Goal: Task Accomplishment & Management: Use online tool/utility

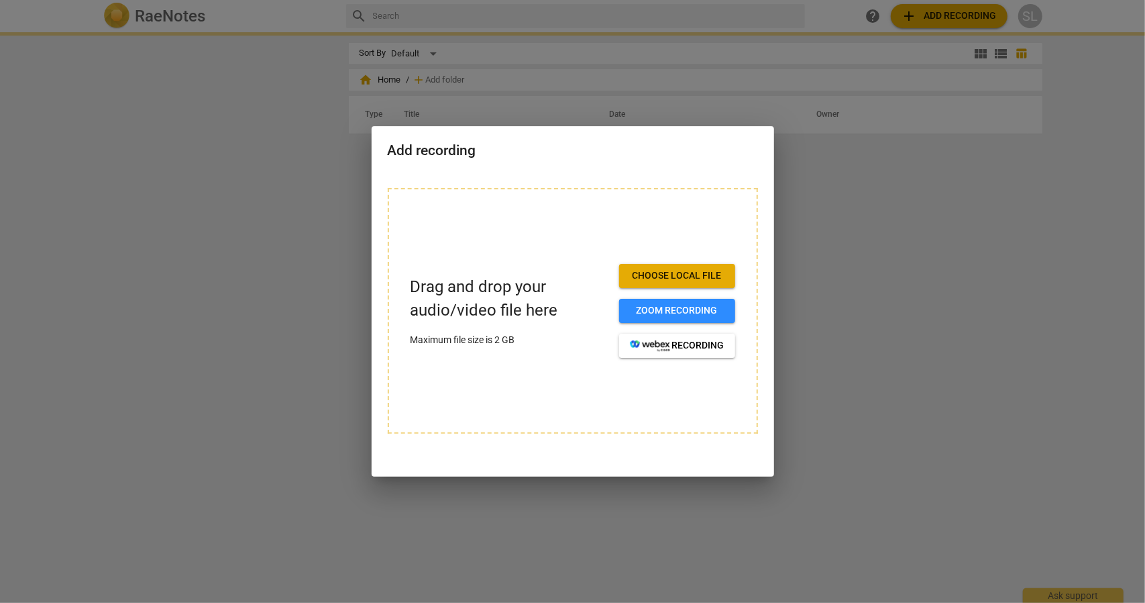
click at [686, 281] on span "Choose local file" at bounding box center [677, 275] width 95 height 13
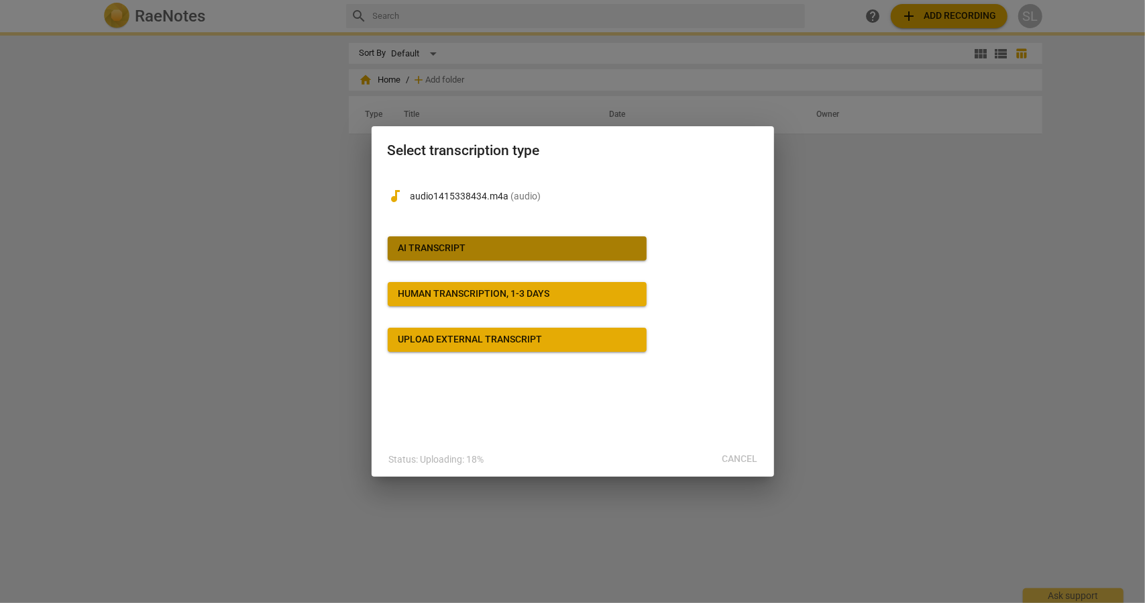
click at [507, 252] on span "AI Transcript" at bounding box center [518, 248] width 238 height 13
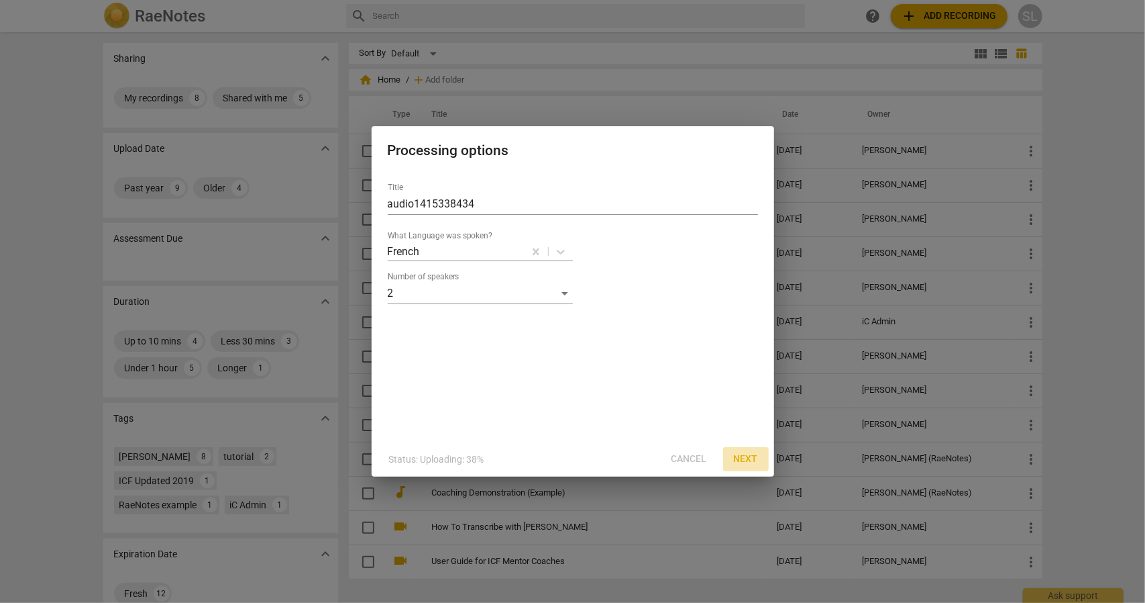
click at [753, 461] on span "Next" at bounding box center [746, 458] width 24 height 13
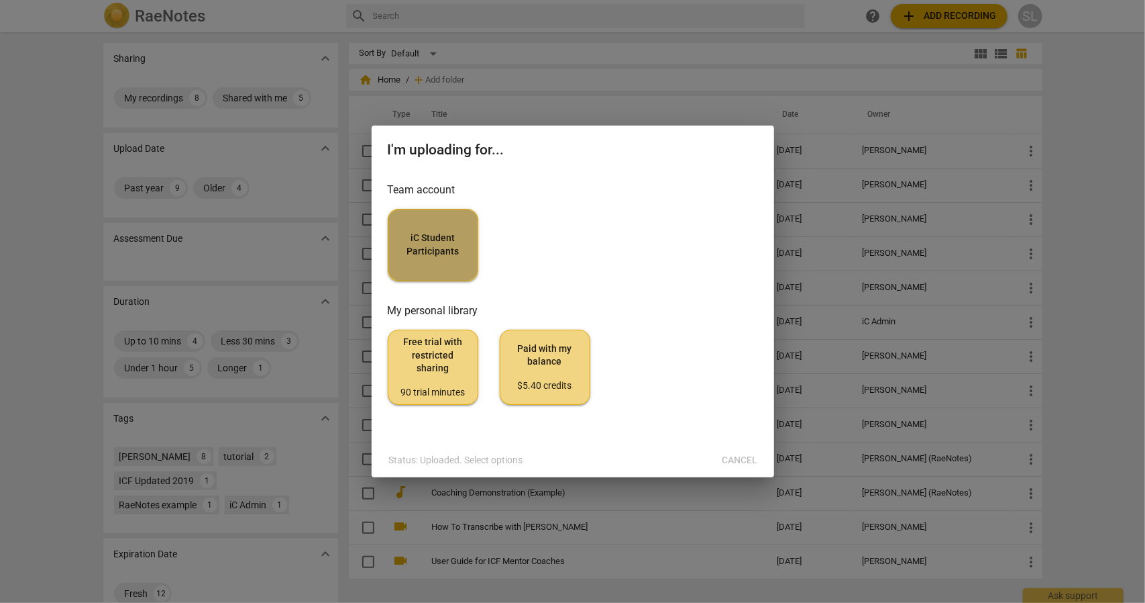
click at [411, 234] on span "iC Student Participants" at bounding box center [433, 244] width 68 height 26
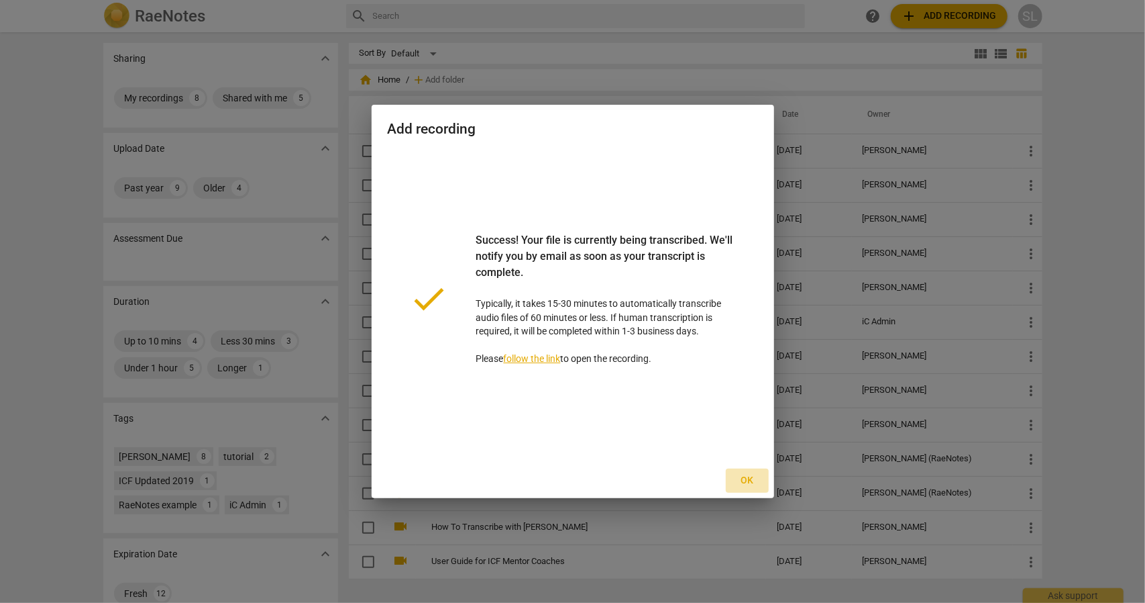
click at [742, 474] on span "Ok" at bounding box center [747, 480] width 21 height 13
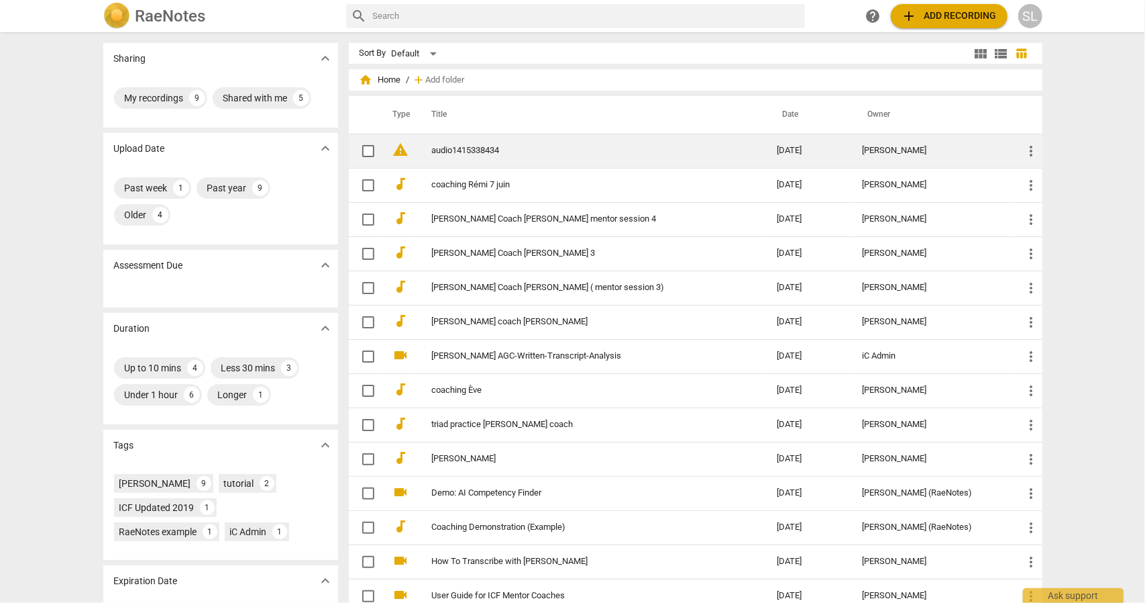
drag, startPoint x: 517, startPoint y: 145, endPoint x: 495, endPoint y: 148, distance: 21.7
click at [495, 148] on link "audio1415338434" at bounding box center [580, 151] width 297 height 10
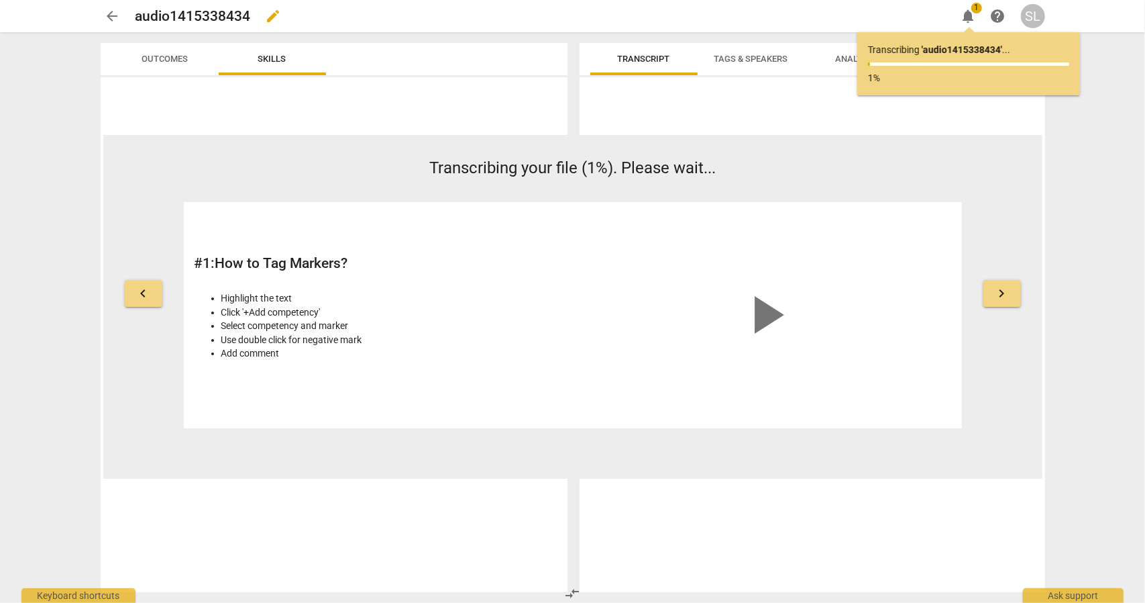
click at [246, 15] on h2 "audio1415338434" at bounding box center [193, 16] width 115 height 17
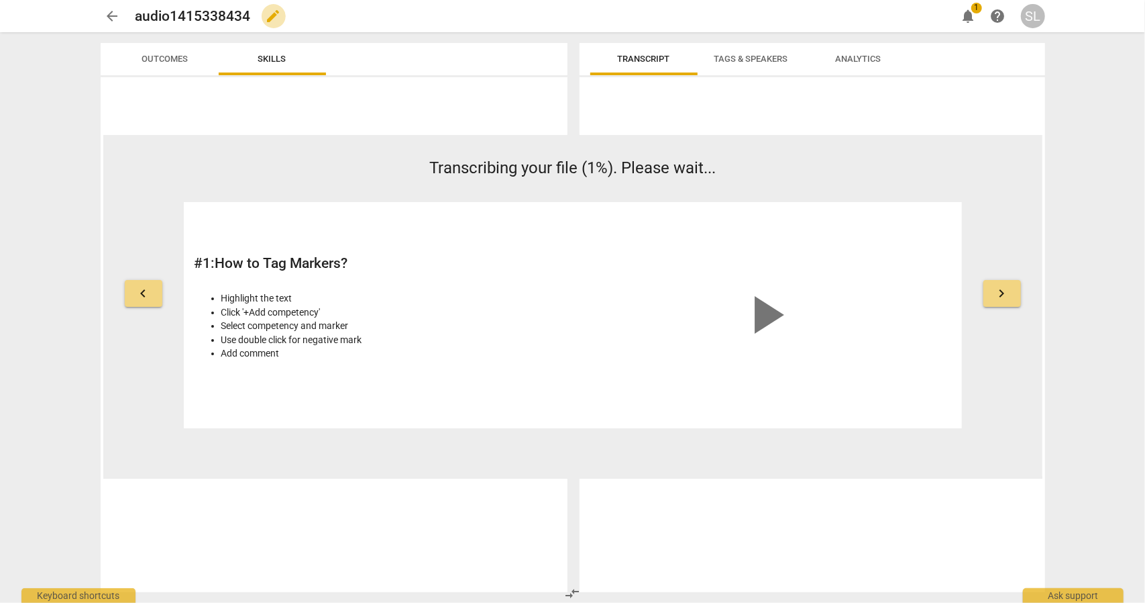
click at [267, 15] on span "edit" at bounding box center [274, 16] width 16 height 16
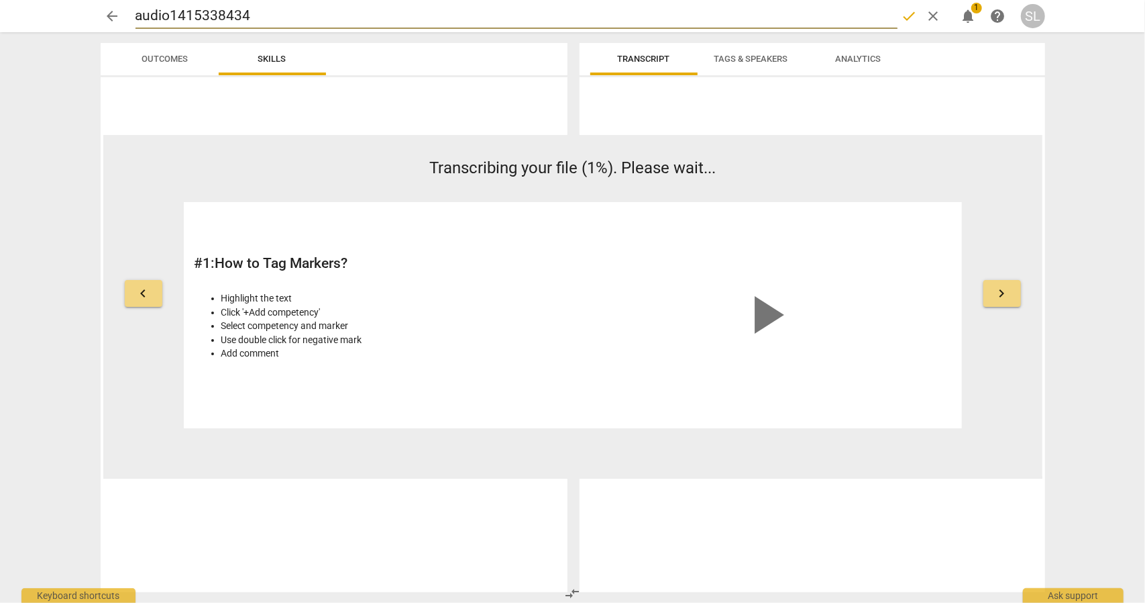
drag, startPoint x: 256, startPoint y: 15, endPoint x: 132, endPoint y: 14, distance: 123.5
click at [132, 14] on div "arrow_back audio1415338434 done clear notifications 1 help SL" at bounding box center [573, 15] width 945 height 25
type input "[PERSON_NAME] Coach ré"
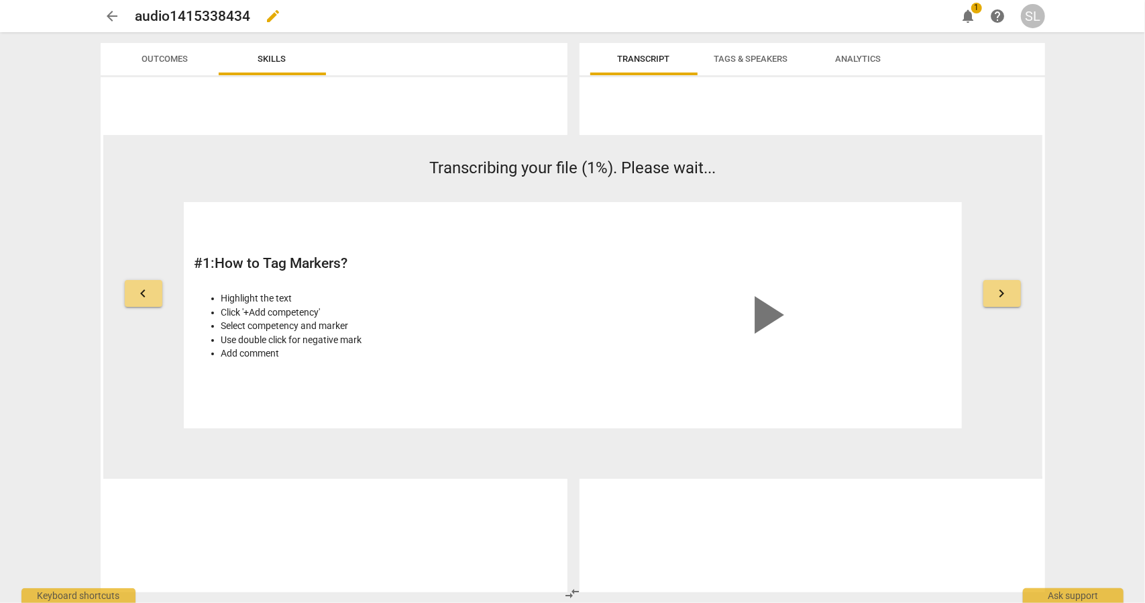
click at [266, 18] on span "edit" at bounding box center [274, 16] width 16 height 16
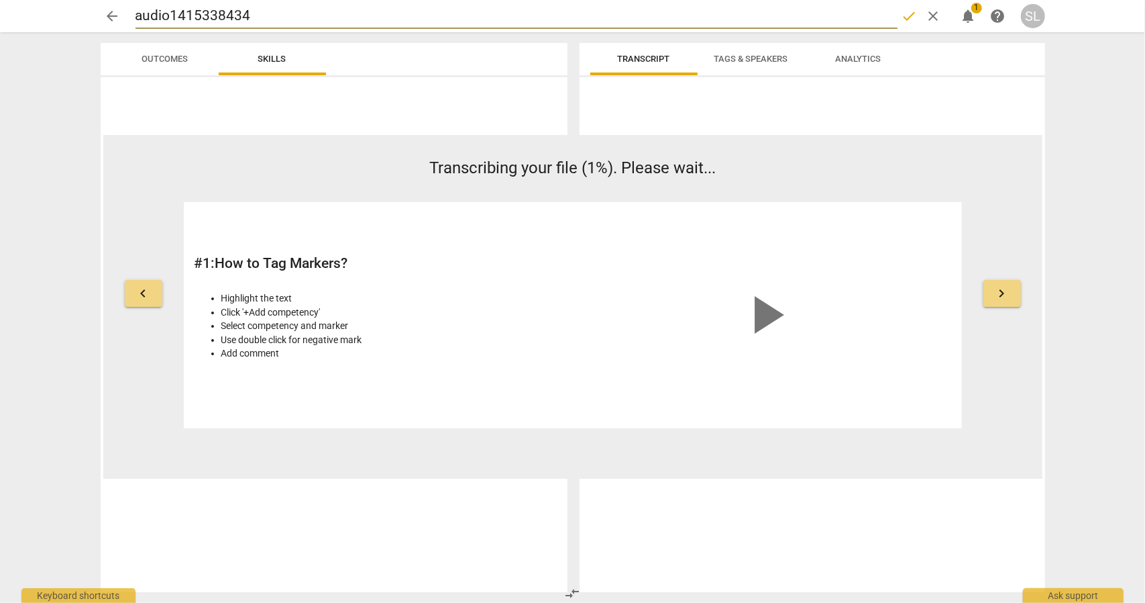
click at [236, 13] on input "audio1415338434" at bounding box center [517, 15] width 762 height 25
type input "[PERSON_NAME] coach [PERSON_NAME] 6/6"
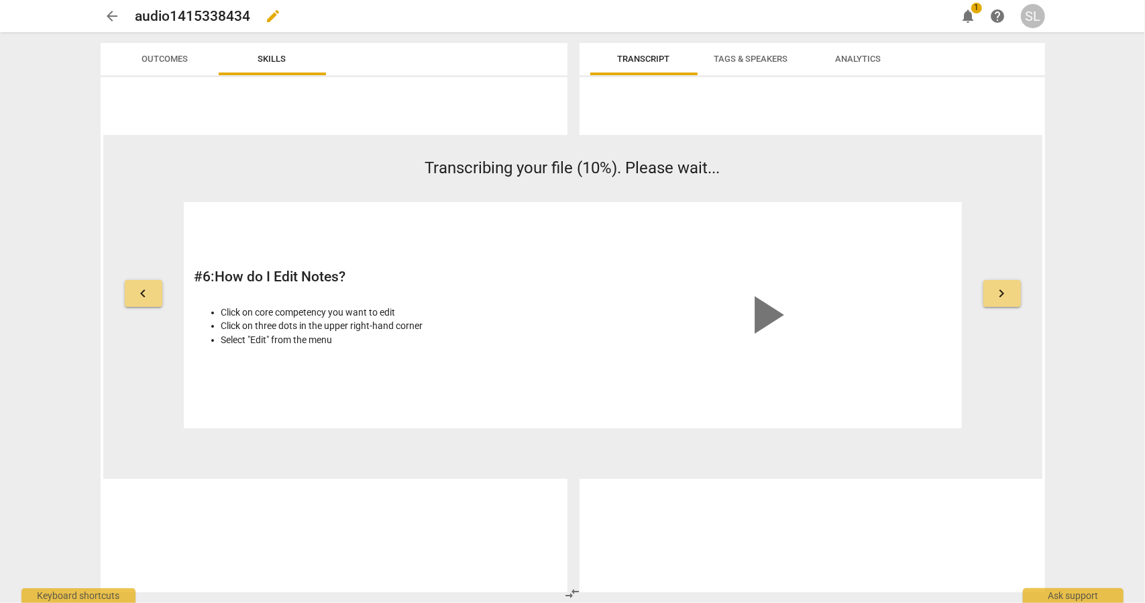
click at [227, 4] on div "audio1415338434 edit" at bounding box center [541, 16] width 810 height 24
click at [227, 17] on h2 "audio1415338434" at bounding box center [193, 16] width 115 height 17
drag, startPoint x: 227, startPoint y: 17, endPoint x: 267, endPoint y: 23, distance: 40.8
click at [227, 17] on h2 "audio1415338434" at bounding box center [193, 16] width 115 height 17
click at [266, 15] on span "edit" at bounding box center [274, 16] width 16 height 16
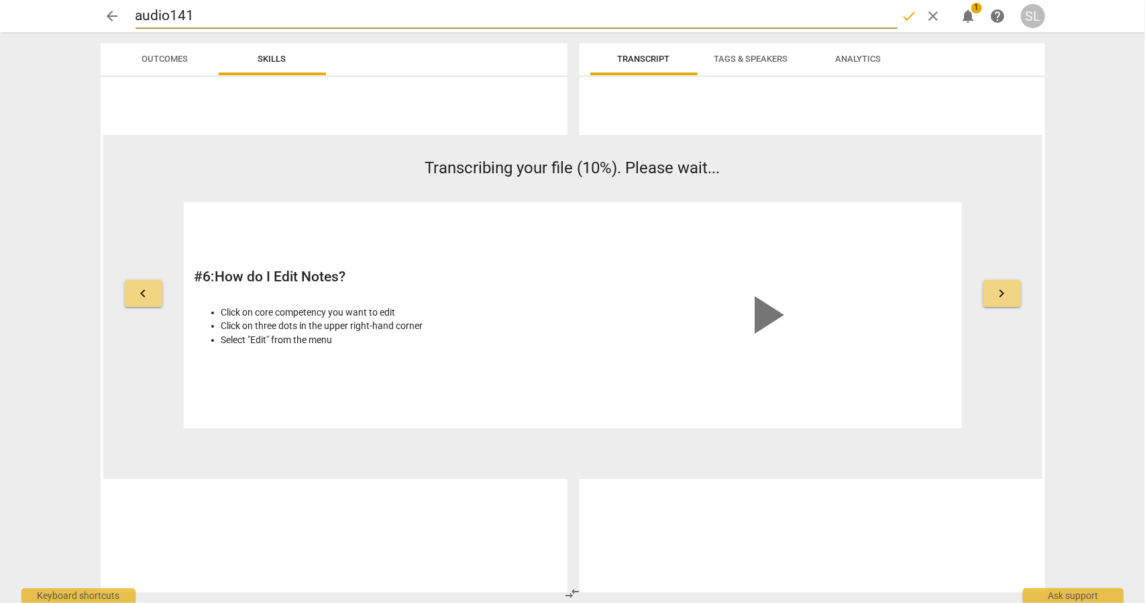
type input "audio14"
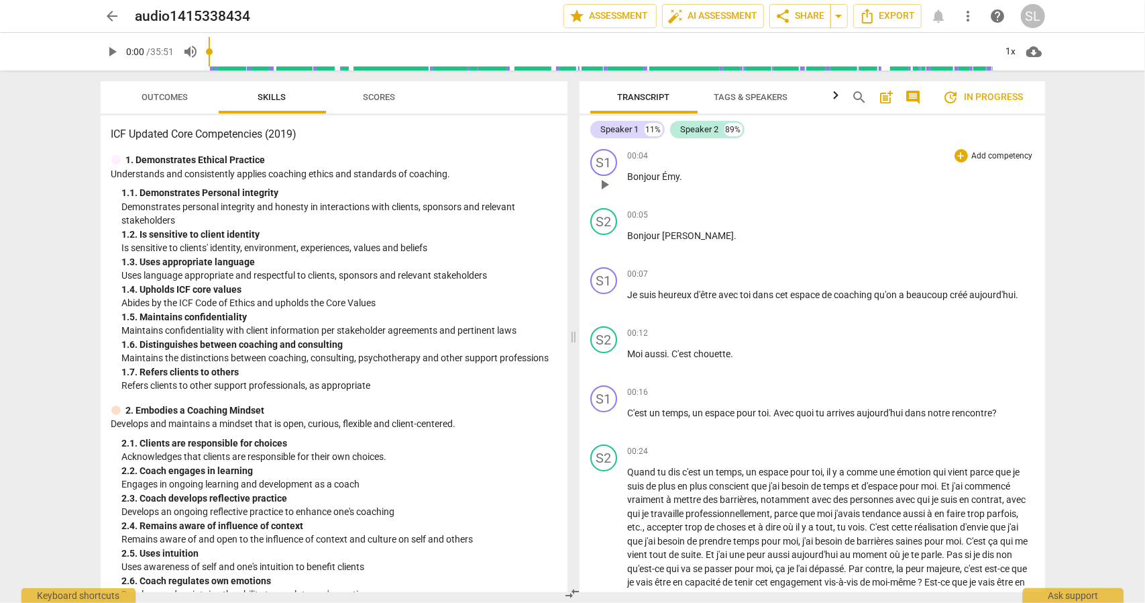
click at [664, 174] on span "Émy" at bounding box center [671, 176] width 17 height 11
click at [735, 227] on div "00:05 + Add competency keyboard_arrow_right Bonjour [PERSON_NAME] ." at bounding box center [831, 232] width 407 height 48
click at [605, 303] on span "play_arrow" at bounding box center [604, 303] width 16 height 16
click at [609, 305] on span "pause" at bounding box center [604, 303] width 16 height 16
click at [609, 305] on span "play_arrow" at bounding box center [604, 303] width 16 height 16
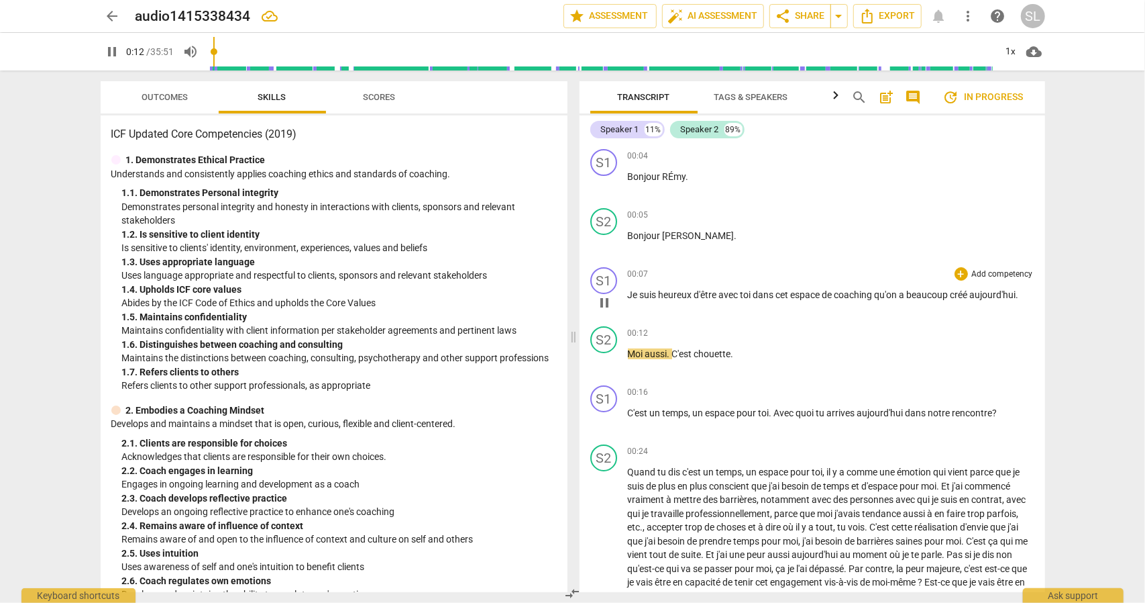
click at [606, 308] on span "pause" at bounding box center [604, 303] width 16 height 16
type input "13"
drag, startPoint x: 951, startPoint y: 296, endPoint x: 904, endPoint y: 299, distance: 47.8
click at [904, 299] on p "Je suis heureux d'être avec toi dans cet espace de coaching qu'on a beaucoup cr…" at bounding box center [831, 295] width 407 height 14
drag, startPoint x: 904, startPoint y: 299, endPoint x: 898, endPoint y: 317, distance: 19.1
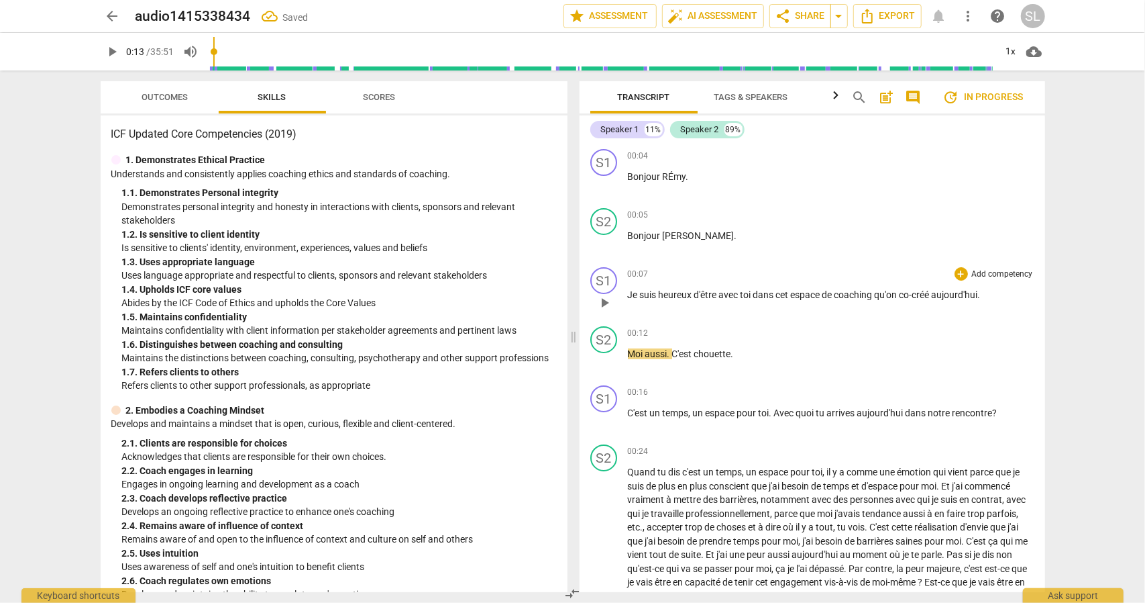
click at [902, 308] on div "00:07 + Add competency keyboard_arrow_right Je suis heureux d'être avec toi dan…" at bounding box center [831, 291] width 407 height 48
click at [892, 326] on div "00:12 + Add competency keyboard_arrow_right" at bounding box center [831, 332] width 407 height 13
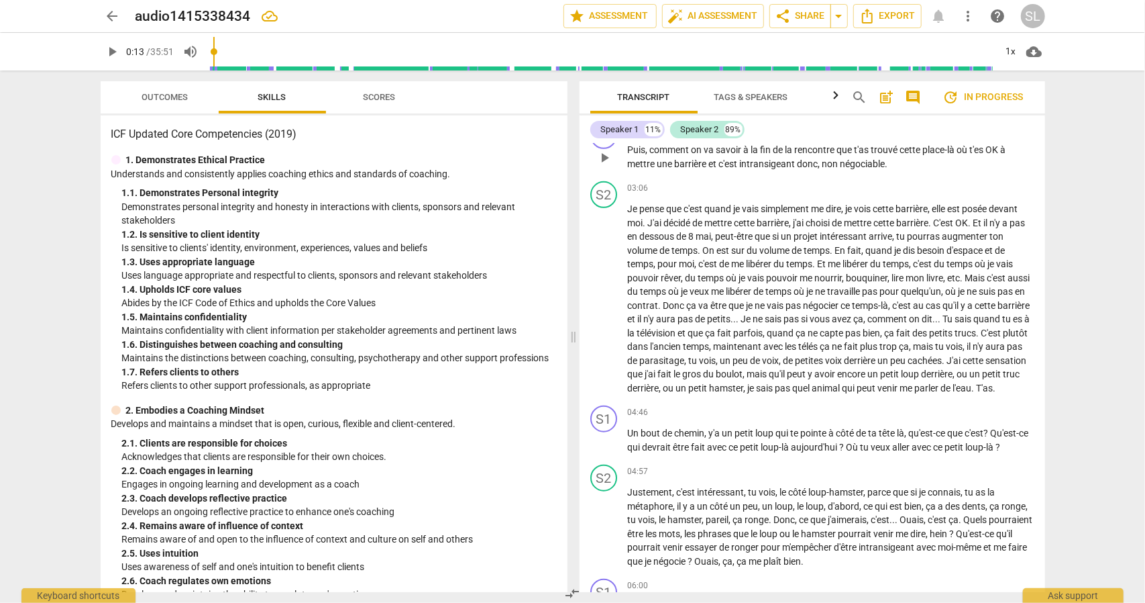
scroll to position [805, 0]
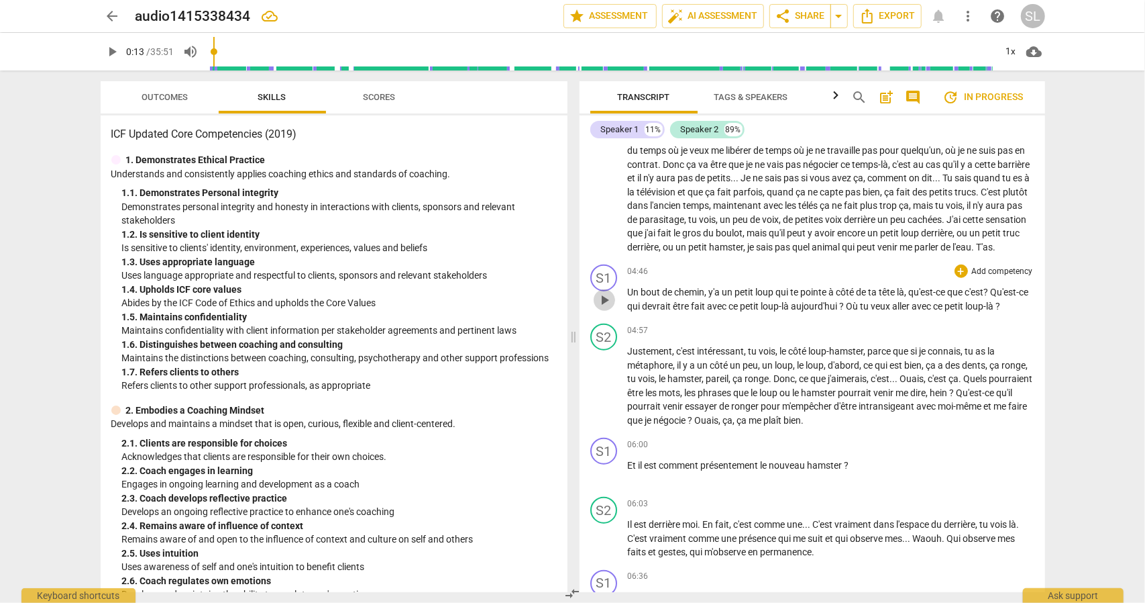
click at [598, 308] on span "play_arrow" at bounding box center [604, 300] width 16 height 16
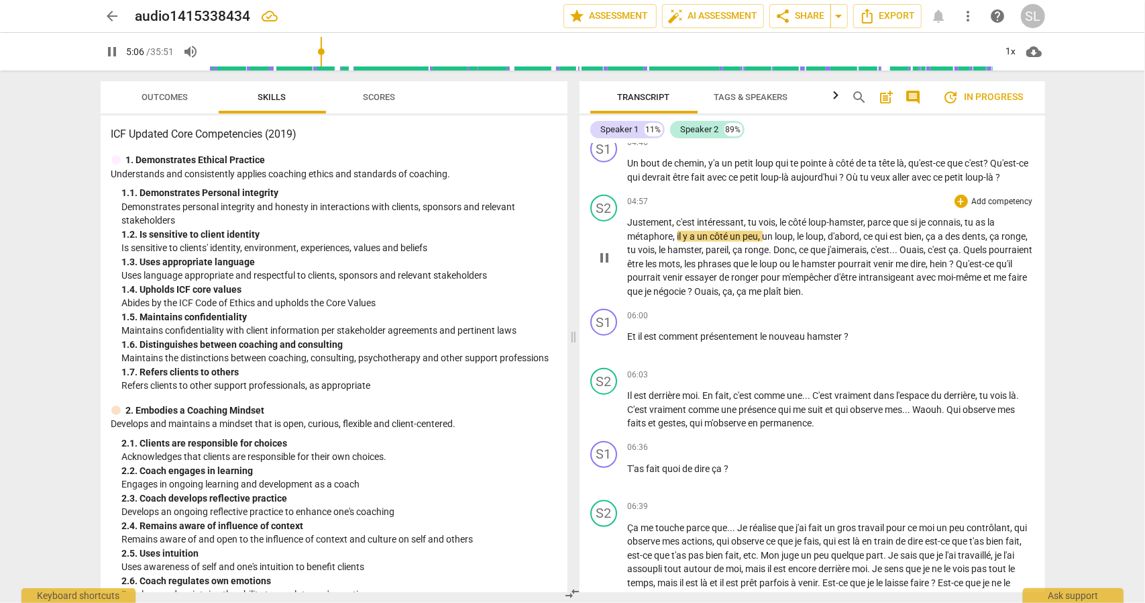
scroll to position [939, 0]
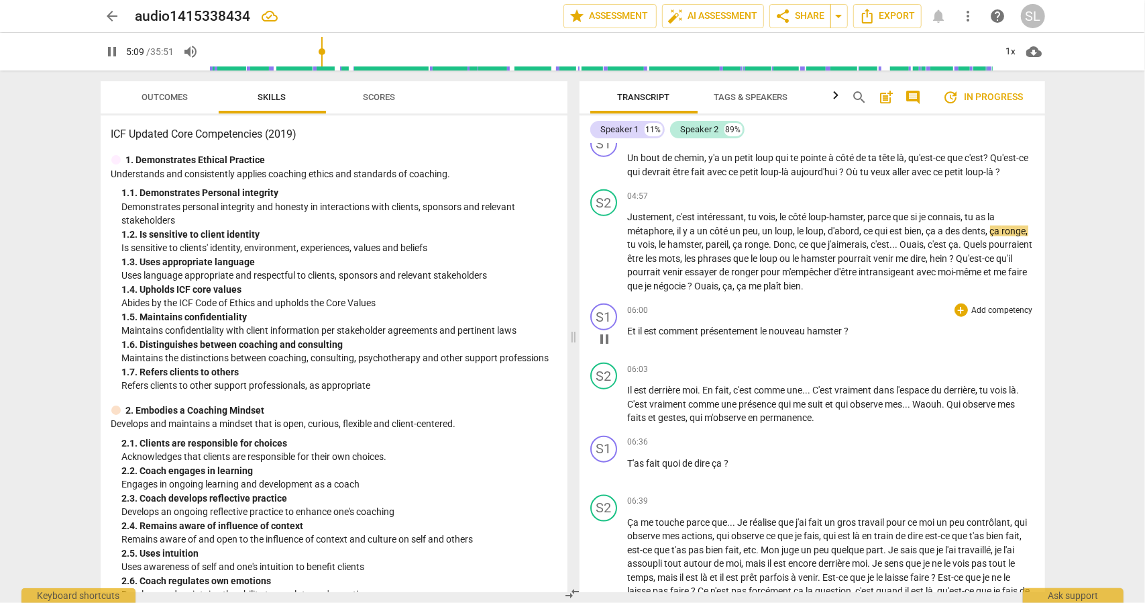
click at [601, 347] on span "pause" at bounding box center [604, 339] width 16 height 16
click at [601, 347] on span "play_arrow" at bounding box center [604, 339] width 16 height 16
click at [609, 347] on span "pause" at bounding box center [604, 339] width 16 height 16
type input "364"
click at [807, 336] on span "nouveau" at bounding box center [789, 330] width 38 height 11
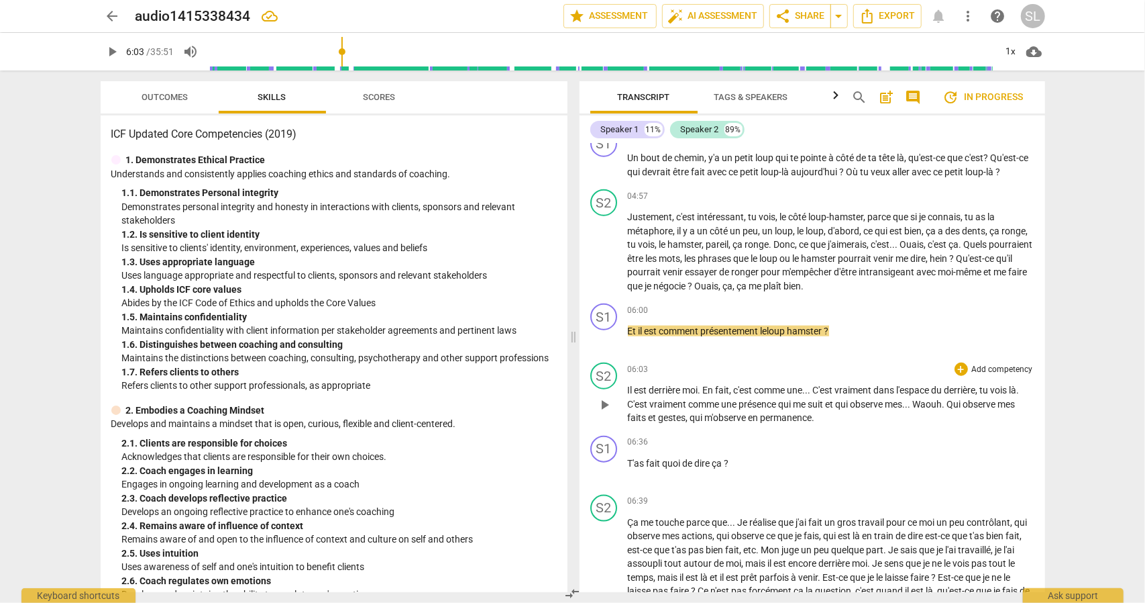
click at [804, 374] on div "S2 play_arrow pause 06:03 + Add competency keyboard_arrow_right Il est derrière…" at bounding box center [813, 393] width 466 height 73
click at [606, 413] on span "play_arrow" at bounding box center [604, 405] width 16 height 16
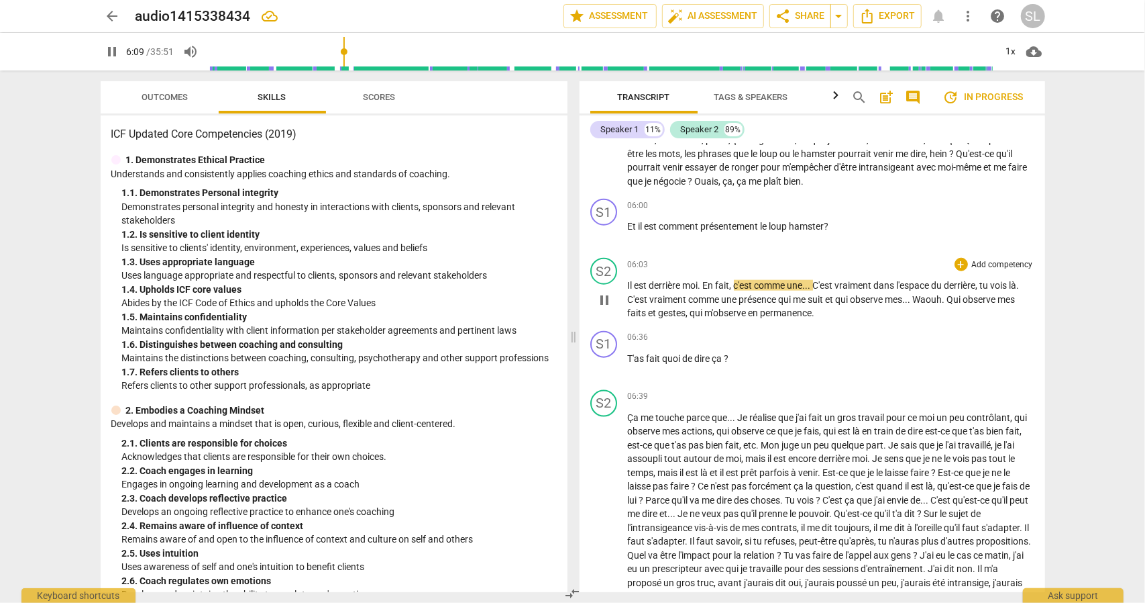
scroll to position [1074, 0]
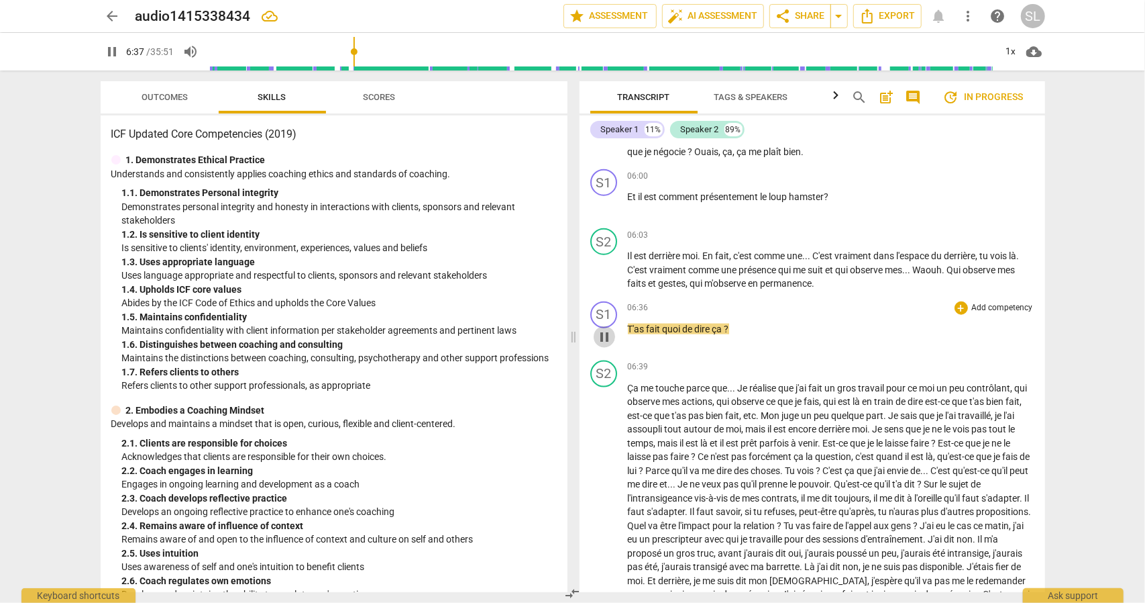
click at [611, 345] on span "pause" at bounding box center [604, 337] width 16 height 16
type input "398"
click at [631, 334] on span "T'as" at bounding box center [637, 328] width 19 height 11
click at [760, 373] on div "S2 play_arrow pause 06:39 + Add competency keyboard_arrow_right Ça me touche pa…" at bounding box center [813, 515] width 466 height 321
click at [787, 448] on span "parfois" at bounding box center [776, 442] width 32 height 11
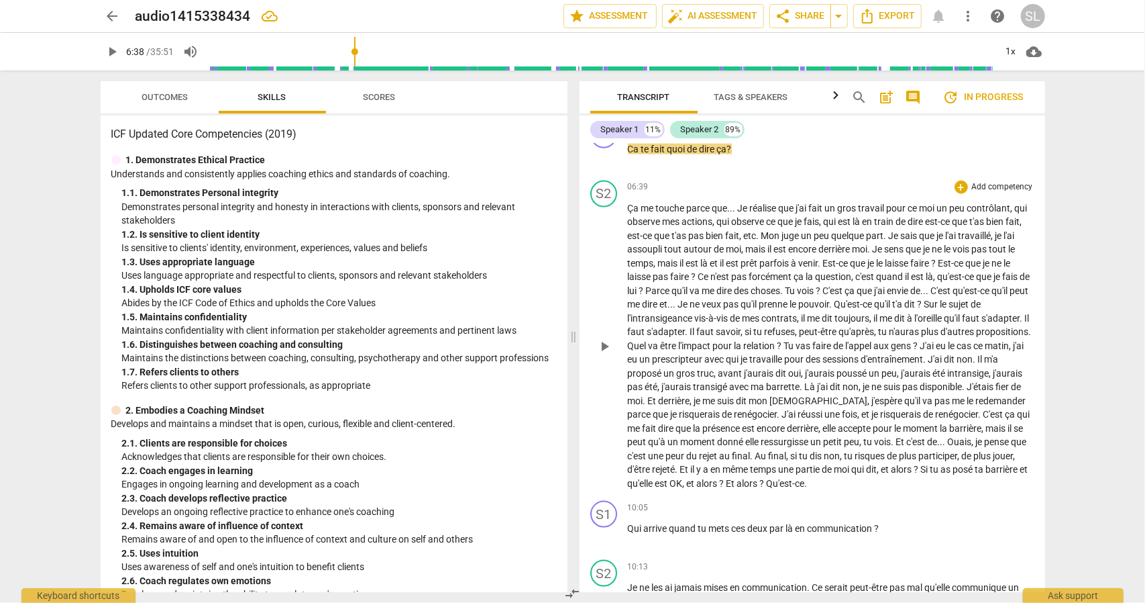
scroll to position [1275, 0]
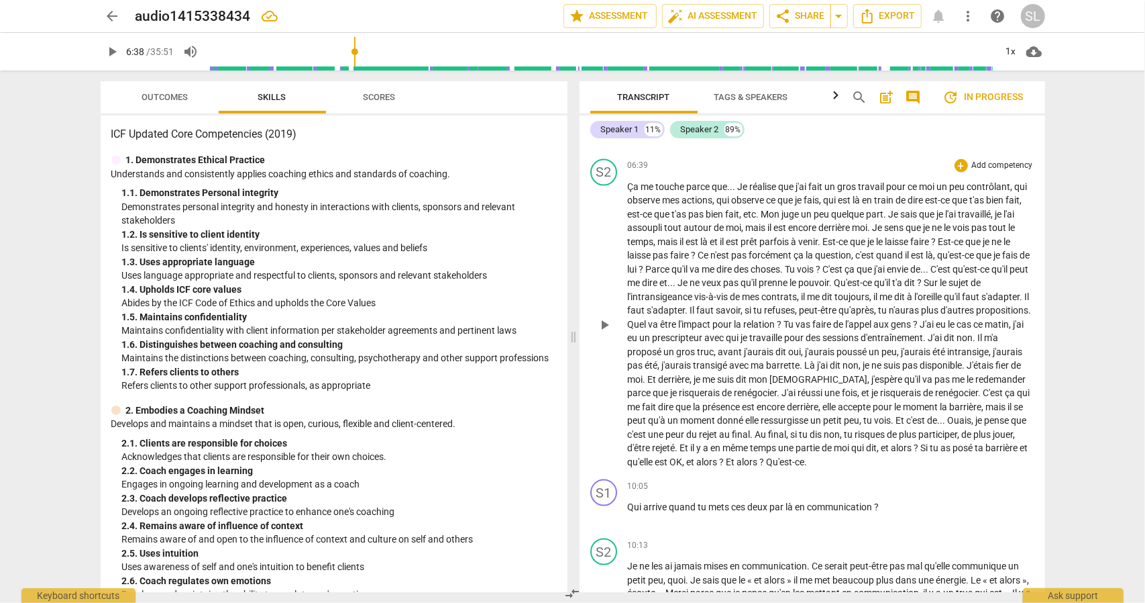
click at [953, 453] on span "posé" at bounding box center [964, 447] width 22 height 11
click at [921, 453] on span "Si" at bounding box center [925, 447] width 9 height 11
click at [948, 425] on span "Ouais" at bounding box center [960, 420] width 24 height 11
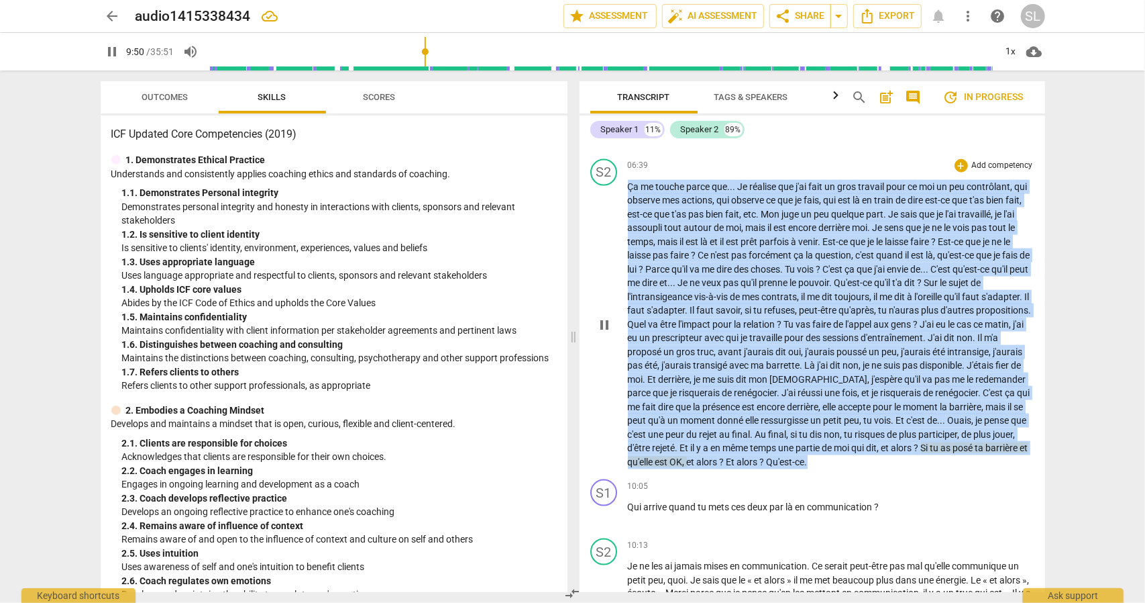
click at [682, 0] on html "arrow_back audio1415338434 edit star Assessment auto_fix_high AI Assessment sha…" at bounding box center [572, 0] width 1145 height 0
click at [948, 425] on span "Ouais" at bounding box center [960, 420] width 24 height 11
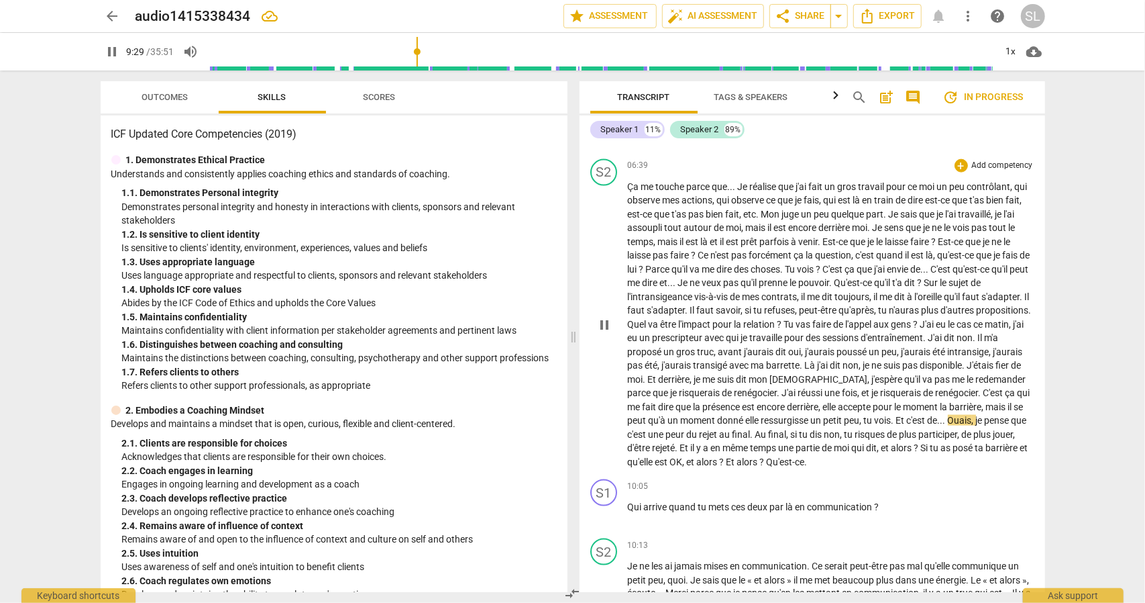
click at [948, 425] on span "Ouais" at bounding box center [960, 420] width 24 height 11
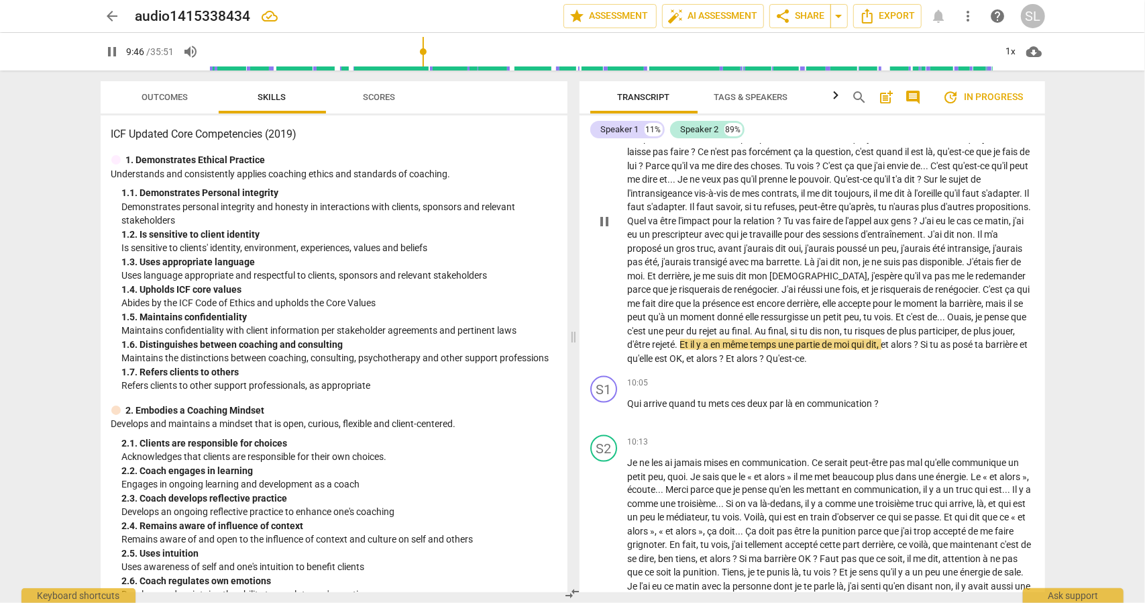
scroll to position [1409, 0]
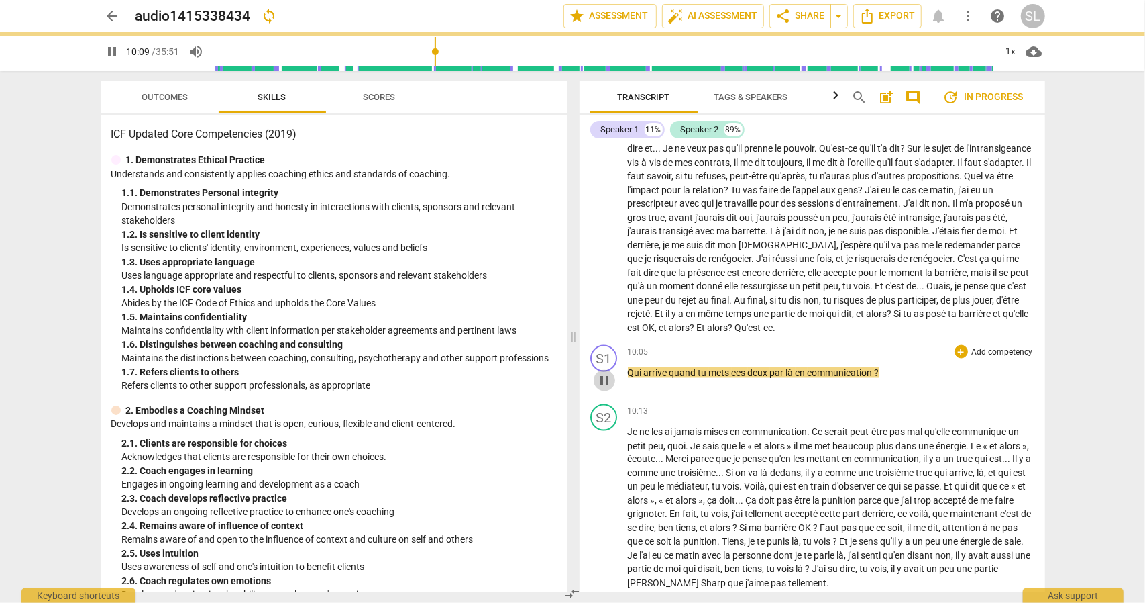
click at [603, 388] on span "pause" at bounding box center [604, 380] width 16 height 16
type input "610"
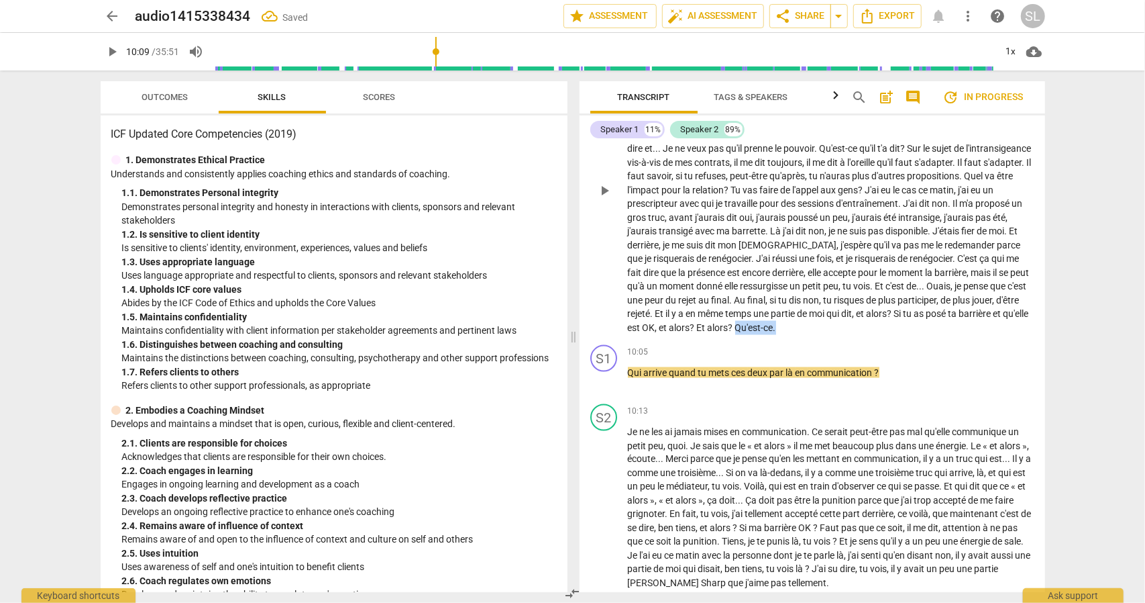
drag, startPoint x: 949, startPoint y: 344, endPoint x: 903, endPoint y: 348, distance: 46.5
click at [903, 335] on p "Ça me touche parce que . . . Je réalise que j'ai fait un gros travail pour ce m…" at bounding box center [831, 190] width 407 height 289
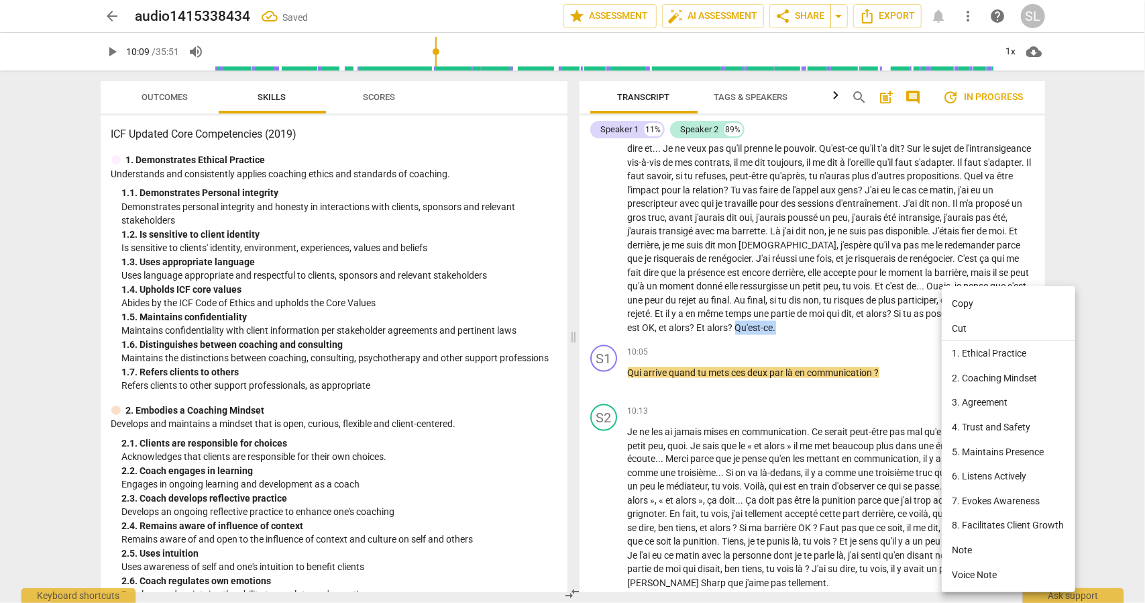
click at [970, 324] on li "Cut" at bounding box center [1009, 328] width 134 height 25
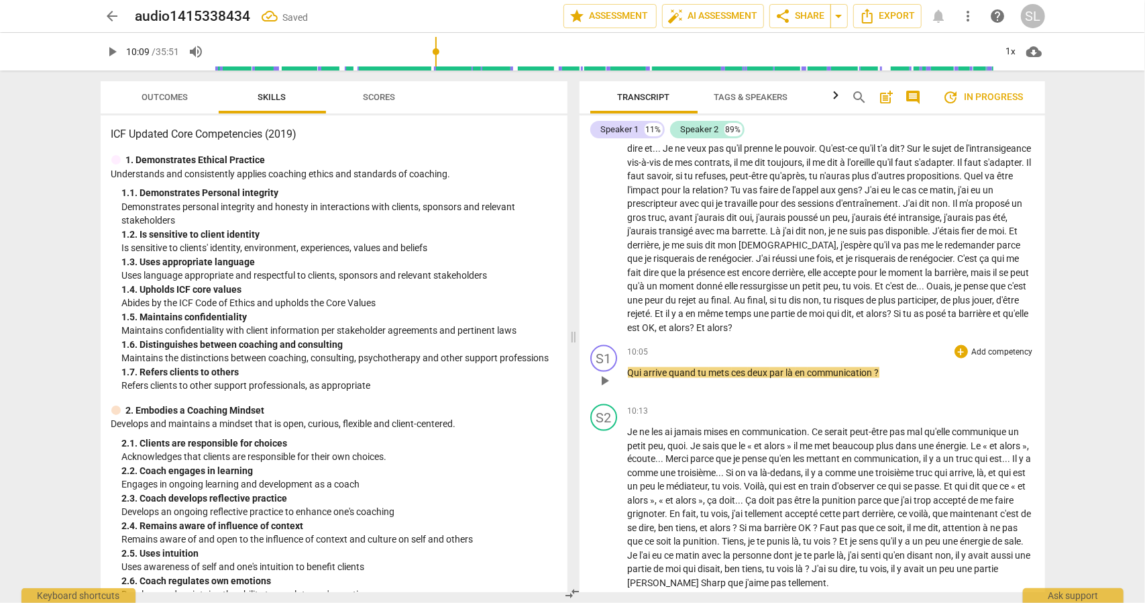
click at [630, 378] on span "Qui" at bounding box center [636, 372] width 16 height 11
paste p
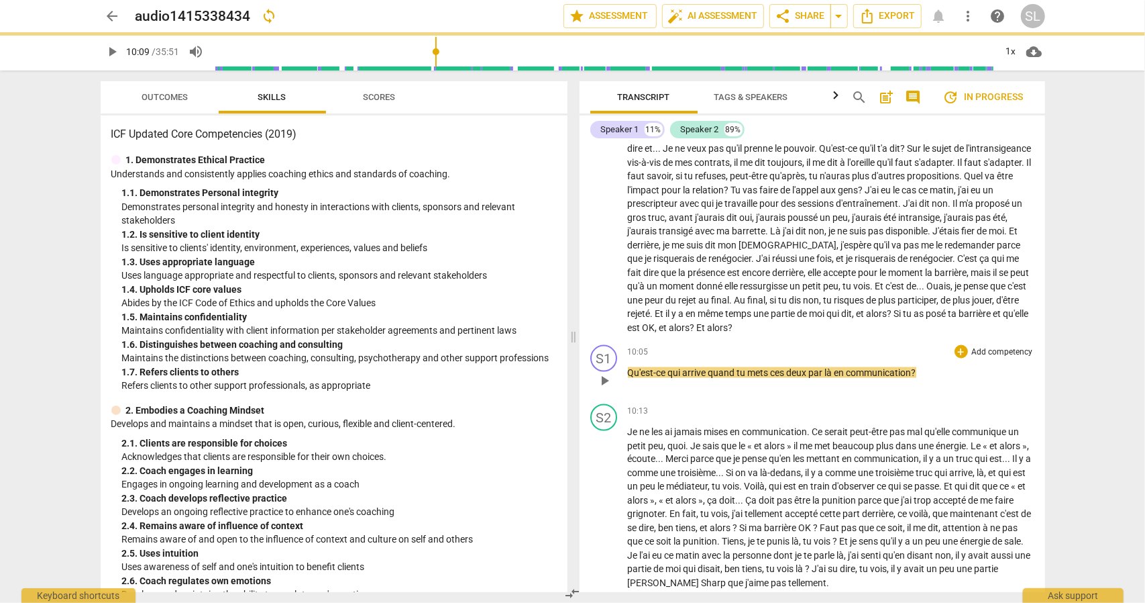
click at [728, 393] on div "10:05 + Add competency keyboard_arrow_right Qu'est-ce qui arrive quand tu mets …" at bounding box center [831, 369] width 407 height 48
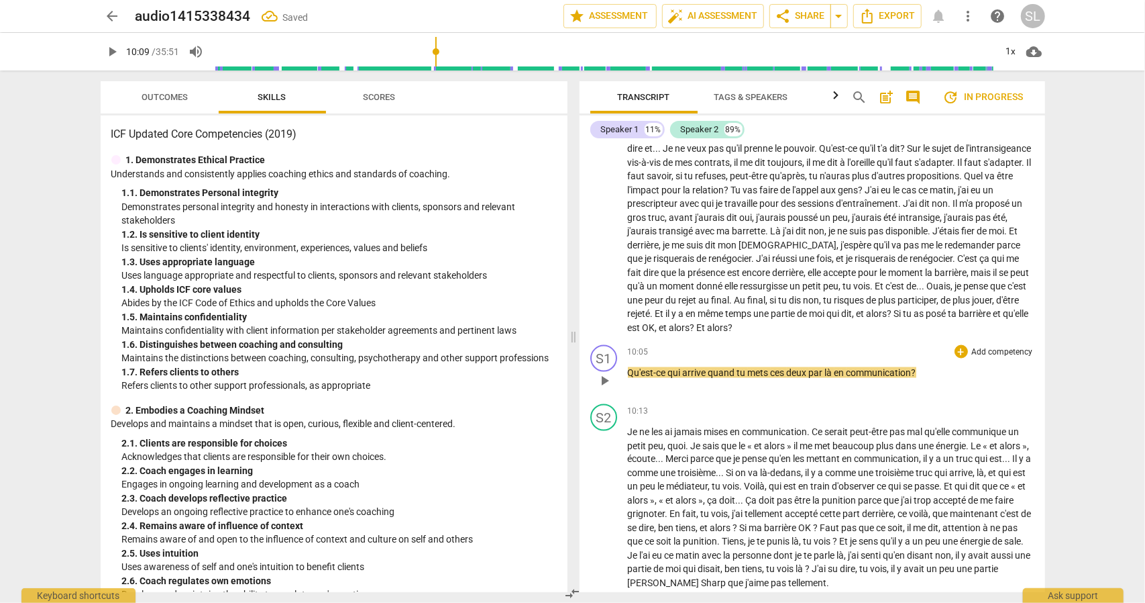
click at [824, 378] on span "par" at bounding box center [817, 372] width 16 height 11
click at [611, 388] on span "play_arrow" at bounding box center [604, 380] width 16 height 16
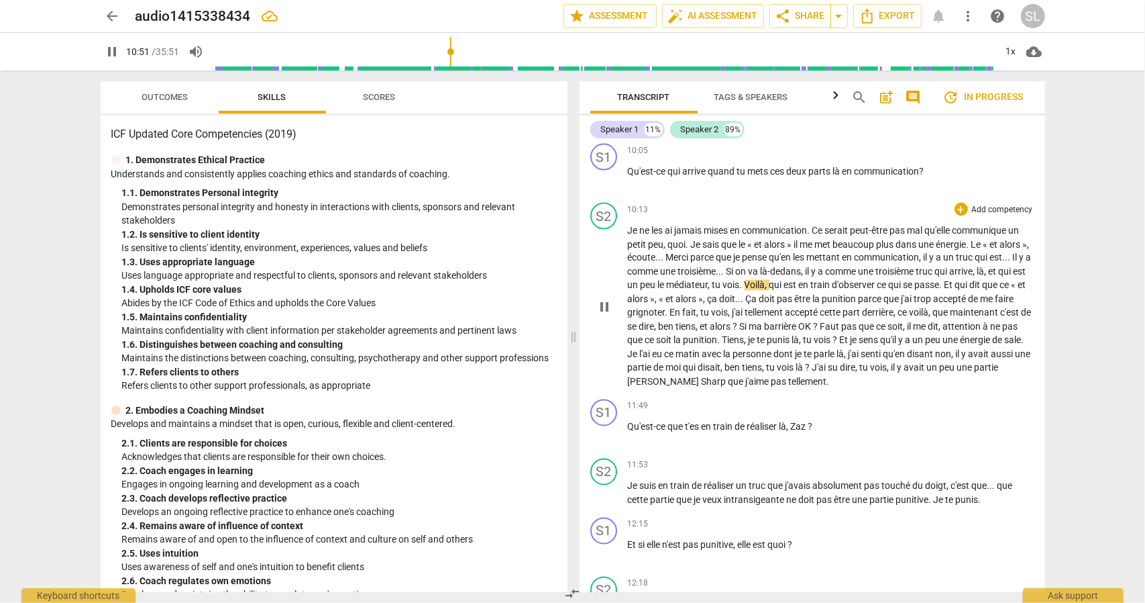
scroll to position [1677, 0]
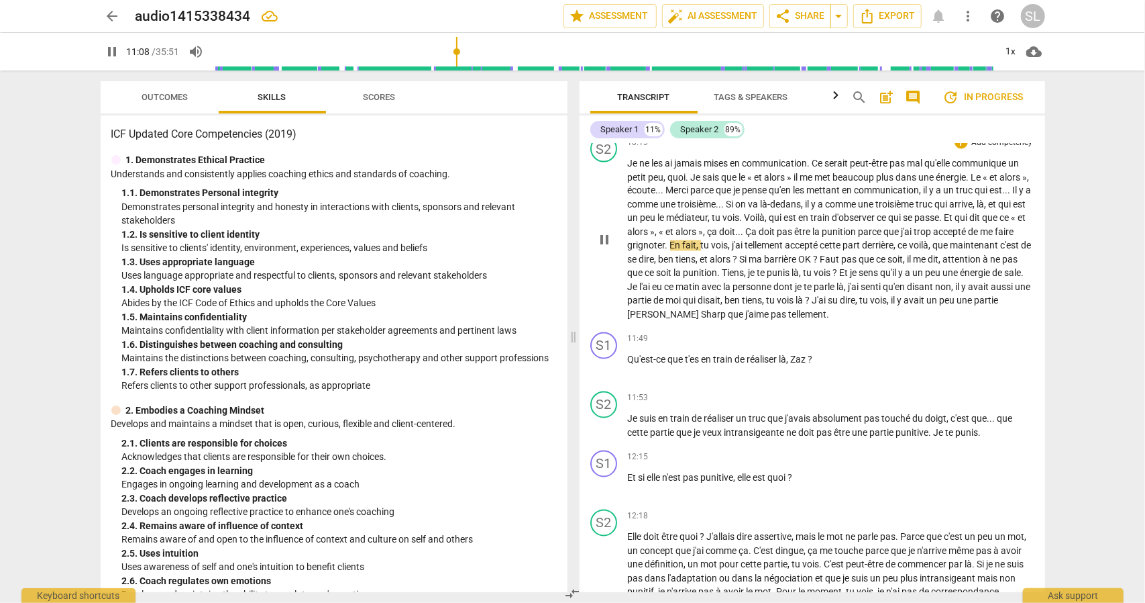
click at [640, 293] on span "Je" at bounding box center [634, 287] width 12 height 11
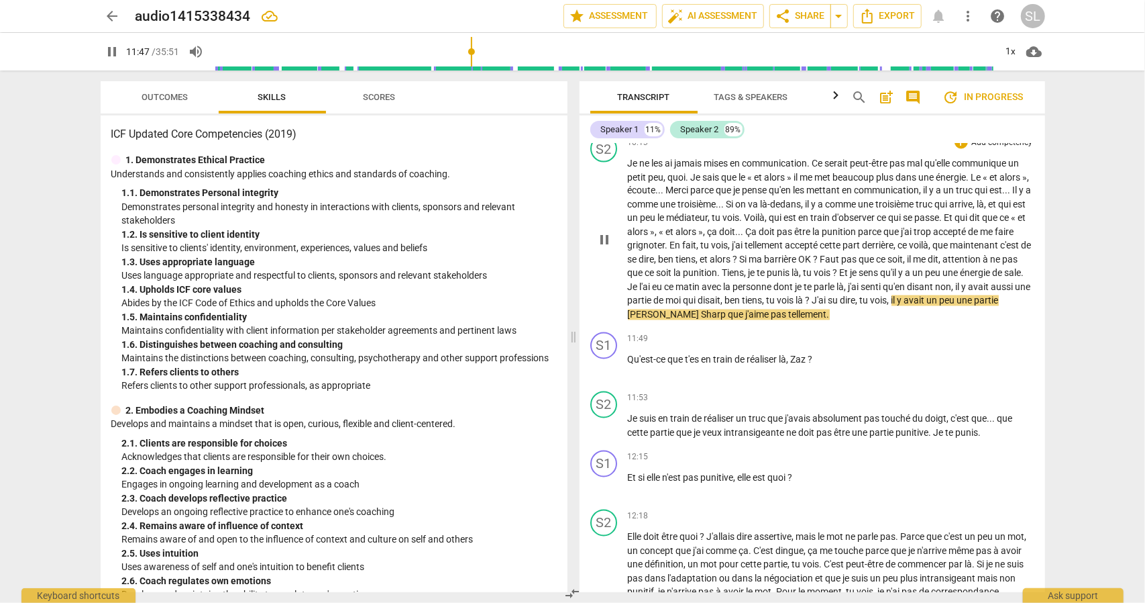
click at [702, 320] on span "[PERSON_NAME]" at bounding box center [665, 314] width 74 height 11
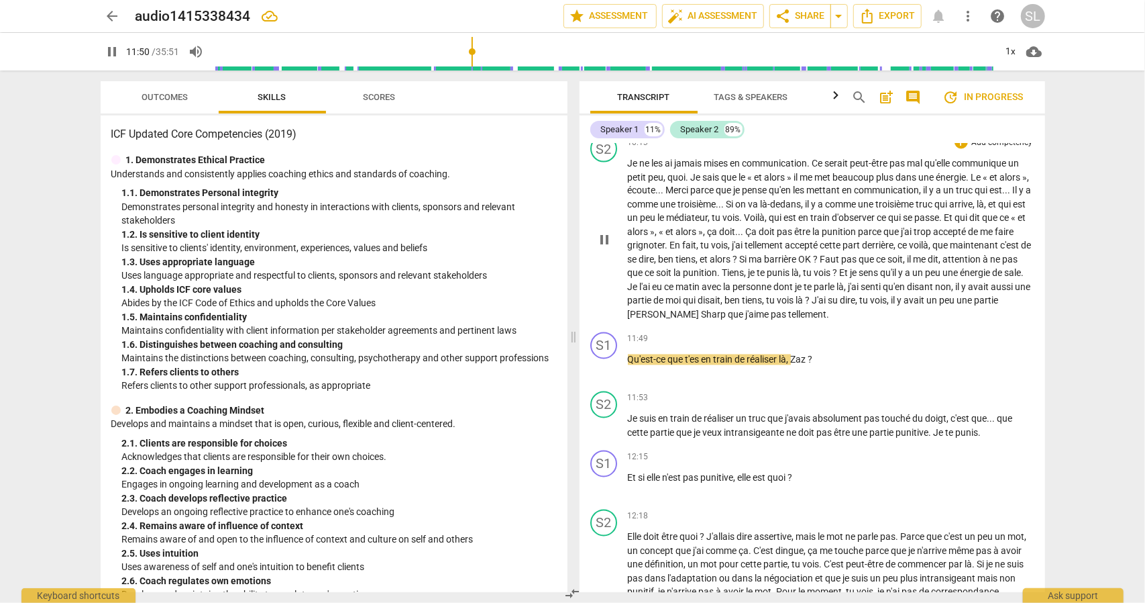
click at [729, 320] on span "Sharp" at bounding box center [715, 314] width 27 height 11
type input "712"
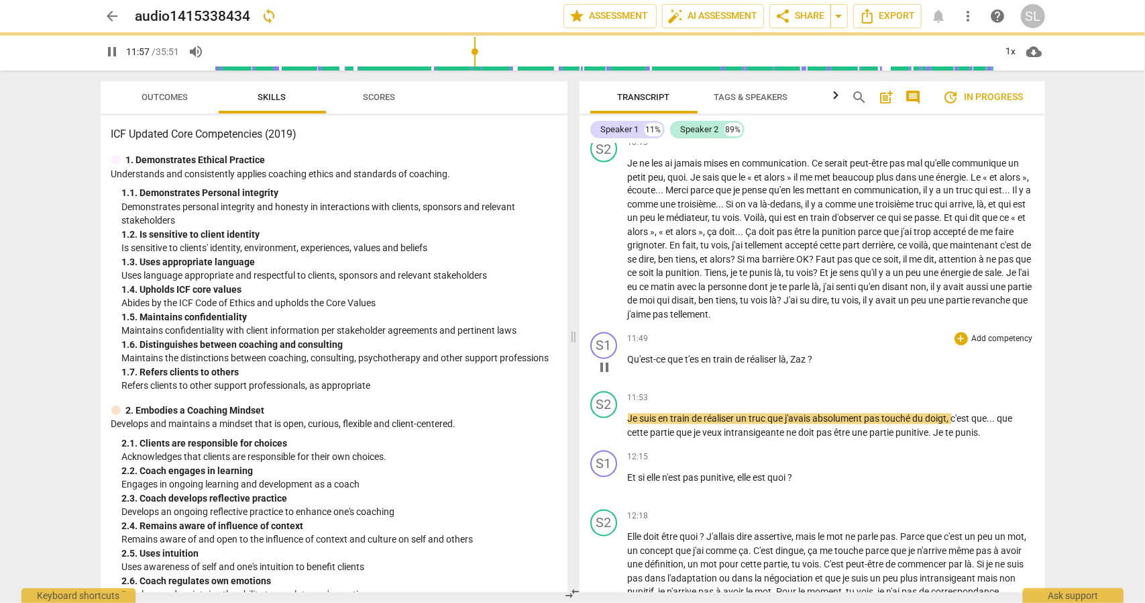
click at [786, 346] on div "11:49 + Add competency keyboard_arrow_right" at bounding box center [831, 338] width 407 height 13
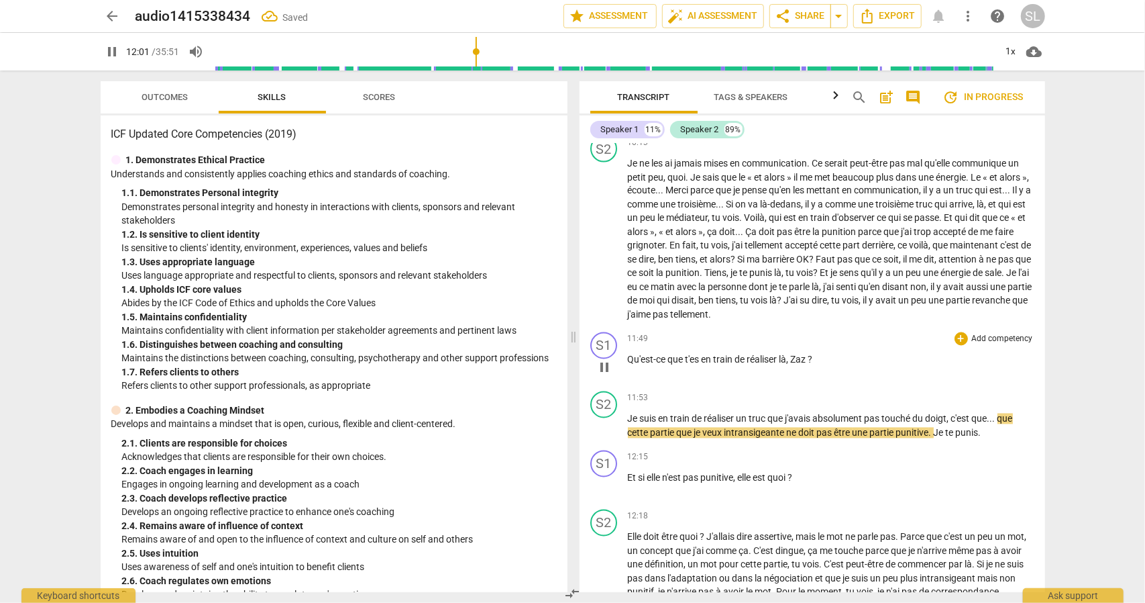
click at [808, 365] on span "Zaz" at bounding box center [799, 359] width 17 height 11
type input "722"
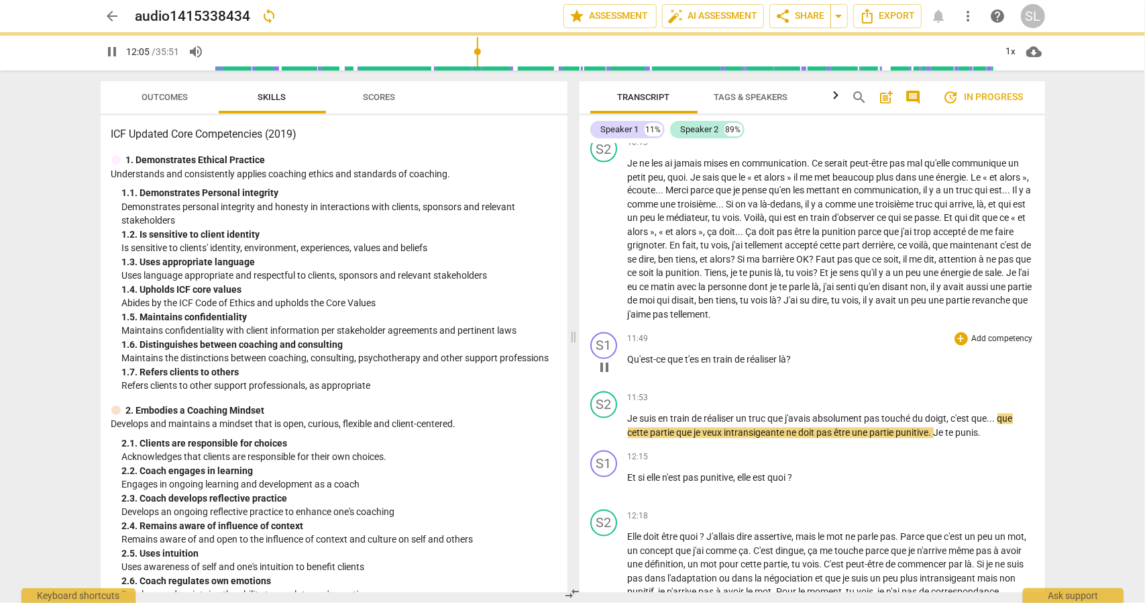
click at [788, 386] on div "S1 play_arrow pause 11:49 + Add competency keyboard_arrow_right Qu'est-ce que t…" at bounding box center [813, 356] width 466 height 59
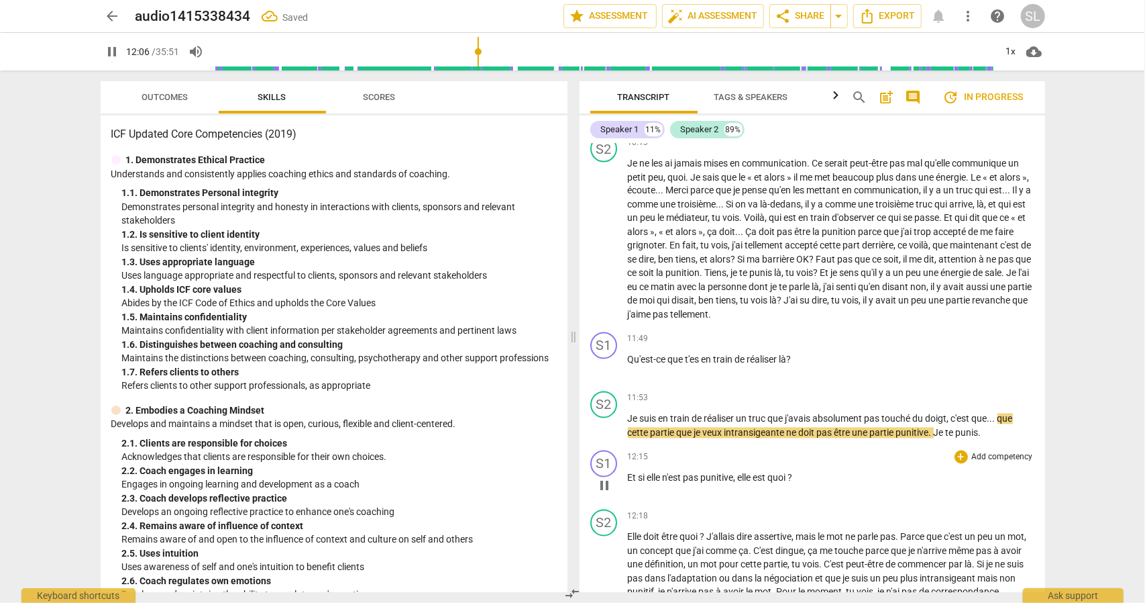
scroll to position [1744, 0]
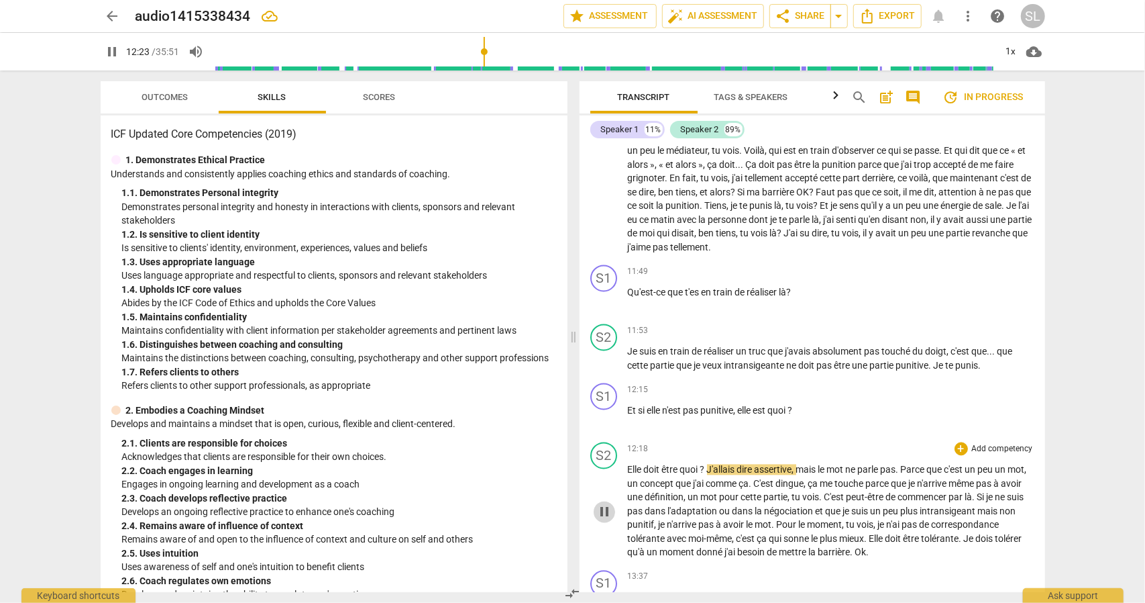
click at [601, 520] on span "pause" at bounding box center [604, 512] width 16 height 16
type input "744"
drag, startPoint x: 707, startPoint y: 480, endPoint x: 629, endPoint y: 484, distance: 77.3
click at [625, 486] on div "S2 play_arrow pause 12:18 + Add competency keyboard_arrow_right Elle doit être …" at bounding box center [813, 501] width 466 height 128
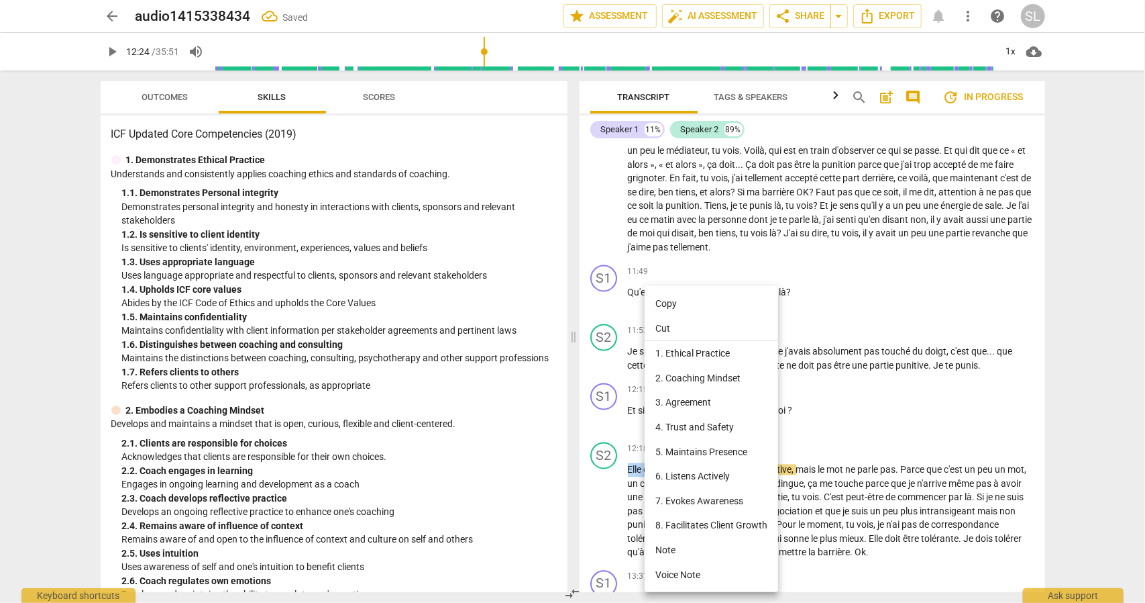
click at [705, 325] on li "Cut" at bounding box center [712, 328] width 134 height 25
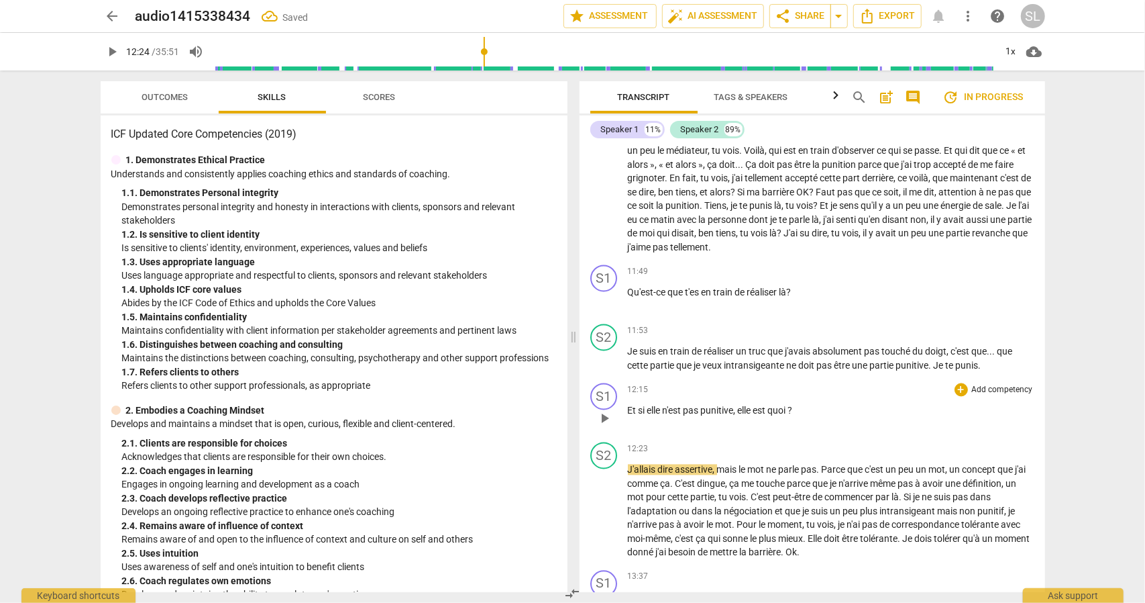
click at [803, 418] on p "Et si elle n'est pas punitive , elle est quoi ?" at bounding box center [831, 411] width 407 height 14
paste p
click at [798, 416] on span "?Elle doit être quoi ?" at bounding box center [829, 410] width 82 height 11
click at [786, 456] on div "12:23 + Add competency keyboard_arrow_right" at bounding box center [831, 448] width 407 height 13
click at [604, 520] on span "play_arrow" at bounding box center [604, 512] width 16 height 16
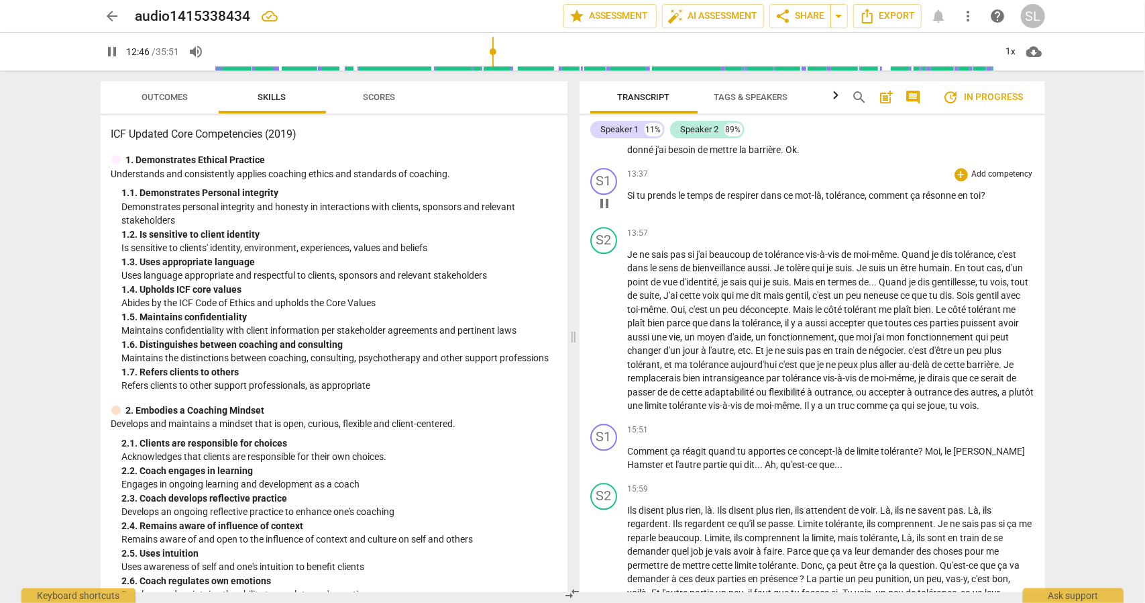
scroll to position [2080, 0]
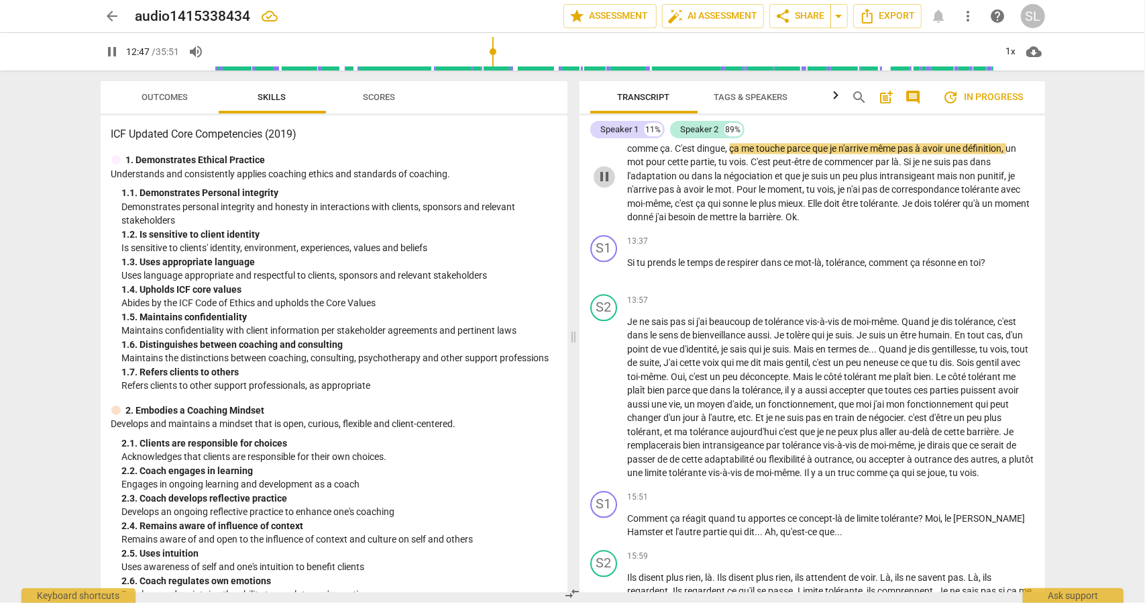
click at [607, 185] on span "pause" at bounding box center [604, 176] width 16 height 16
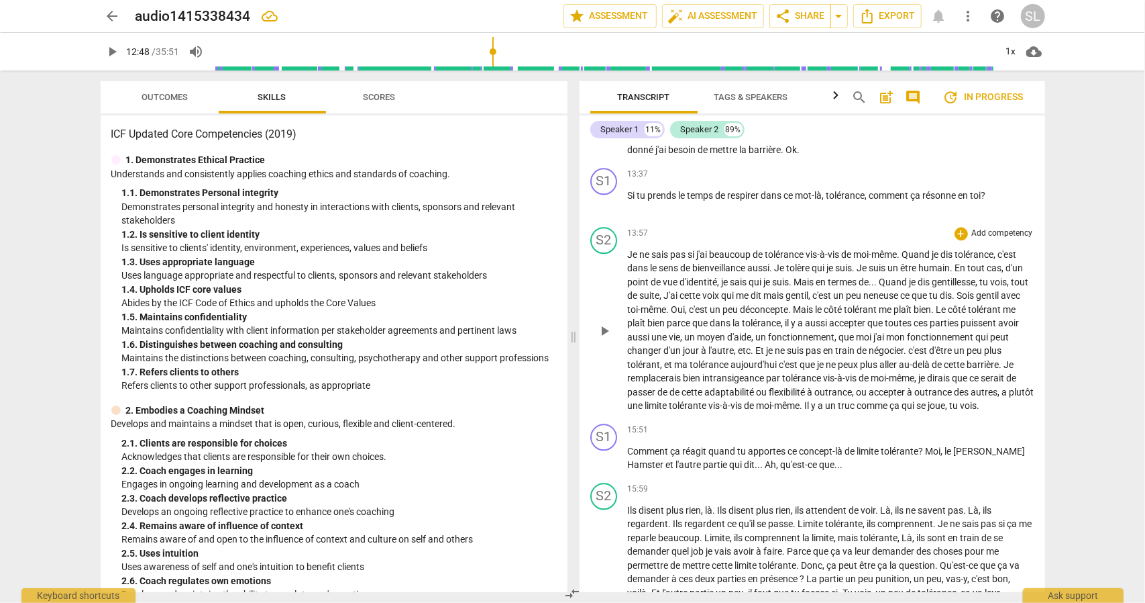
scroll to position [2214, 0]
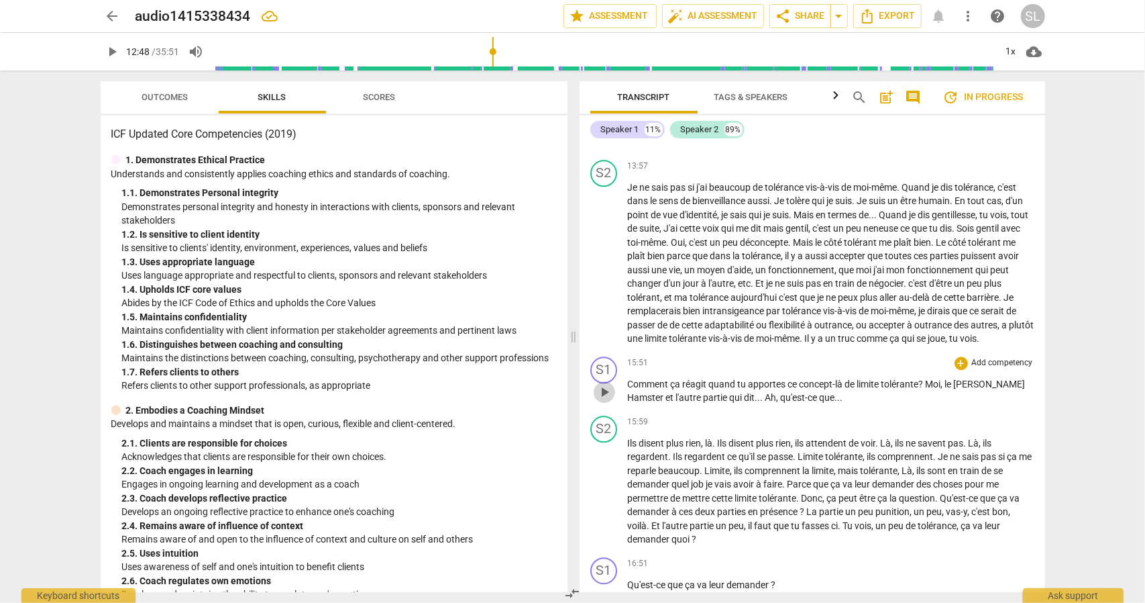
click at [603, 400] on span "play_arrow" at bounding box center [604, 392] width 16 height 16
click at [603, 400] on span "pause" at bounding box center [604, 392] width 16 height 16
type input "962"
click at [945, 389] on span "," at bounding box center [943, 383] width 4 height 11
drag, startPoint x: 838, startPoint y: 427, endPoint x: 782, endPoint y: 429, distance: 55.7
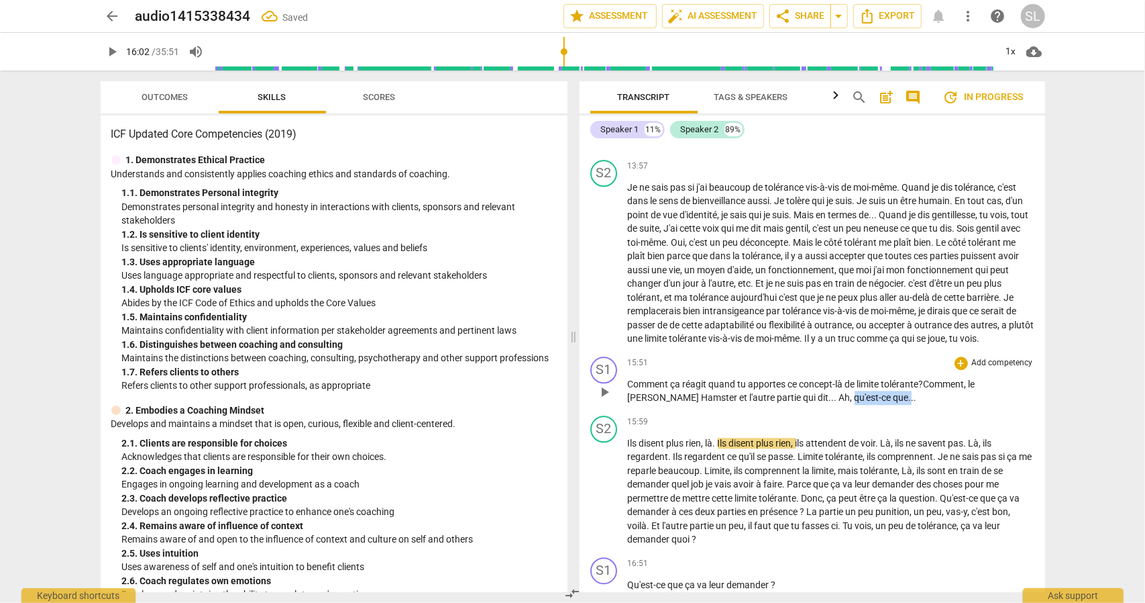
click at [782, 405] on p "Comment ça réagit quand tu apportes ce concept-là de limite tolérante ? Comment…" at bounding box center [831, 391] width 407 height 28
click at [839, 429] on div "15:59 + Add competency keyboard_arrow_right" at bounding box center [831, 421] width 407 height 13
click at [603, 500] on span "play_arrow" at bounding box center [604, 492] width 16 height 16
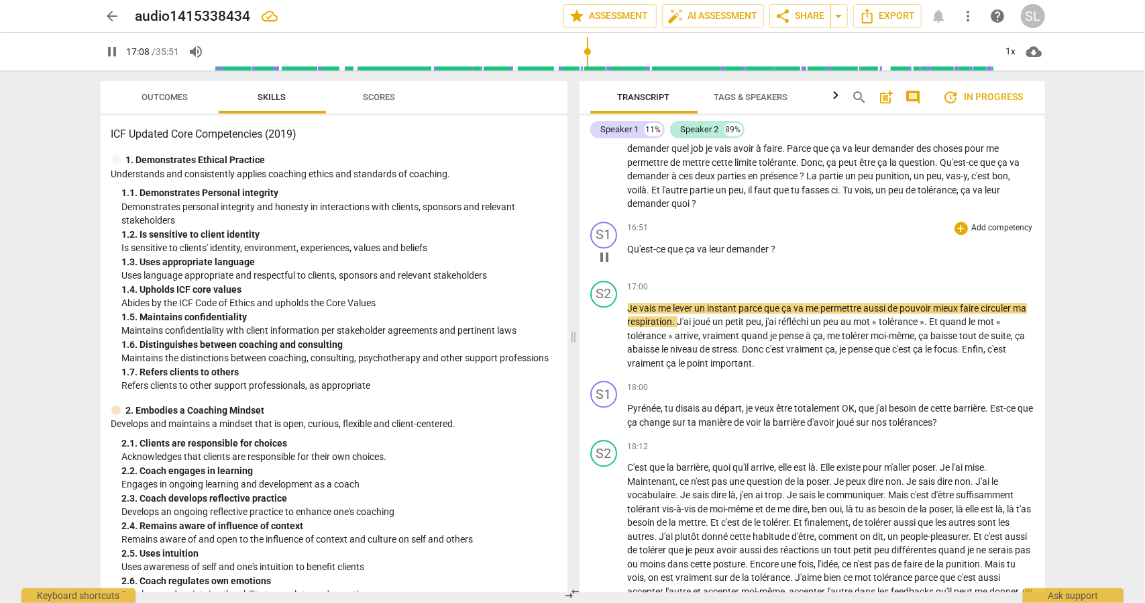
scroll to position [2617, 0]
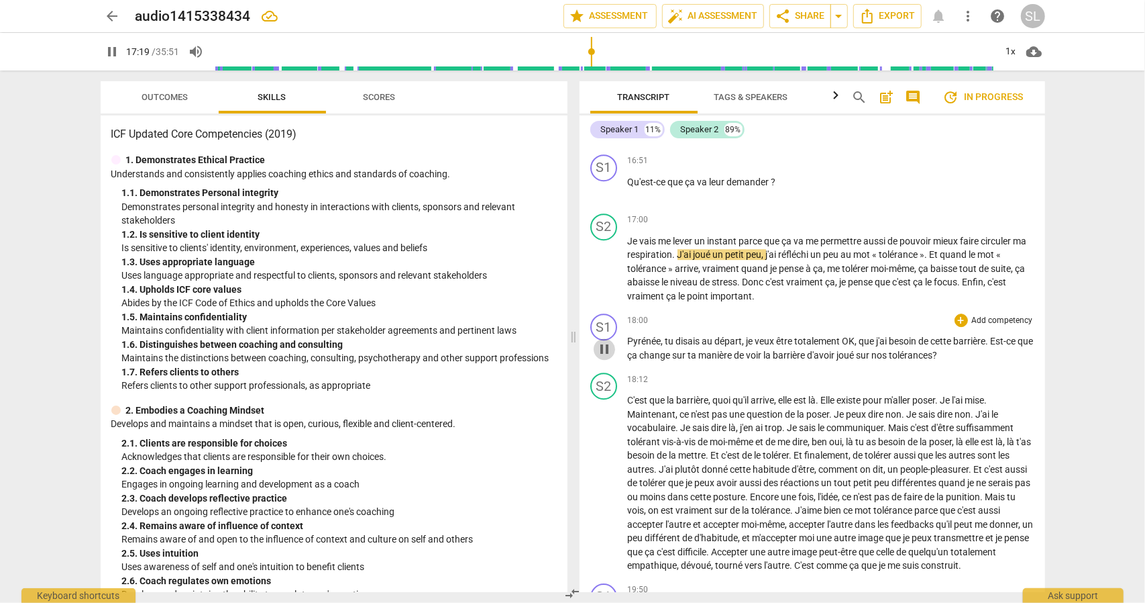
click at [607, 357] on span "pause" at bounding box center [604, 349] width 16 height 16
click at [609, 357] on span "play_arrow" at bounding box center [604, 349] width 16 height 16
click at [608, 357] on span "pause" at bounding box center [604, 349] width 16 height 16
type input "1082"
click at [658, 346] on span "Pyrénée" at bounding box center [645, 340] width 34 height 11
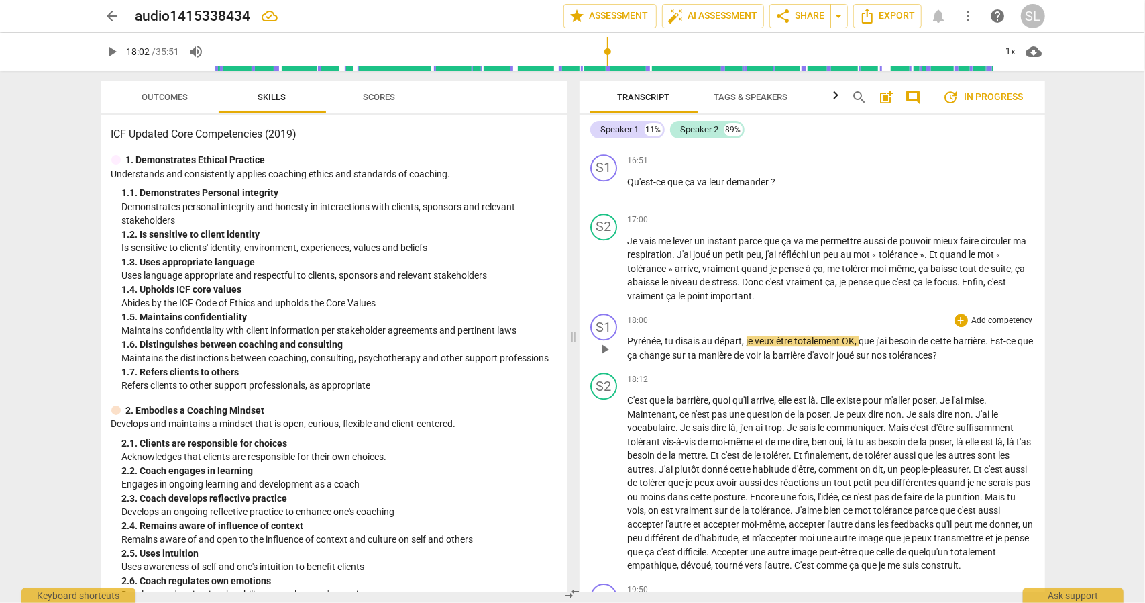
click at [658, 346] on span "Pyrénée" at bounding box center [645, 340] width 34 height 11
click at [660, 346] on span "Pyrénée" at bounding box center [645, 340] width 34 height 11
click at [607, 357] on span "play_arrow" at bounding box center [604, 349] width 16 height 16
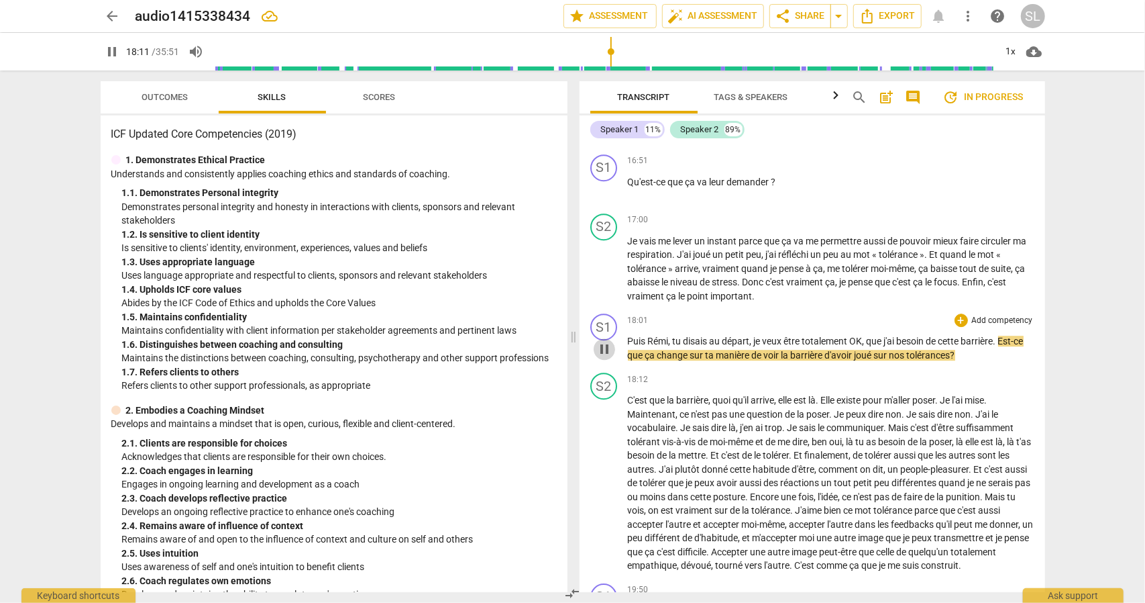
click at [609, 357] on span "pause" at bounding box center [604, 349] width 16 height 16
type input "1092"
click at [1006, 346] on span "Est-ce" at bounding box center [1010, 340] width 25 height 11
click at [1005, 346] on span "Est-ce" at bounding box center [1010, 340] width 25 height 11
click at [994, 346] on span ". Qu'" at bounding box center [1002, 340] width 16 height 11
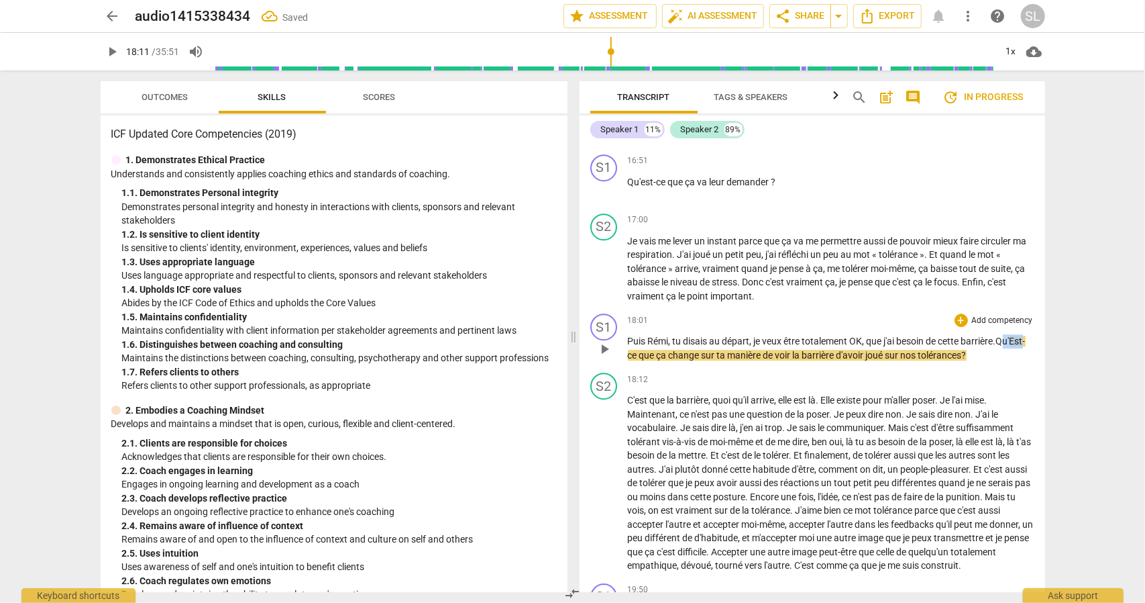
click at [994, 346] on span ". Qu'" at bounding box center [1002, 340] width 16 height 11
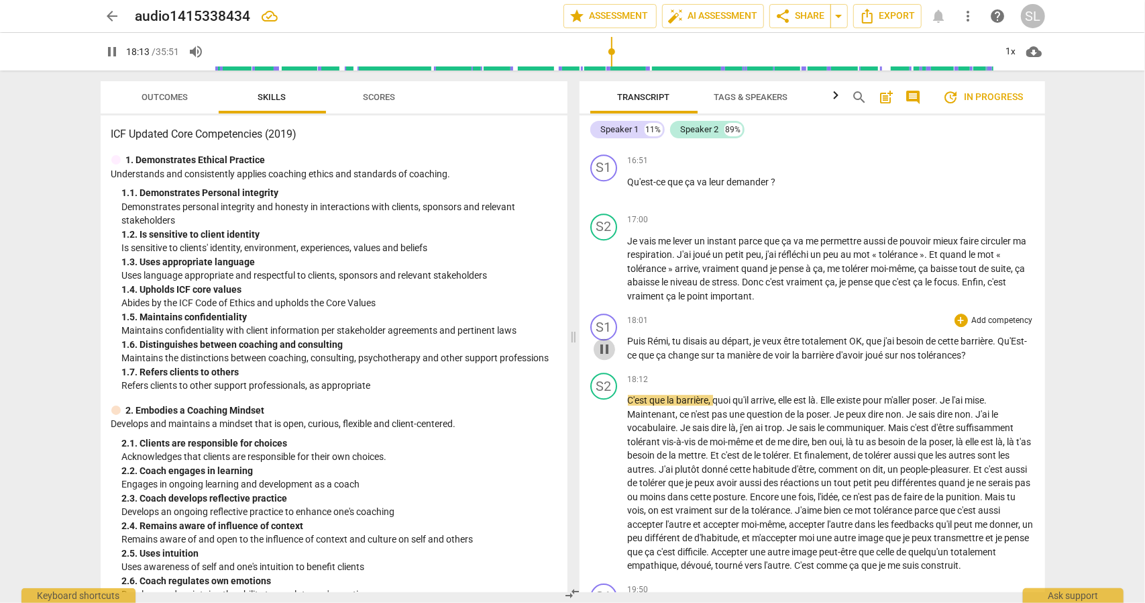
click at [601, 360] on button "pause" at bounding box center [604, 348] width 21 height 21
click at [919, 360] on span "nos" at bounding box center [909, 355] width 17 height 11
click at [607, 357] on span "play_arrow" at bounding box center [604, 349] width 16 height 16
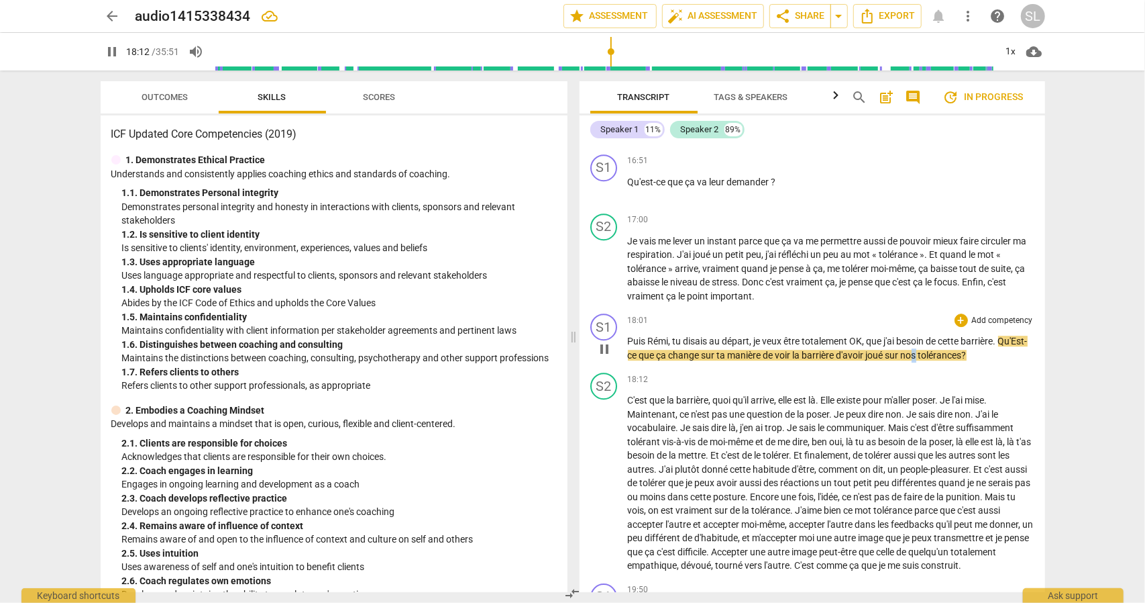
click at [603, 357] on span "pause" at bounding box center [604, 349] width 16 height 16
click at [717, 360] on span "sur" at bounding box center [709, 355] width 15 height 11
click at [602, 357] on span "pause" at bounding box center [604, 349] width 16 height 16
type input "1093"
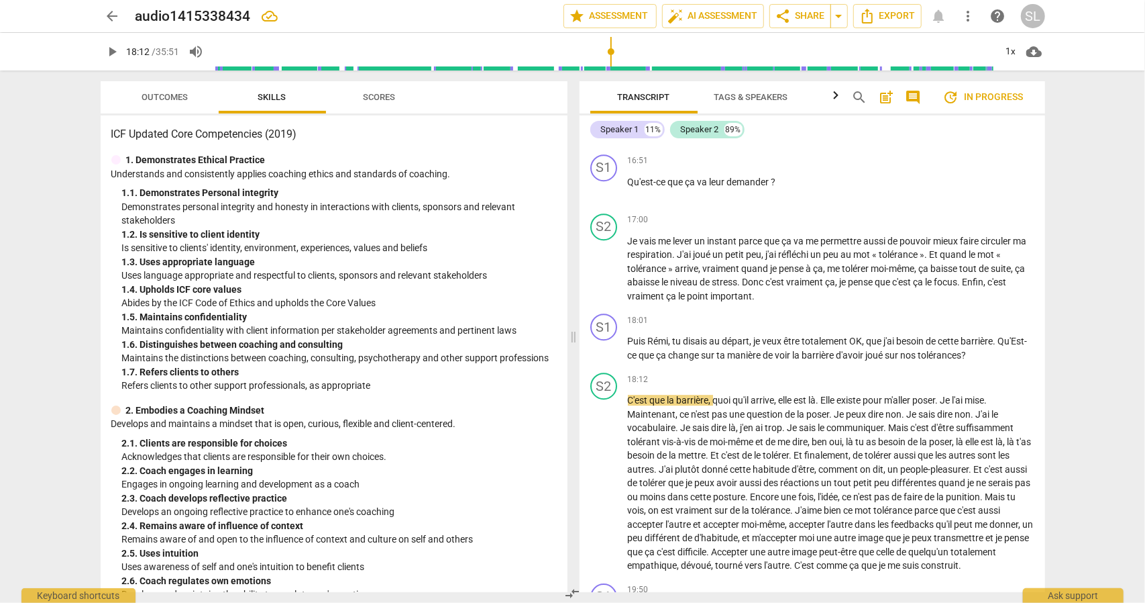
click at [886, 360] on span "joué" at bounding box center [875, 355] width 19 height 11
click at [892, 405] on span "m'aller" at bounding box center [899, 400] width 28 height 11
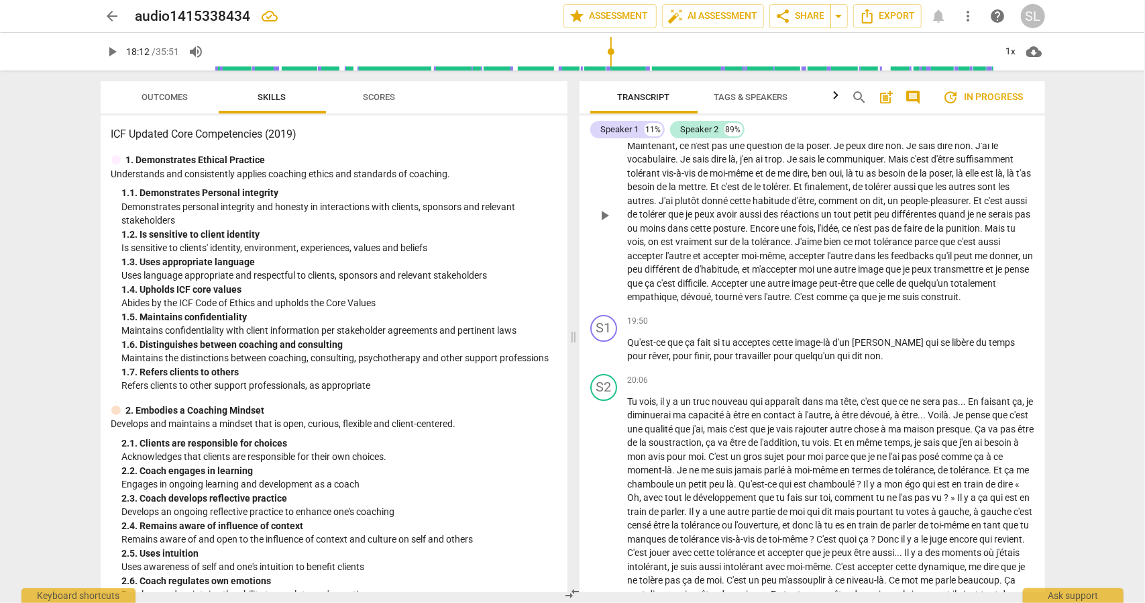
scroll to position [2952, 0]
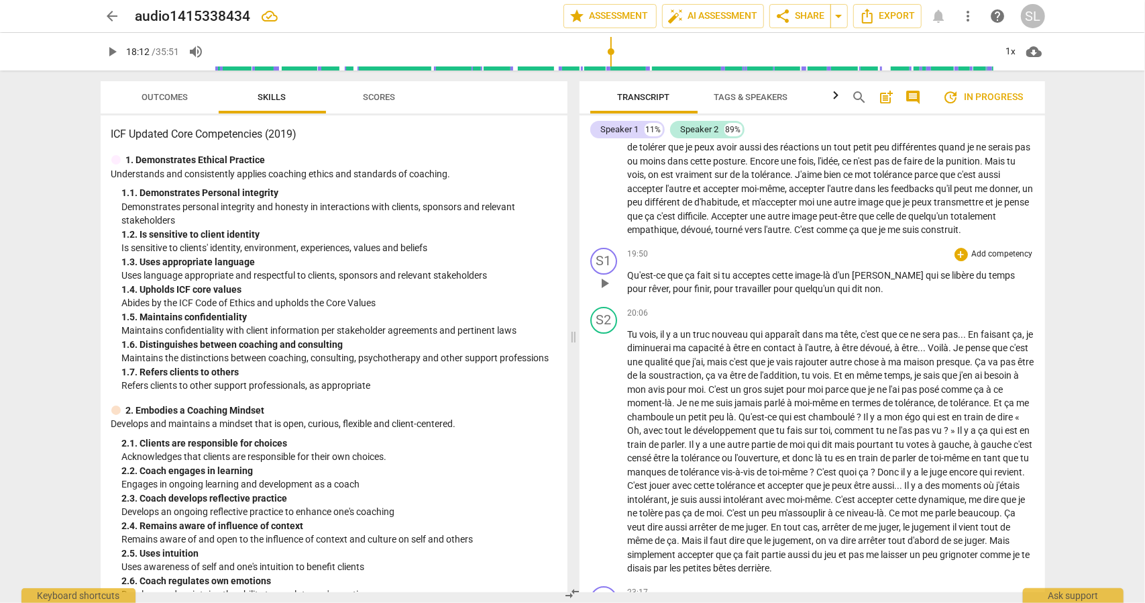
click at [612, 291] on span "play_arrow" at bounding box center [604, 283] width 16 height 16
click at [612, 291] on span "pause" at bounding box center [604, 283] width 16 height 16
type input "1201"
click at [695, 294] on span "finir" at bounding box center [702, 288] width 15 height 11
click at [817, 294] on span "travailler" at bounding box center [836, 288] width 38 height 11
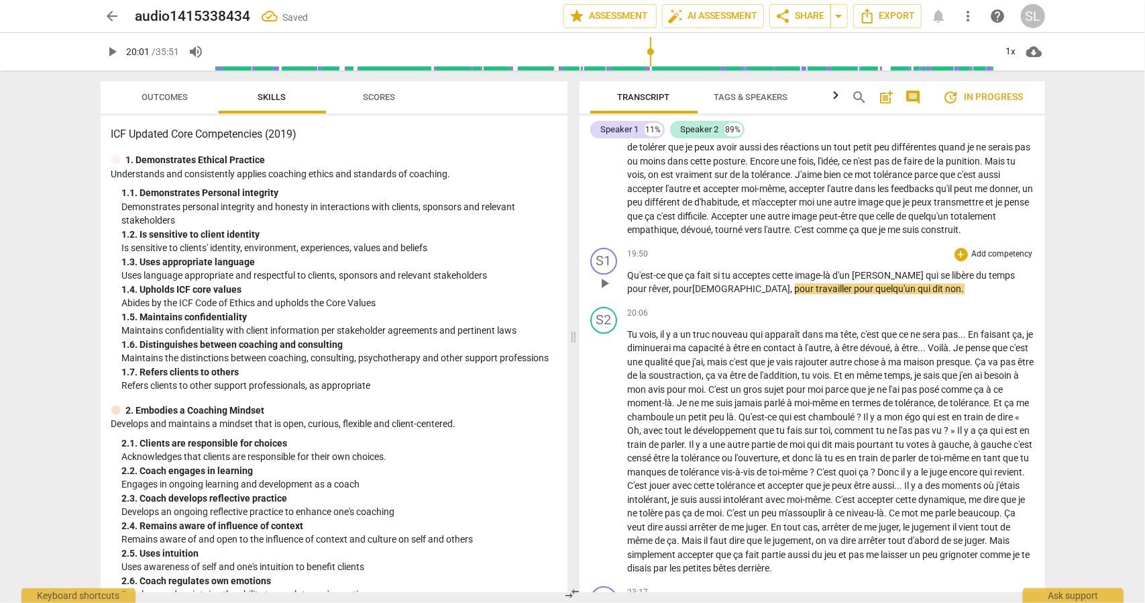
click at [795, 294] on span "pour" at bounding box center [805, 288] width 21 height 11
click at [944, 294] on span "qui" at bounding box center [951, 288] width 15 height 11
click at [859, 320] on div "20:06 + Add competency keyboard_arrow_right" at bounding box center [831, 313] width 407 height 13
click at [600, 291] on span "play_arrow" at bounding box center [604, 283] width 16 height 16
click at [609, 291] on span "pause" at bounding box center [604, 283] width 16 height 16
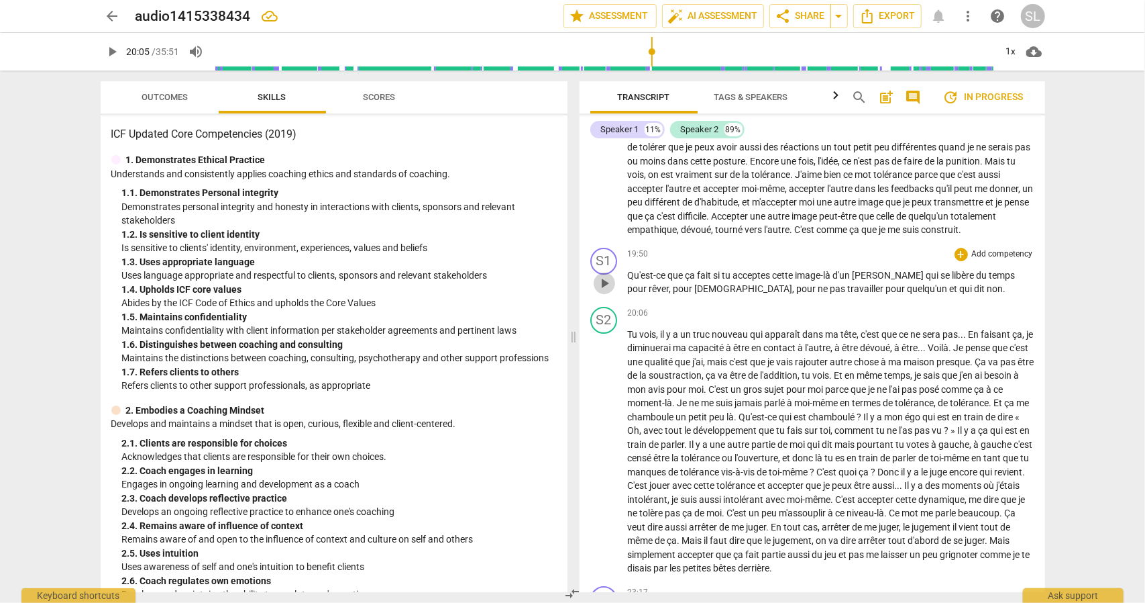
click at [609, 291] on span "play_arrow" at bounding box center [604, 283] width 16 height 16
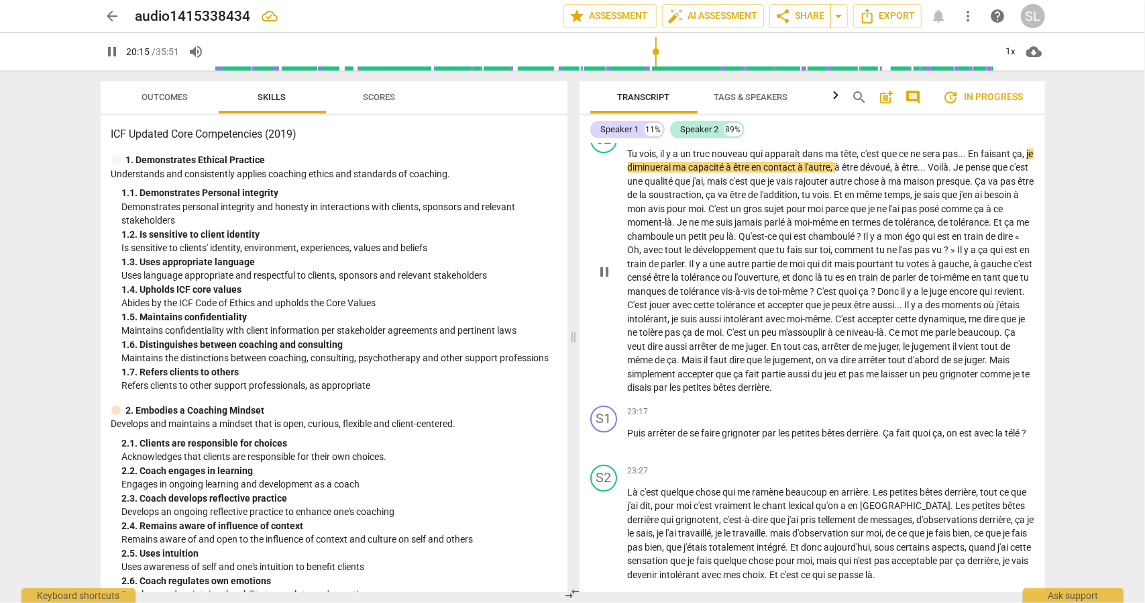
scroll to position [3153, 0]
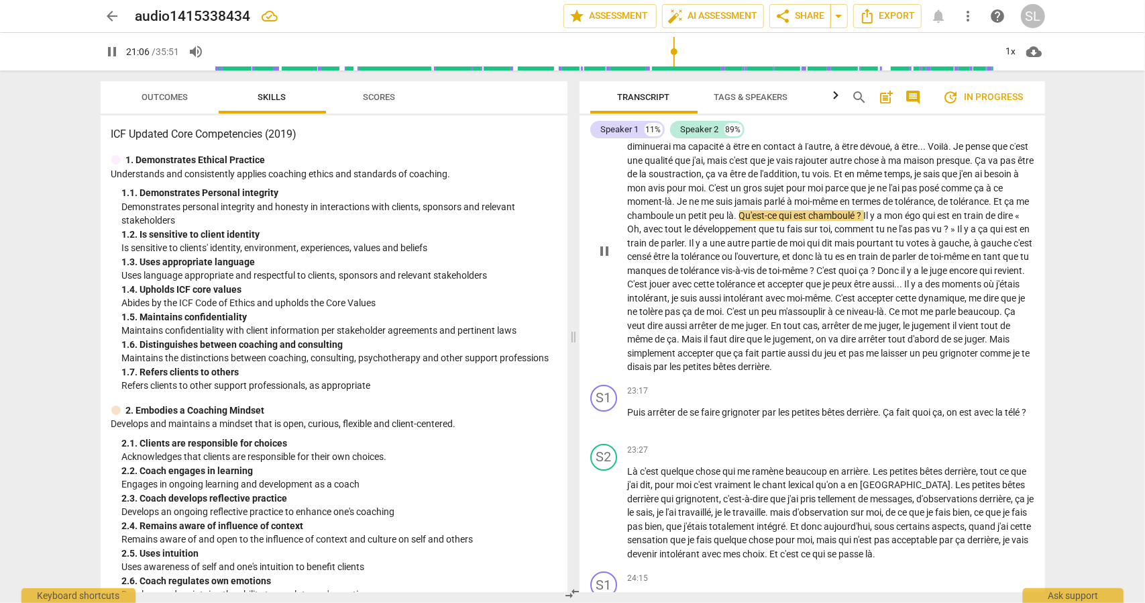
click at [951, 207] on span "de" at bounding box center [945, 201] width 12 height 11
click at [978, 207] on span "tolérance" at bounding box center [970, 201] width 39 height 11
type input "1271"
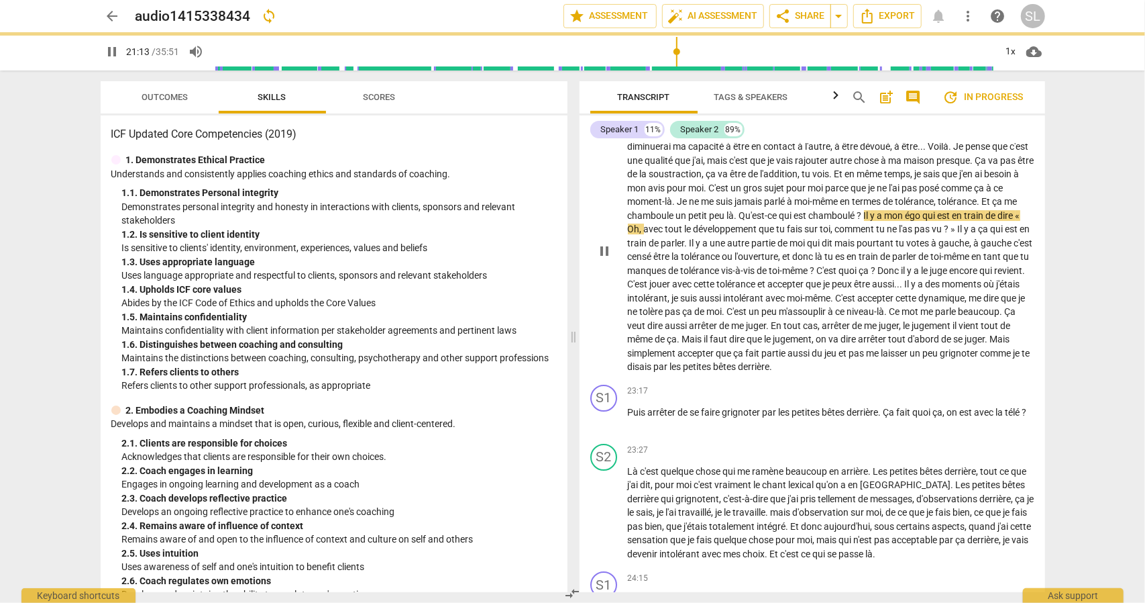
click at [600, 259] on span "pause" at bounding box center [604, 251] width 16 height 16
type input "1274"
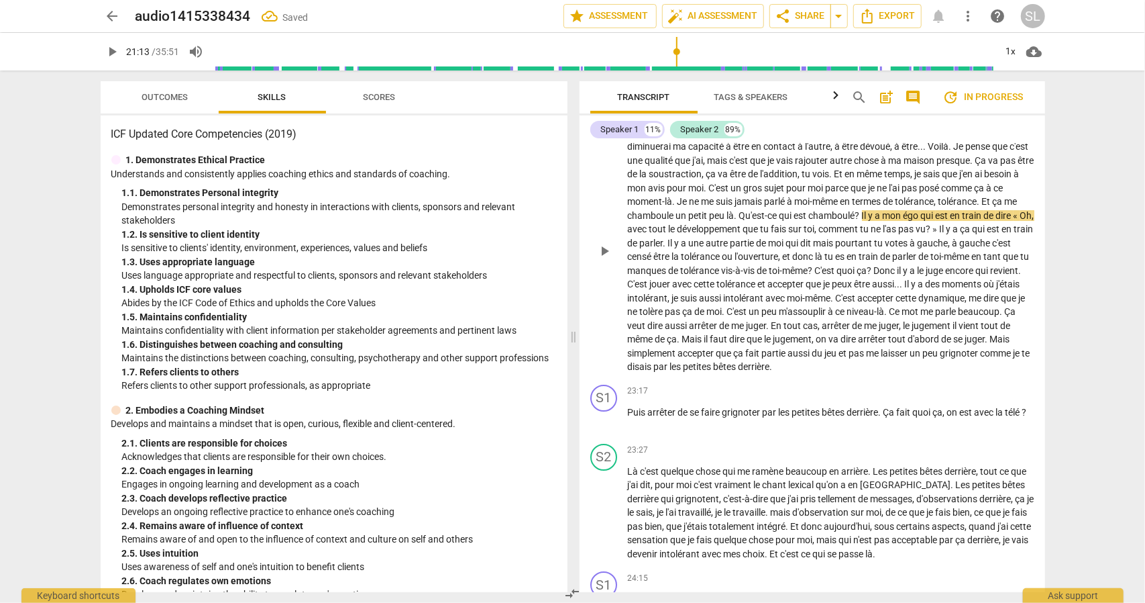
click at [755, 221] on span "Qu'est-ce" at bounding box center [759, 215] width 40 height 11
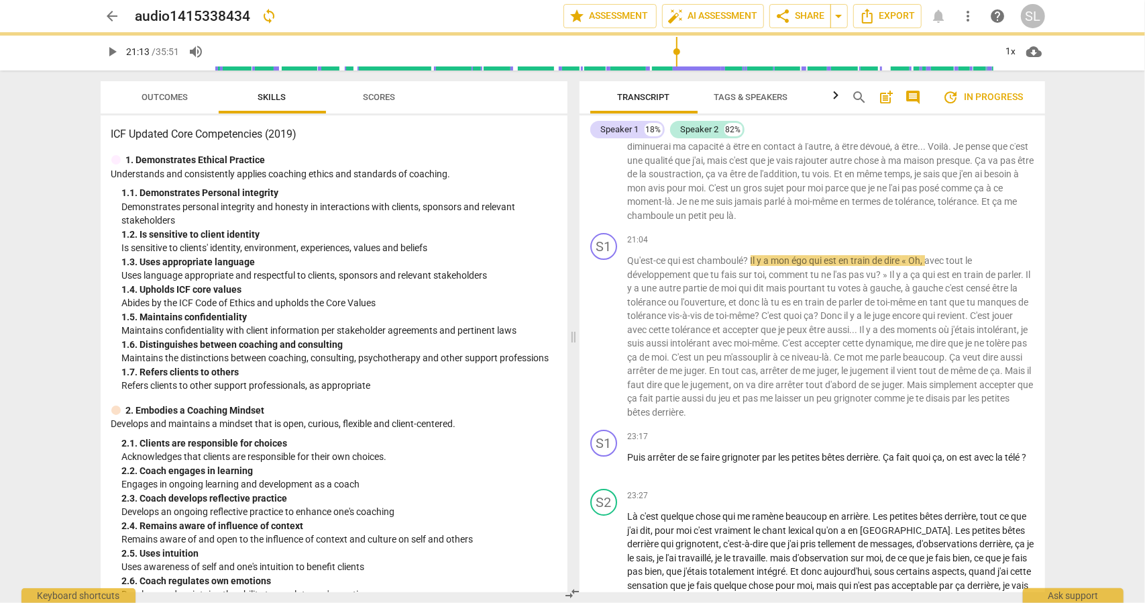
scroll to position [3198, 0]
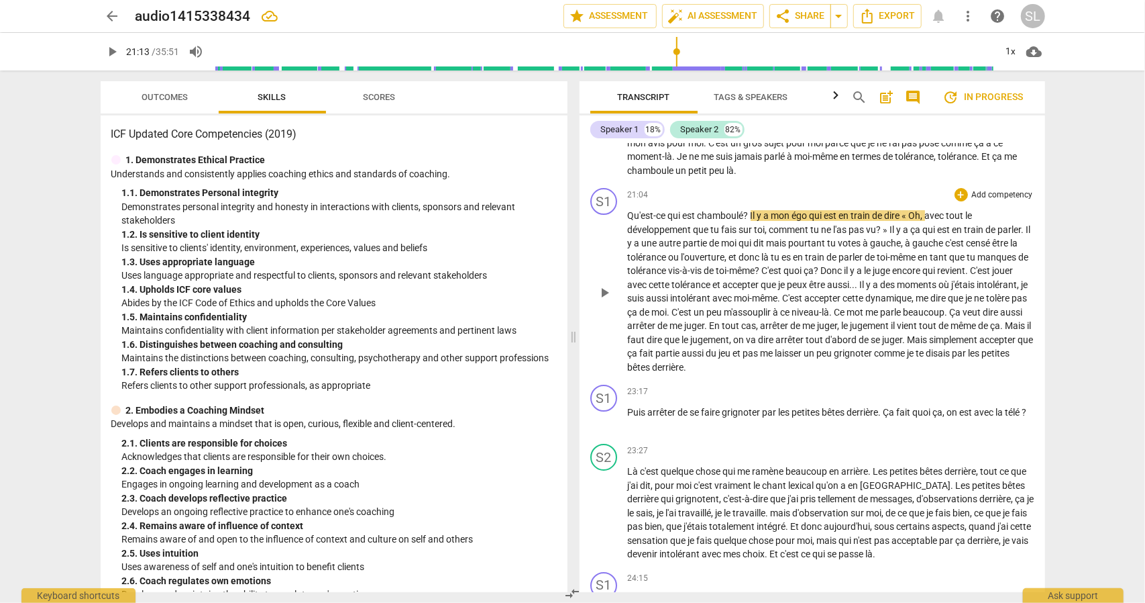
click at [751, 221] on span "Il" at bounding box center [754, 215] width 7 height 11
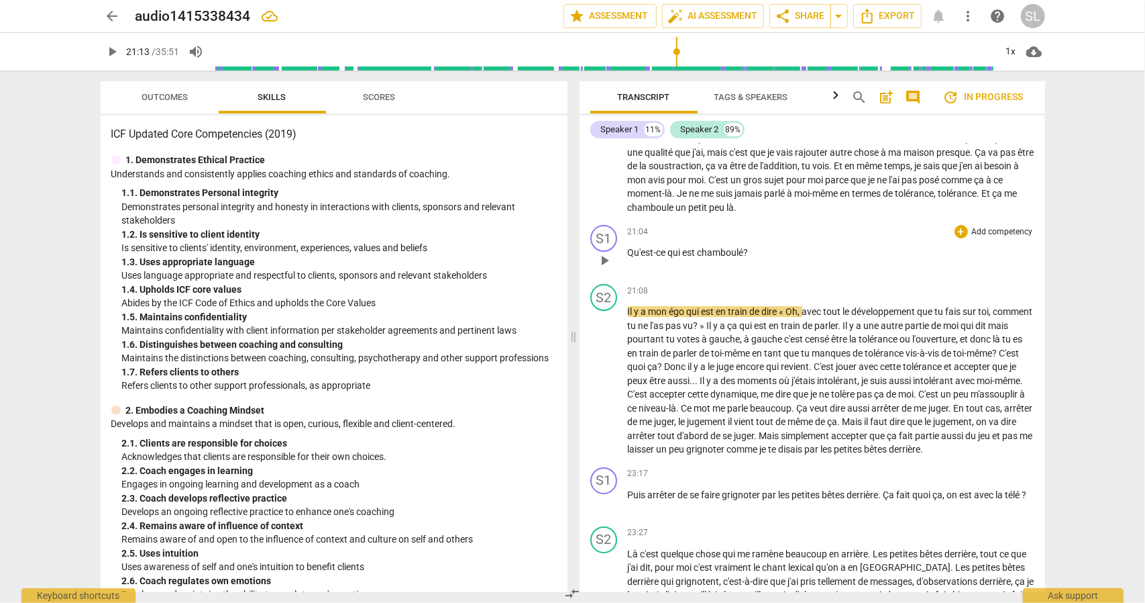
scroll to position [3131, 0]
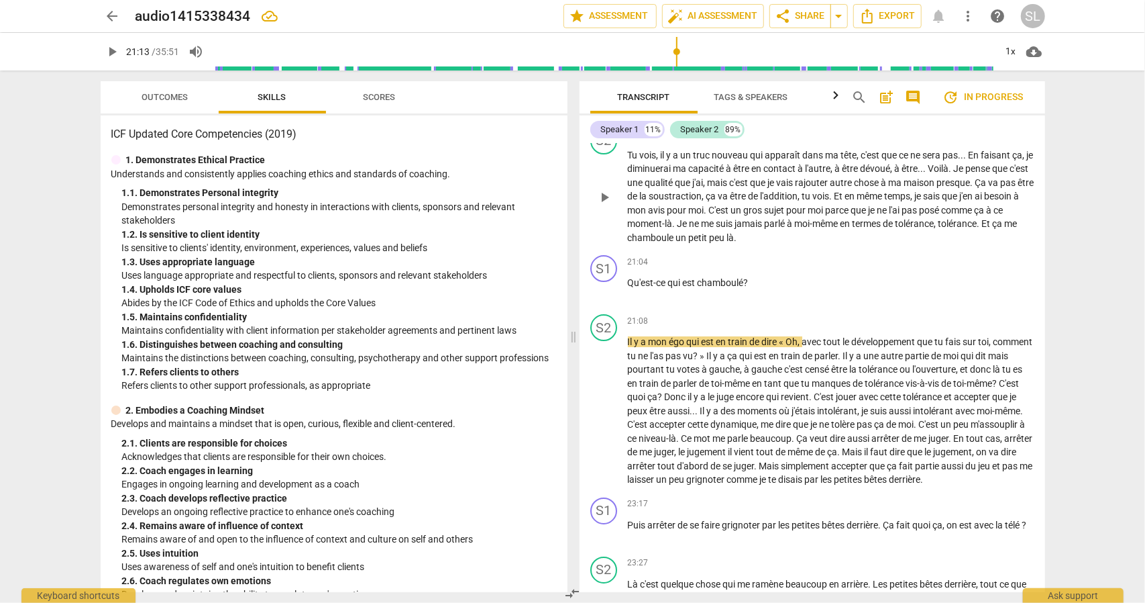
click at [982, 229] on span "." at bounding box center [980, 223] width 5 height 11
click at [961, 268] on div "+" at bounding box center [961, 261] width 13 height 13
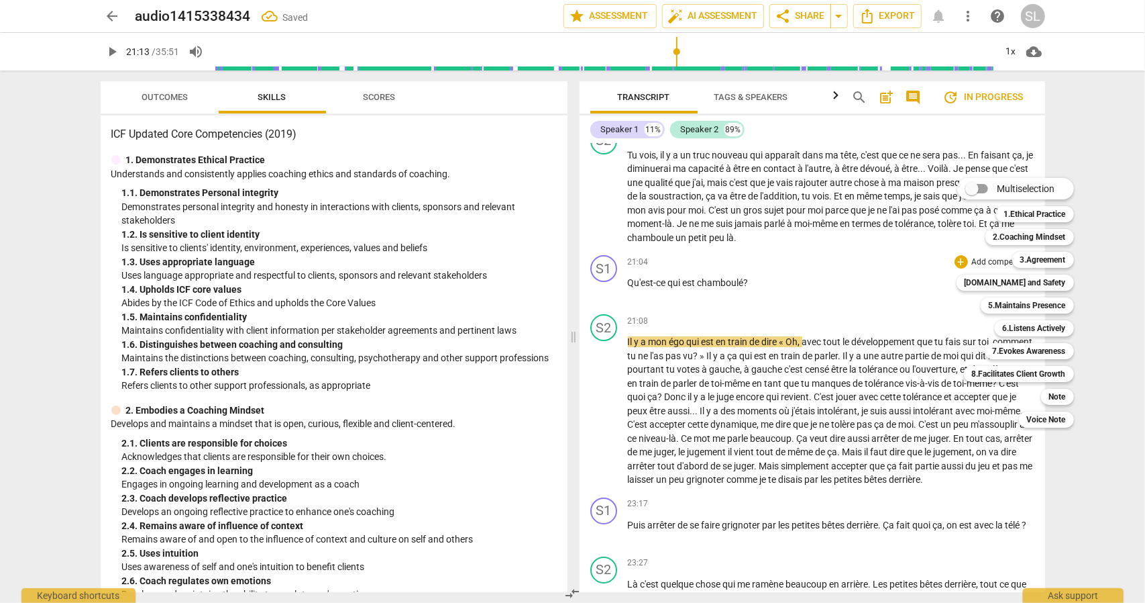
click at [859, 322] on div at bounding box center [572, 301] width 1145 height 603
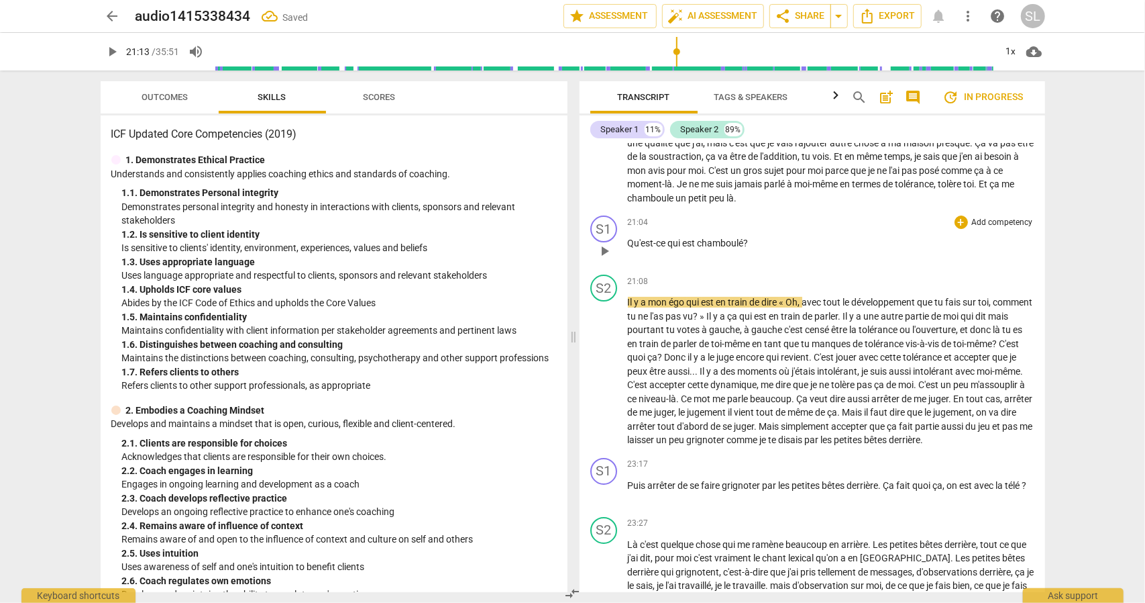
scroll to position [3198, 0]
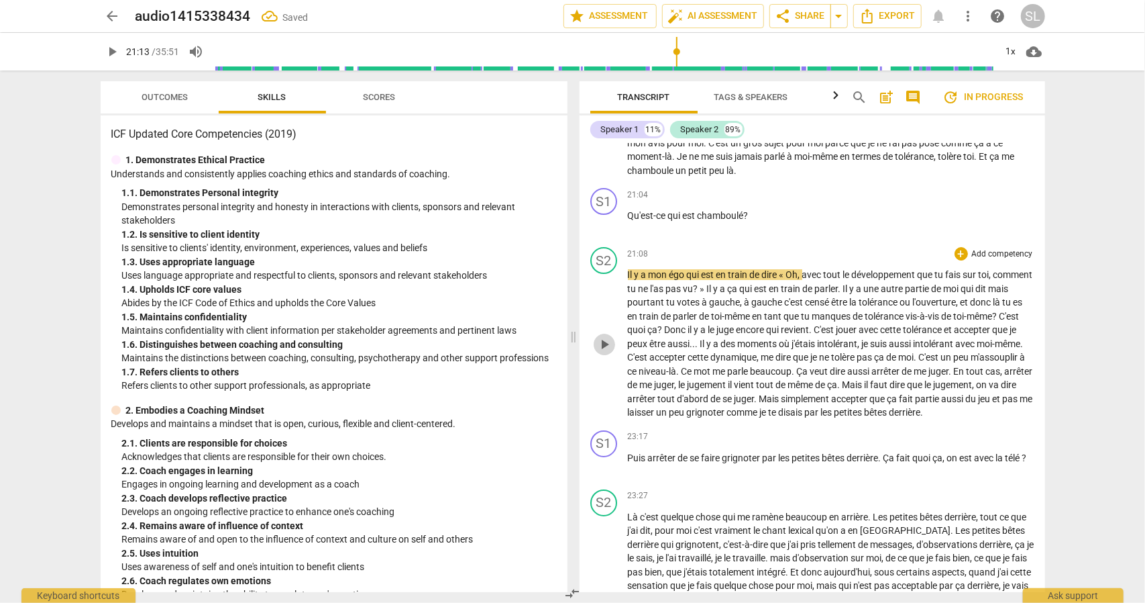
click at [607, 352] on span "play_arrow" at bounding box center [604, 344] width 16 height 16
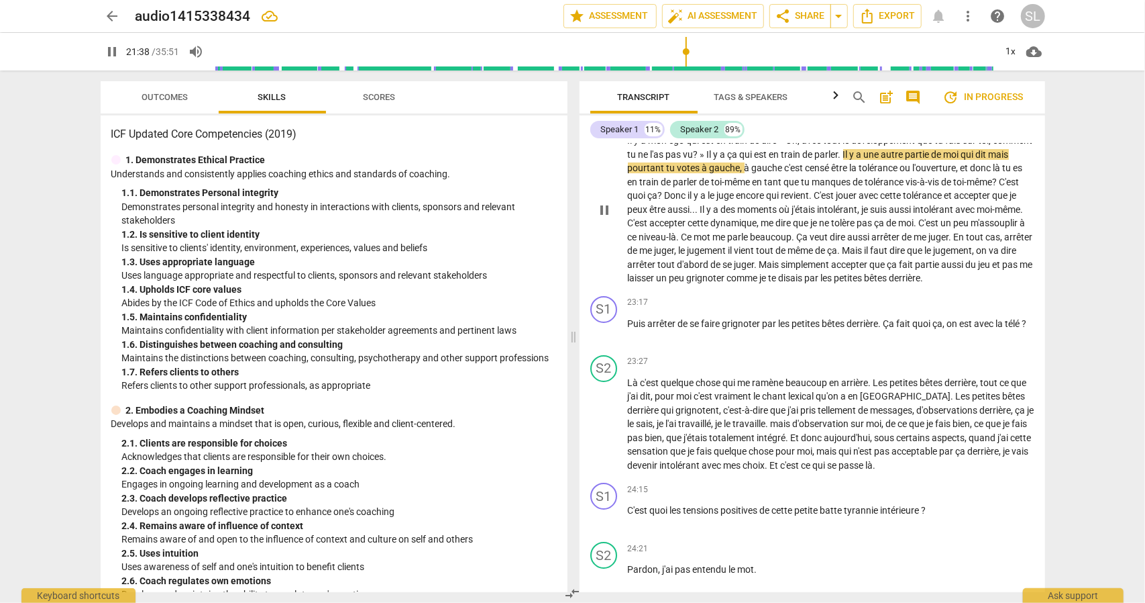
scroll to position [3400, 0]
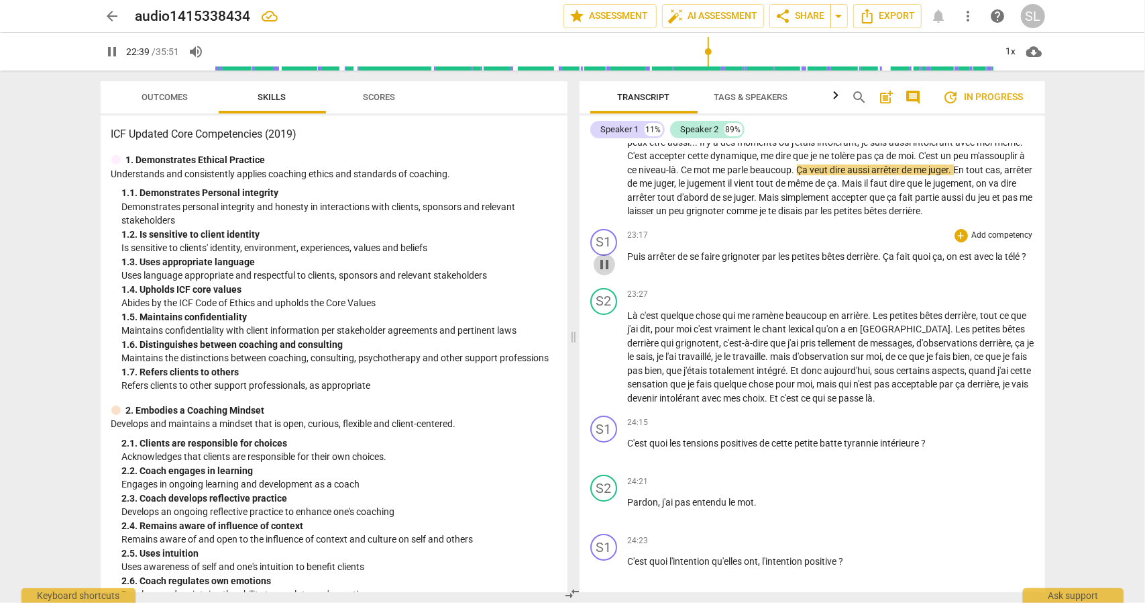
click at [604, 272] on span "pause" at bounding box center [604, 264] width 16 height 16
click at [604, 272] on span "play_arrow" at bounding box center [604, 264] width 16 height 16
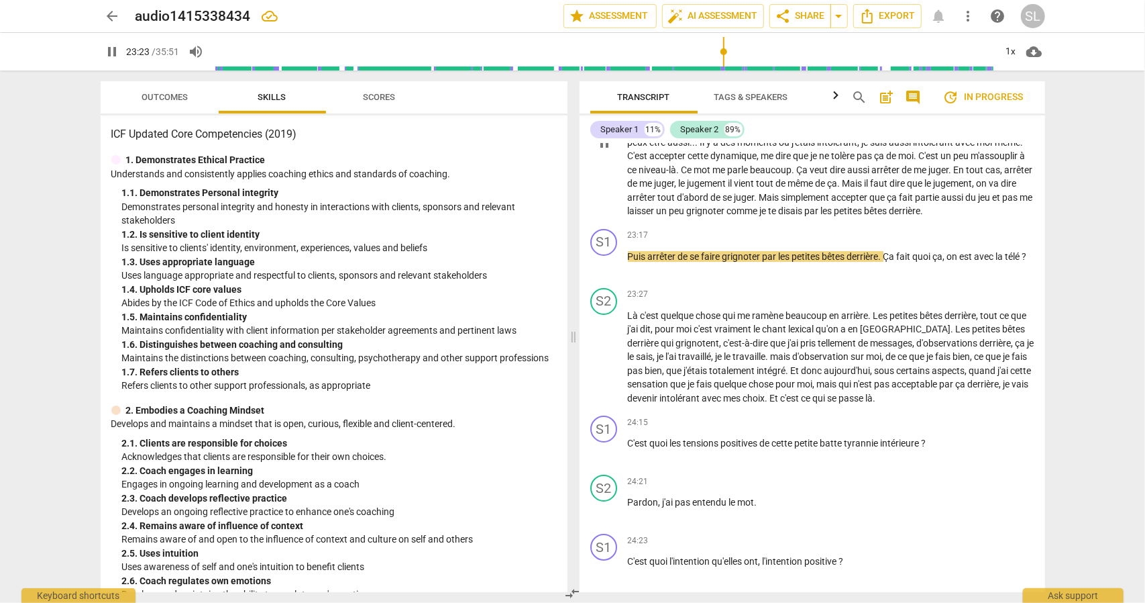
click at [687, 216] on span "peu" at bounding box center [678, 210] width 17 height 11
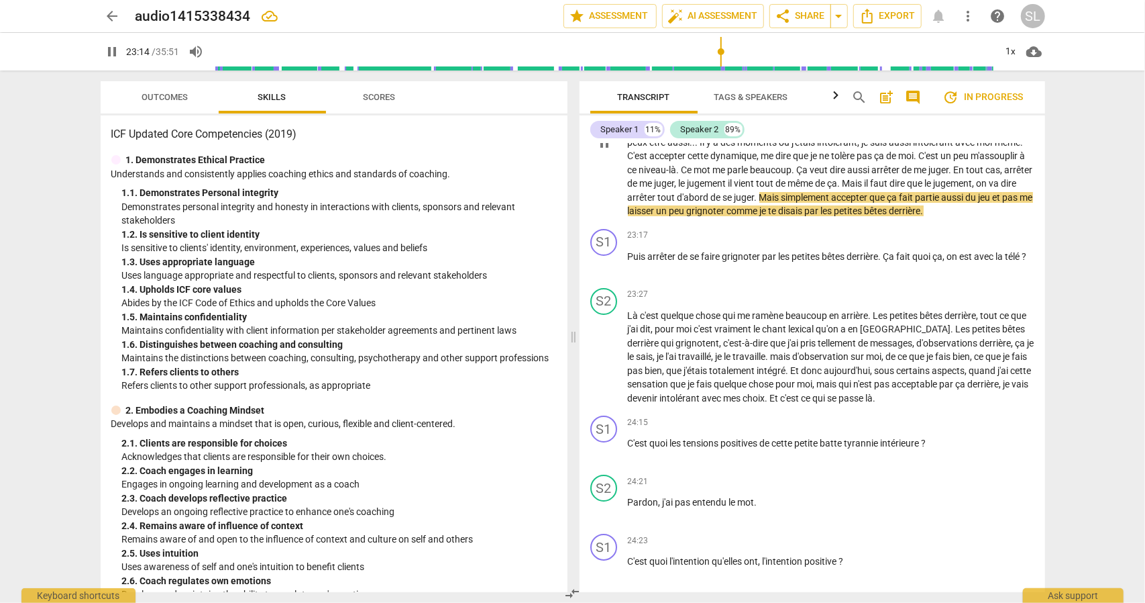
click at [760, 203] on span "." at bounding box center [757, 197] width 5 height 11
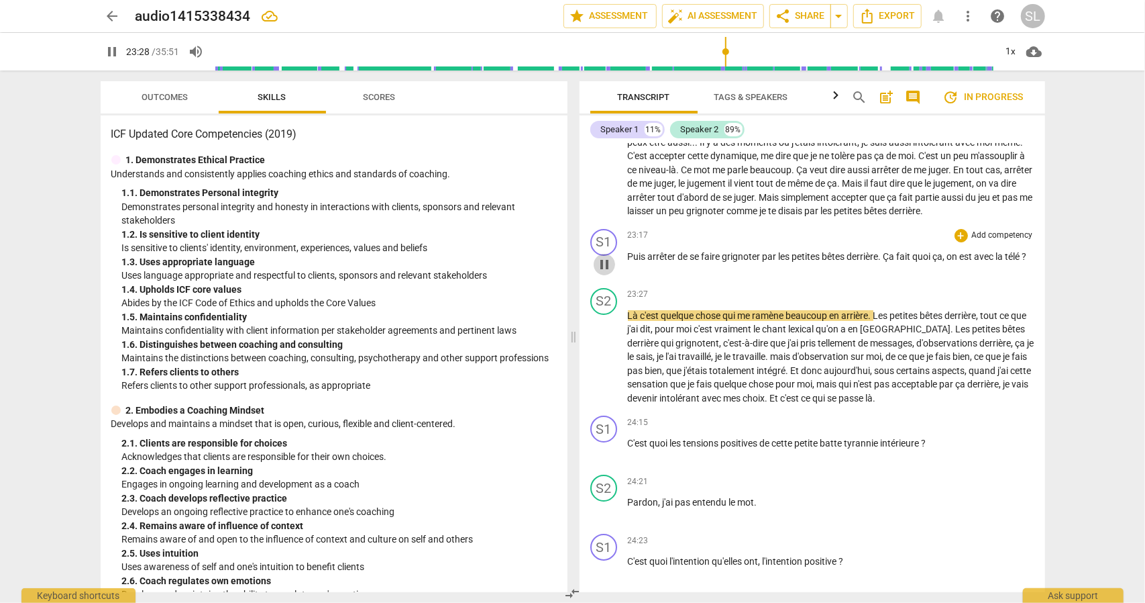
click at [597, 272] on span "pause" at bounding box center [604, 264] width 16 height 16
type input "1409"
click at [1023, 262] on span "télé" at bounding box center [1014, 256] width 17 height 11
click at [738, 339] on div "S2 play_arrow pause 23:27 + Add competency keyboard_arrow_right Là c'est quelqu…" at bounding box center [813, 346] width 466 height 128
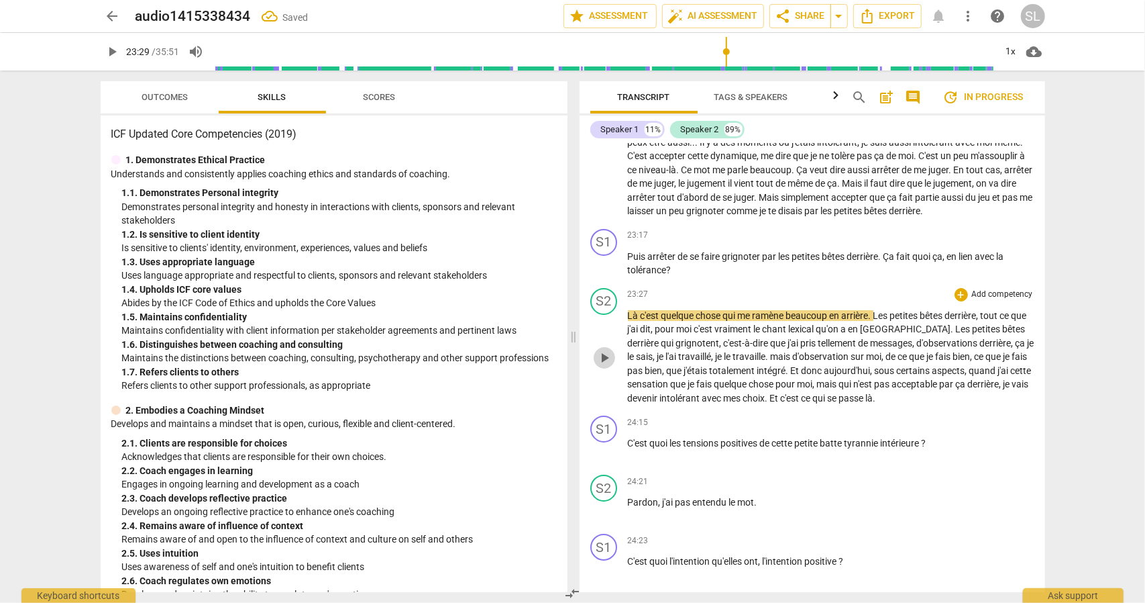
click at [603, 366] on span "play_arrow" at bounding box center [604, 358] width 16 height 16
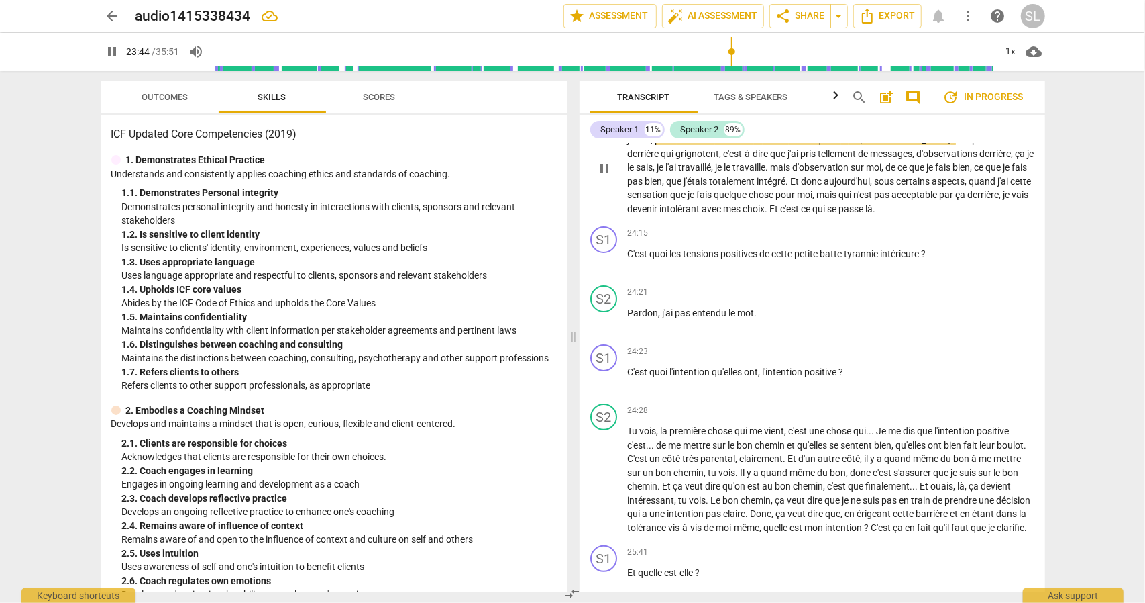
scroll to position [3601, 0]
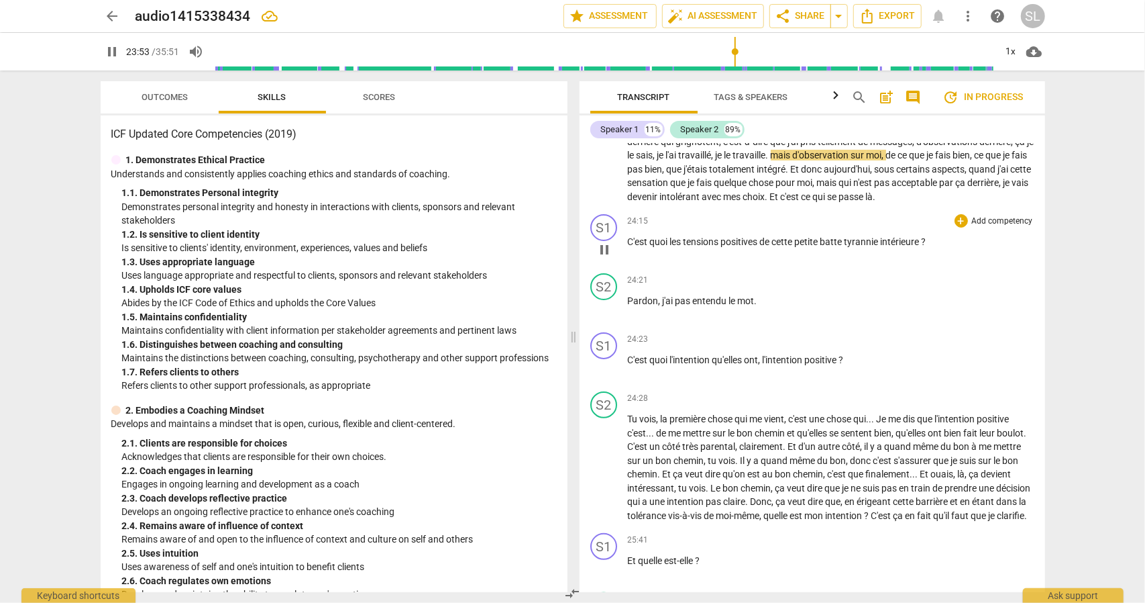
click at [685, 247] on span "tensions" at bounding box center [703, 241] width 38 height 11
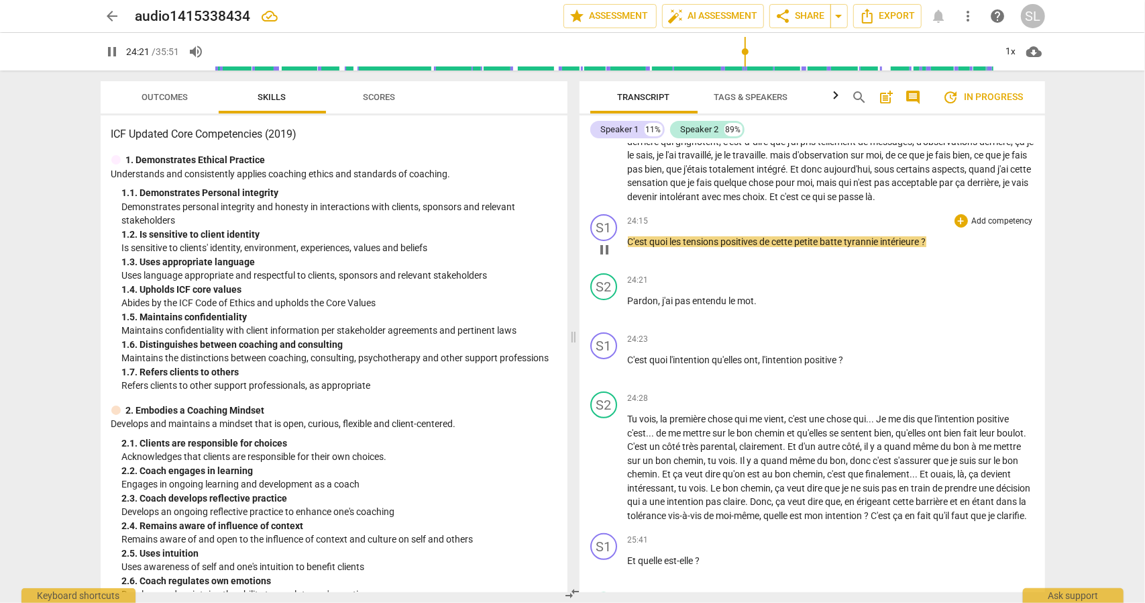
click at [606, 258] on span "pause" at bounding box center [604, 250] width 16 height 16
type input "1462"
click at [685, 247] on span "tensions" at bounding box center [703, 241] width 38 height 11
click at [690, 247] on span "tensions" at bounding box center [703, 241] width 38 height 11
click at [719, 247] on span "ensions" at bounding box center [701, 241] width 34 height 11
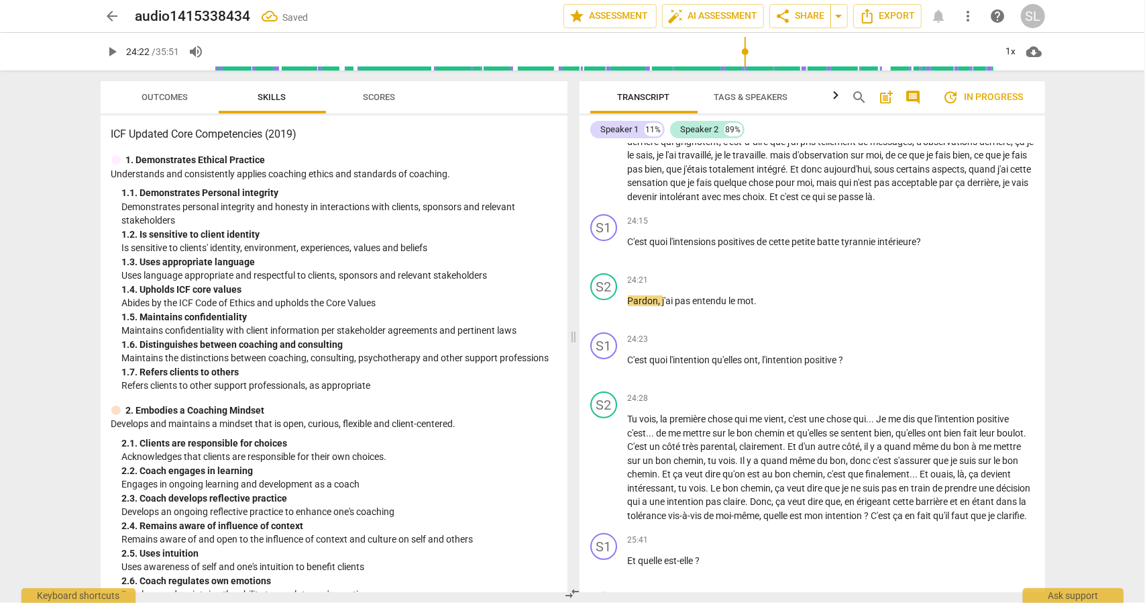
click at [0, 0] on lt-em "l'intension" at bounding box center [0, 0] width 0 height 0
click at [751, 247] on span "positives" at bounding box center [731, 241] width 39 height 11
click at [781, 247] on span "cette" at bounding box center [769, 241] width 23 height 11
click at [824, 247] on span "batte" at bounding box center [812, 241] width 24 height 11
click at [959, 247] on span "?" at bounding box center [957, 241] width 5 height 11
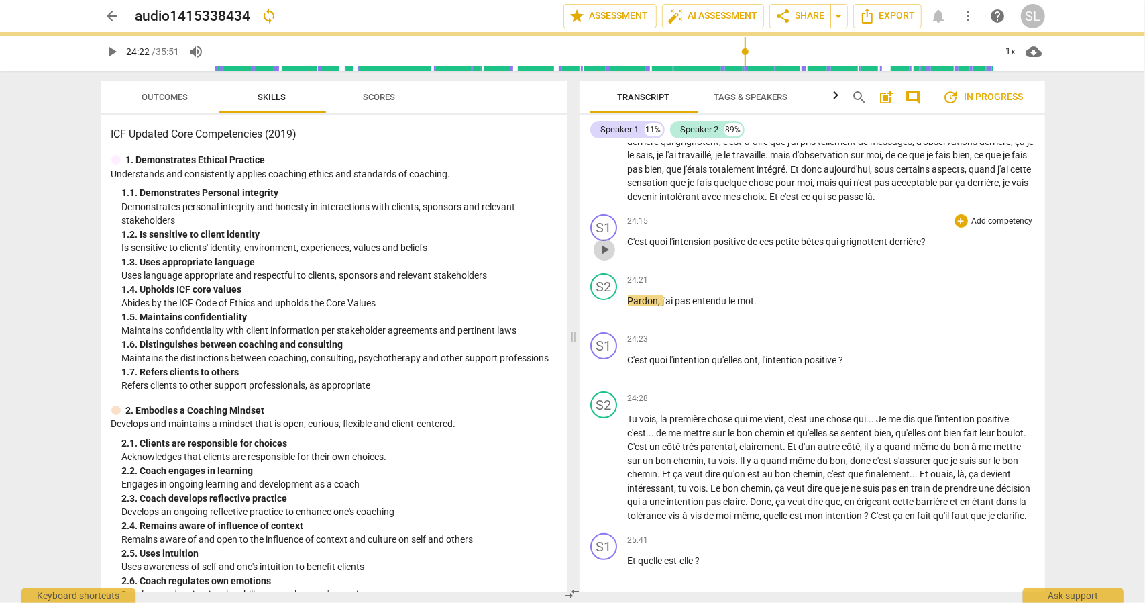
click at [601, 258] on span "play_arrow" at bounding box center [604, 250] width 16 height 16
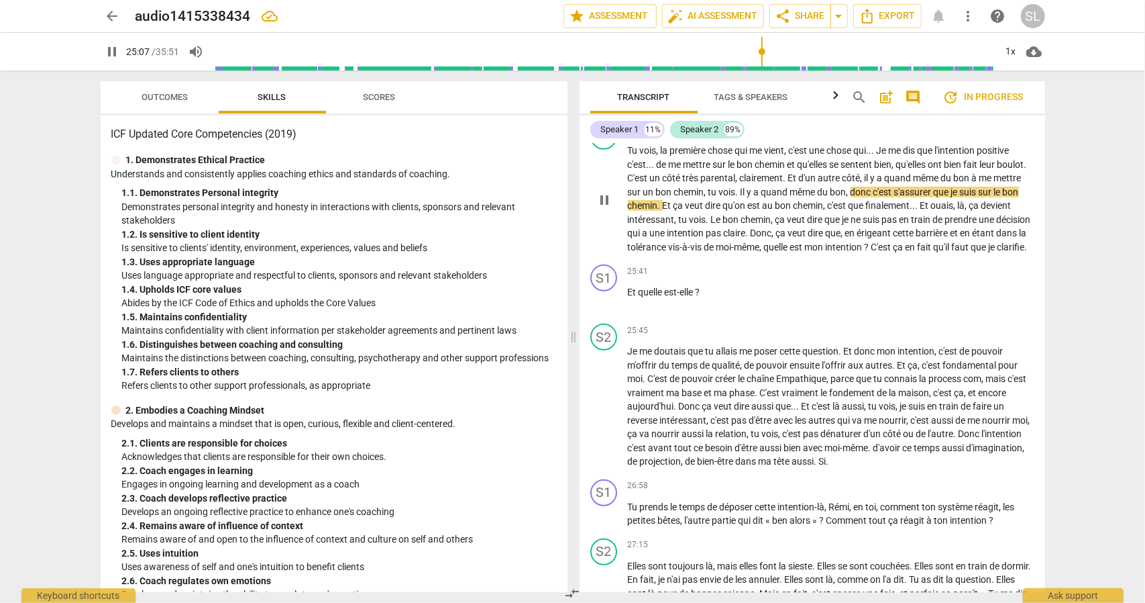
scroll to position [3936, 0]
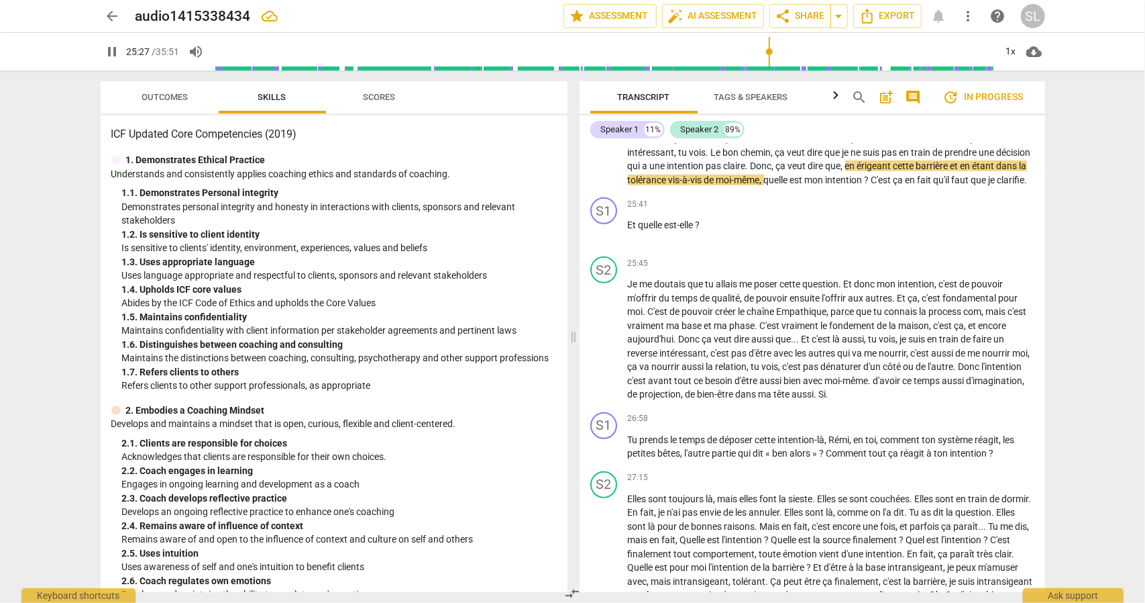
click at [776, 171] on span "," at bounding box center [774, 165] width 4 height 11
type input "1529"
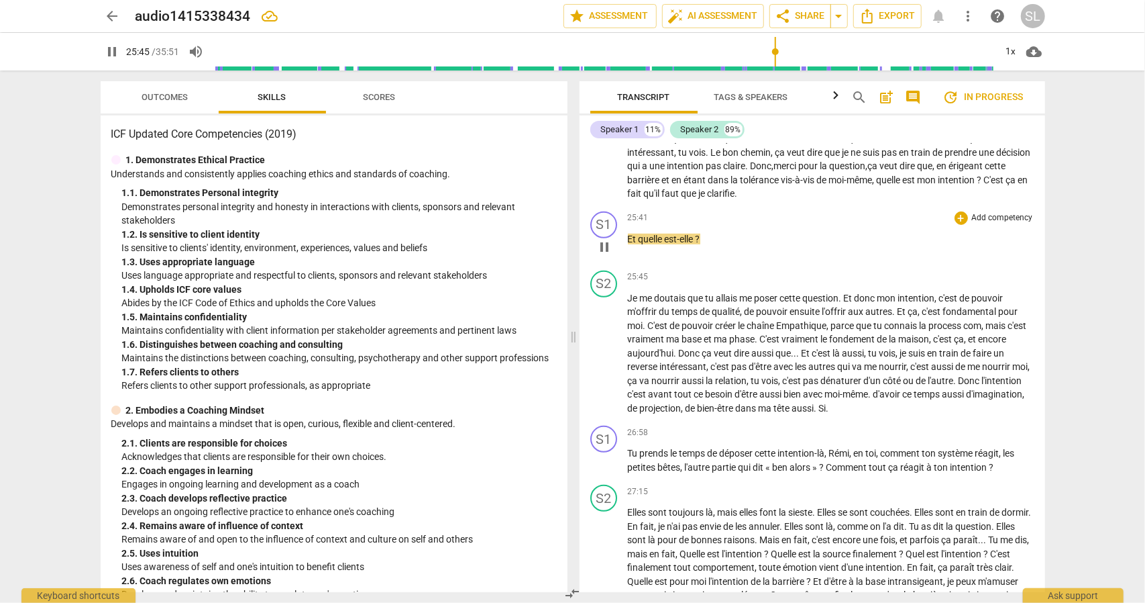
click at [679, 265] on div "S1 play_arrow pause 25:41 + Add competency keyboard_arrow_right Et quelle est-e…" at bounding box center [813, 235] width 466 height 59
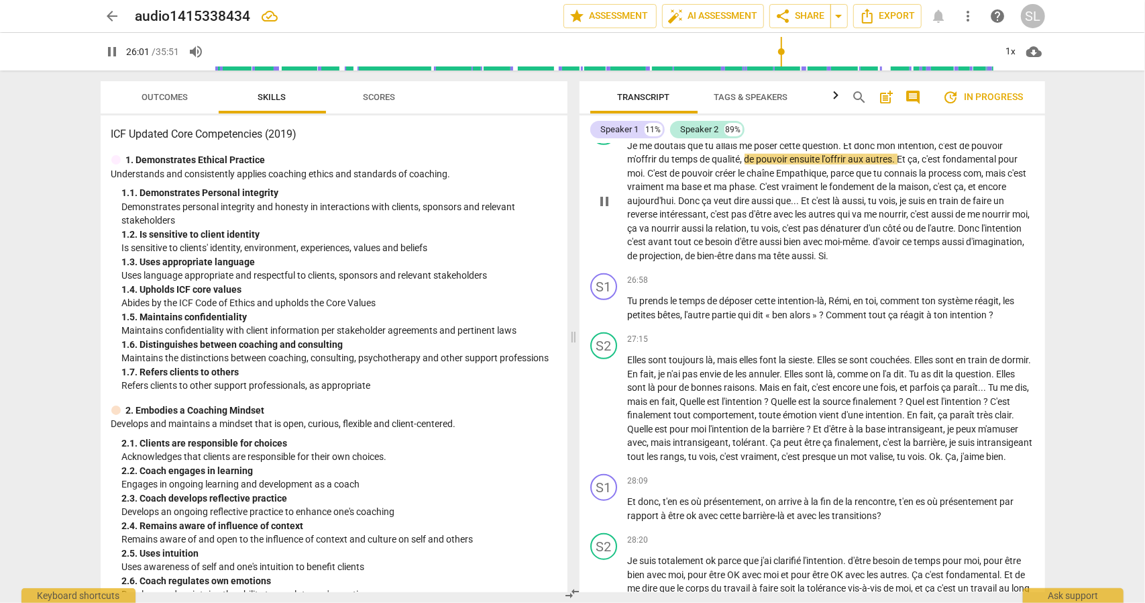
scroll to position [4138, 0]
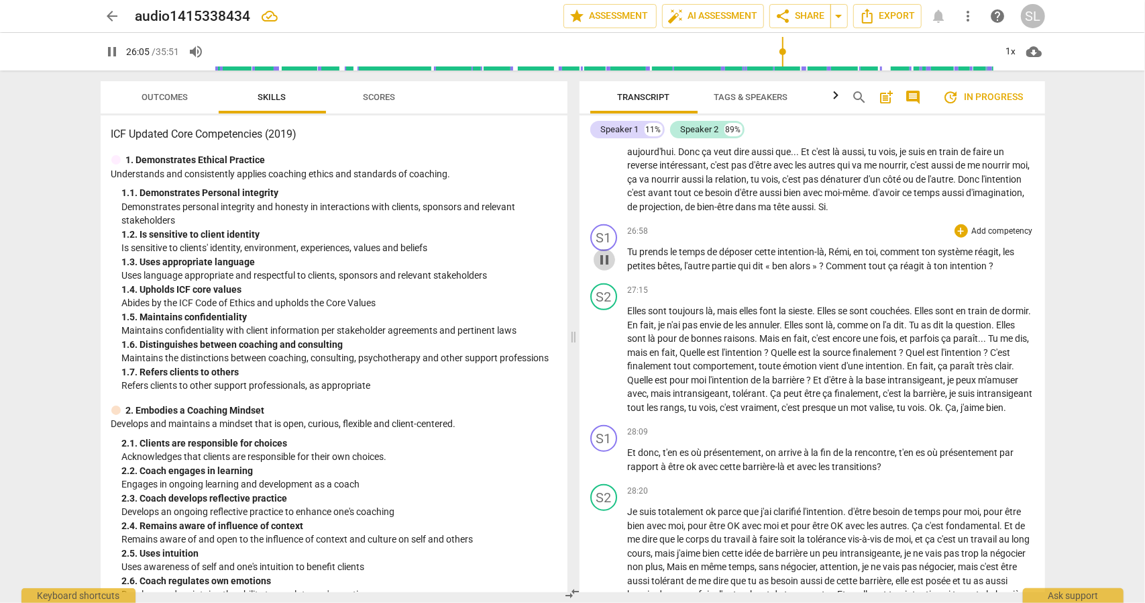
click at [601, 268] on span "pause" at bounding box center [604, 260] width 16 height 16
click at [601, 268] on span "play_arrow" at bounding box center [604, 260] width 16 height 16
click at [629, 257] on span "Tu" at bounding box center [634, 251] width 12 height 11
type input "1624"
click at [790, 271] on span "ben" at bounding box center [781, 265] width 17 height 11
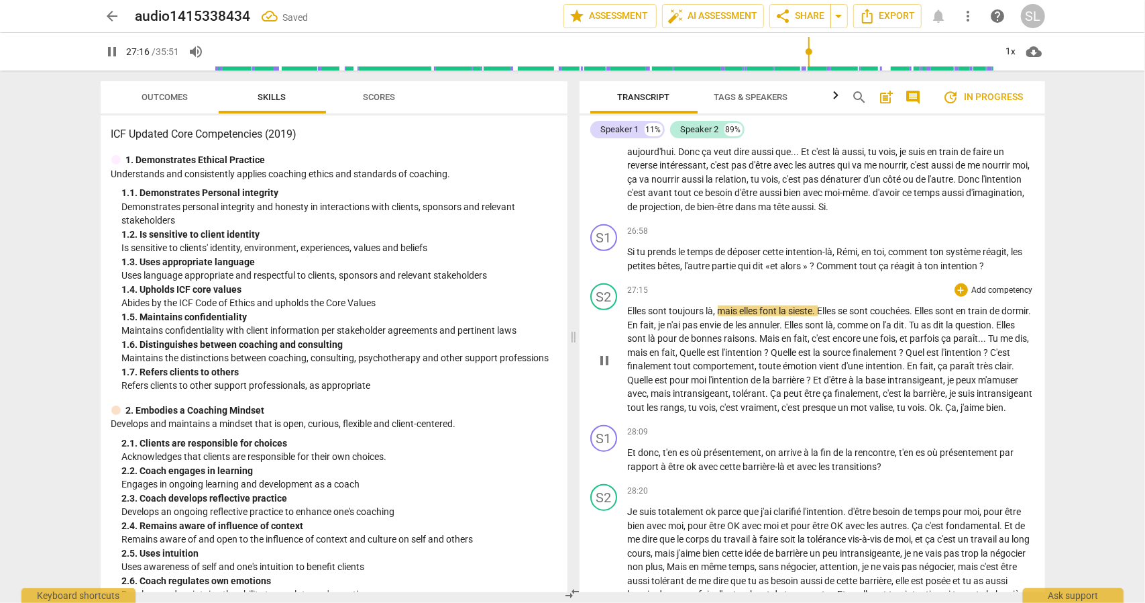
click at [878, 297] on div "27:15 + Add competency keyboard_arrow_right" at bounding box center [831, 289] width 407 height 13
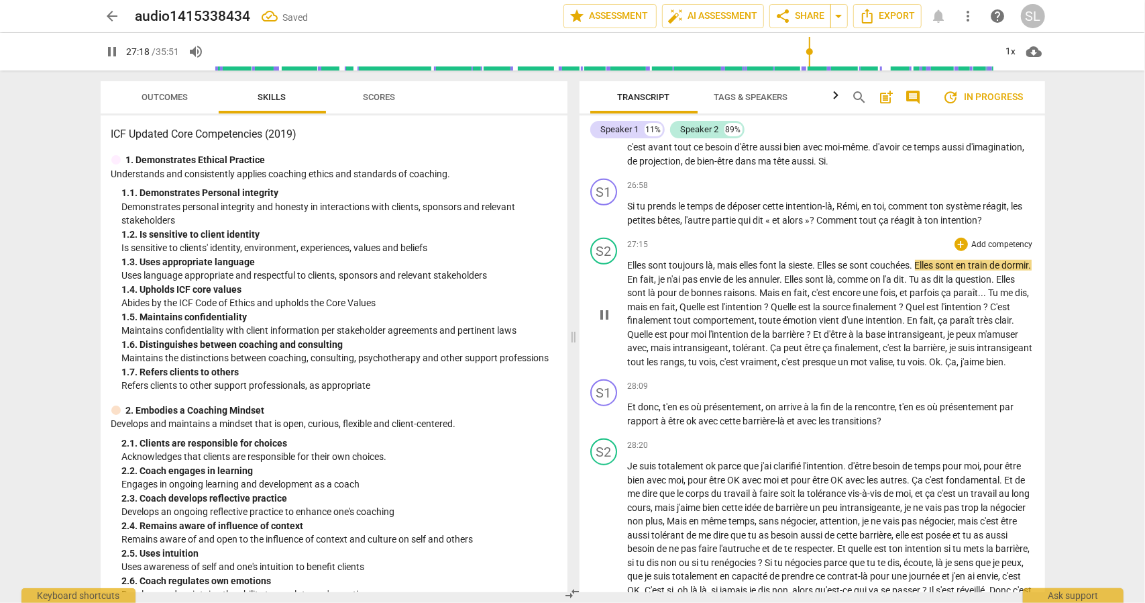
scroll to position [4205, 0]
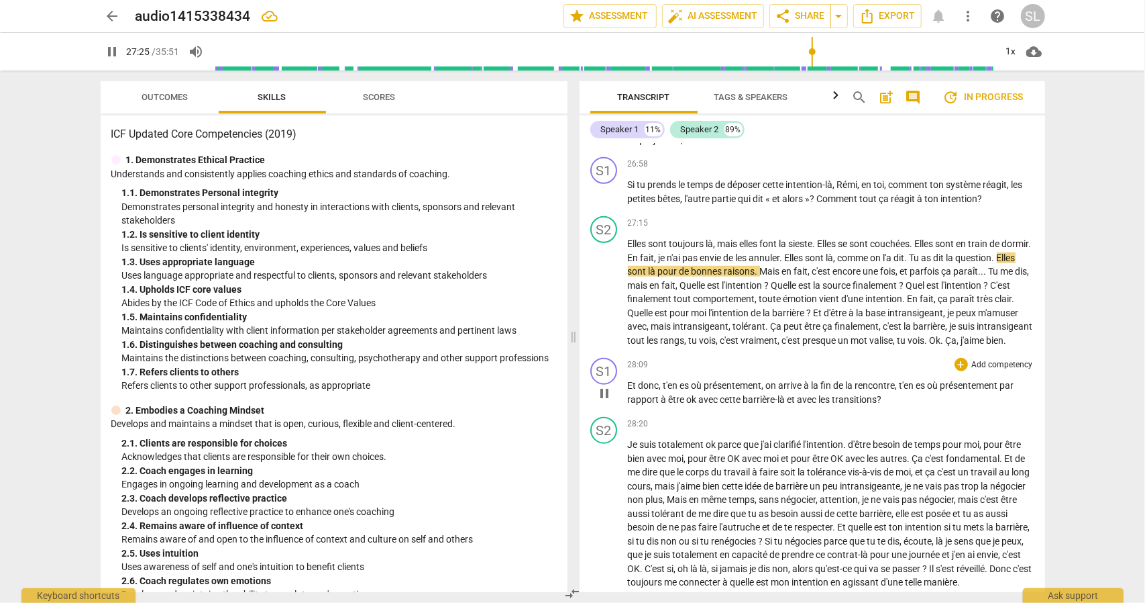
click at [604, 401] on span "pause" at bounding box center [604, 393] width 16 height 16
click at [604, 401] on span "play_arrow" at bounding box center [604, 393] width 16 height 16
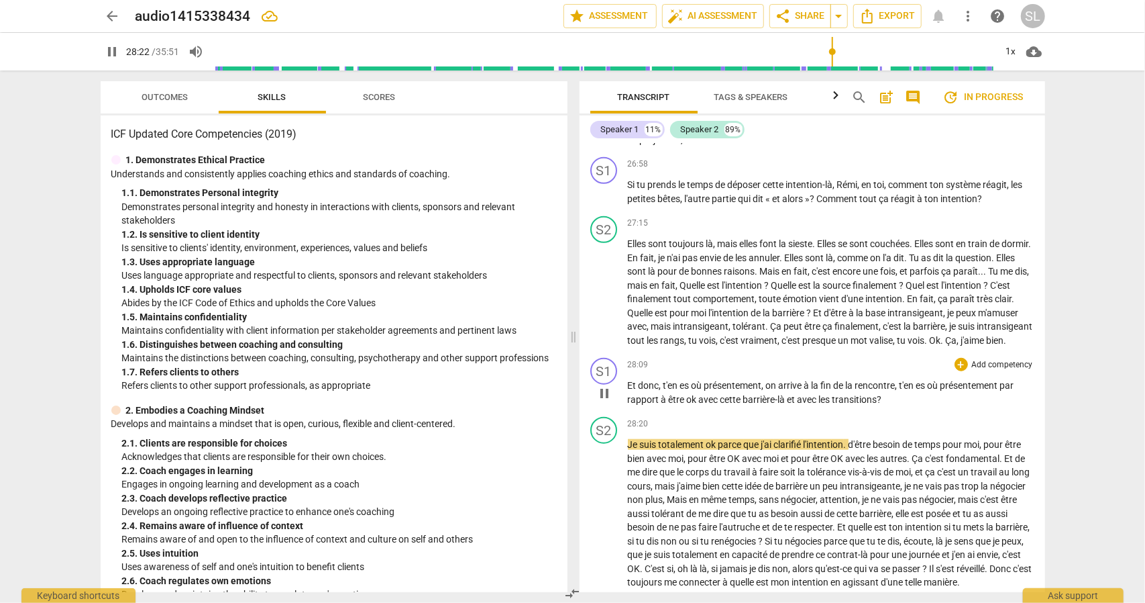
click at [636, 405] on span "rapport" at bounding box center [645, 399] width 34 height 11
click at [635, 405] on span "rapport" at bounding box center [645, 399] width 34 height 11
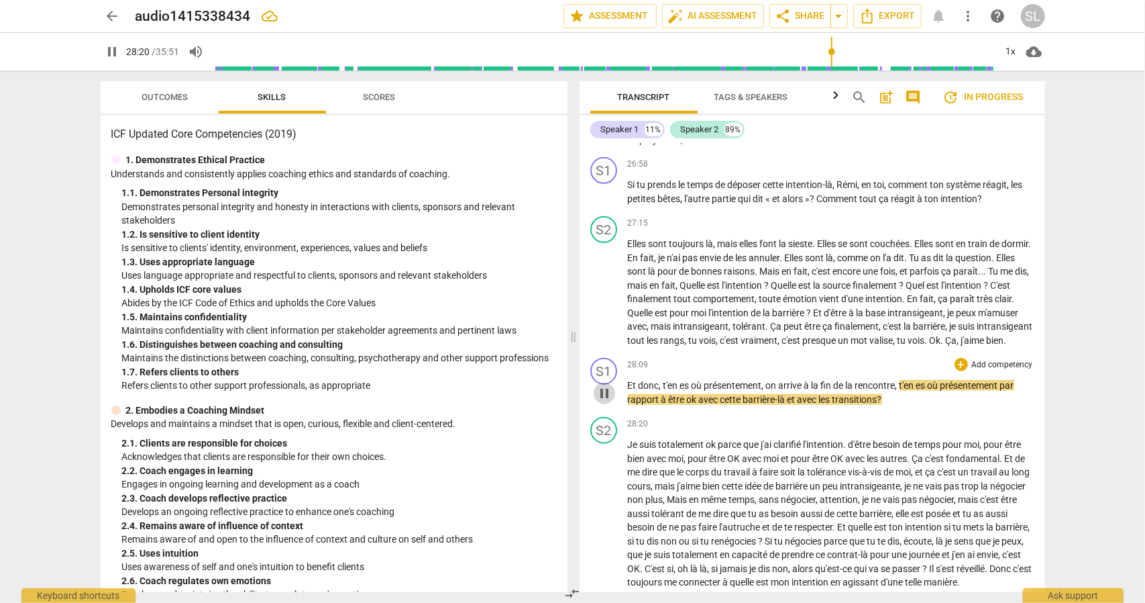
click at [605, 401] on span "pause" at bounding box center [604, 393] width 16 height 16
type input "1700"
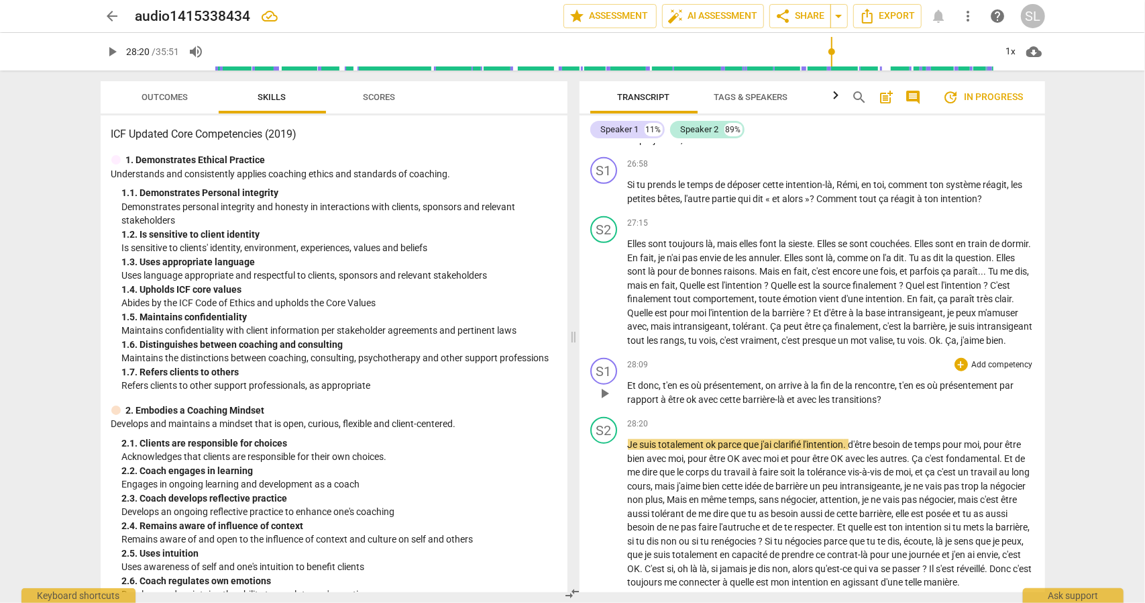
click at [878, 405] on span "transitions" at bounding box center [855, 399] width 45 height 11
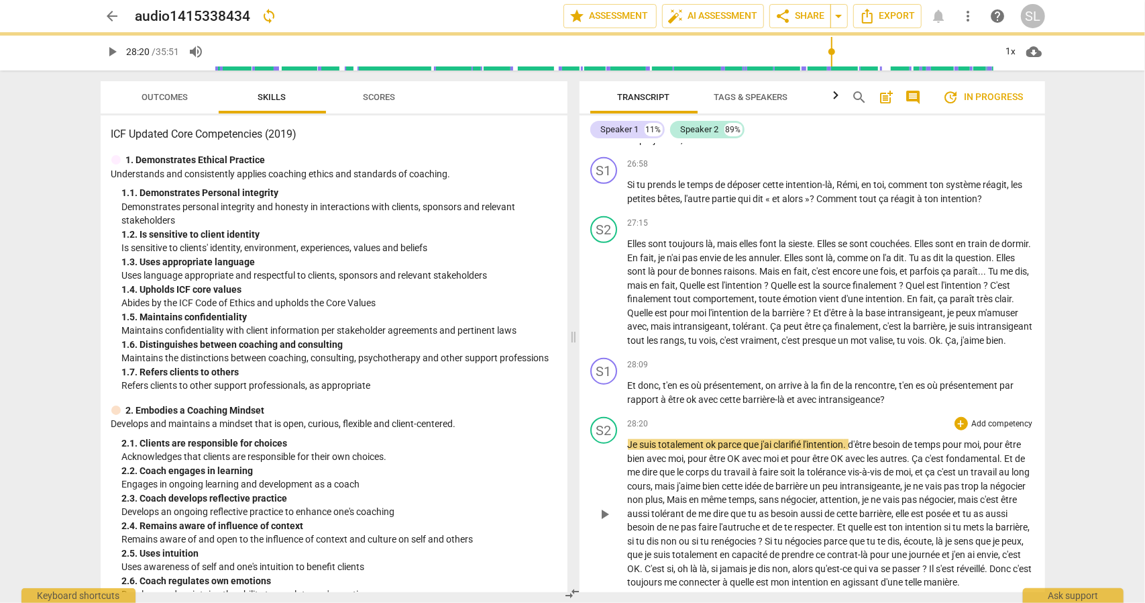
click at [894, 505] on div "28:20 + Add competency keyboard_arrow_right Je suis totalement ok parce que j'a…" at bounding box center [831, 503] width 407 height 172
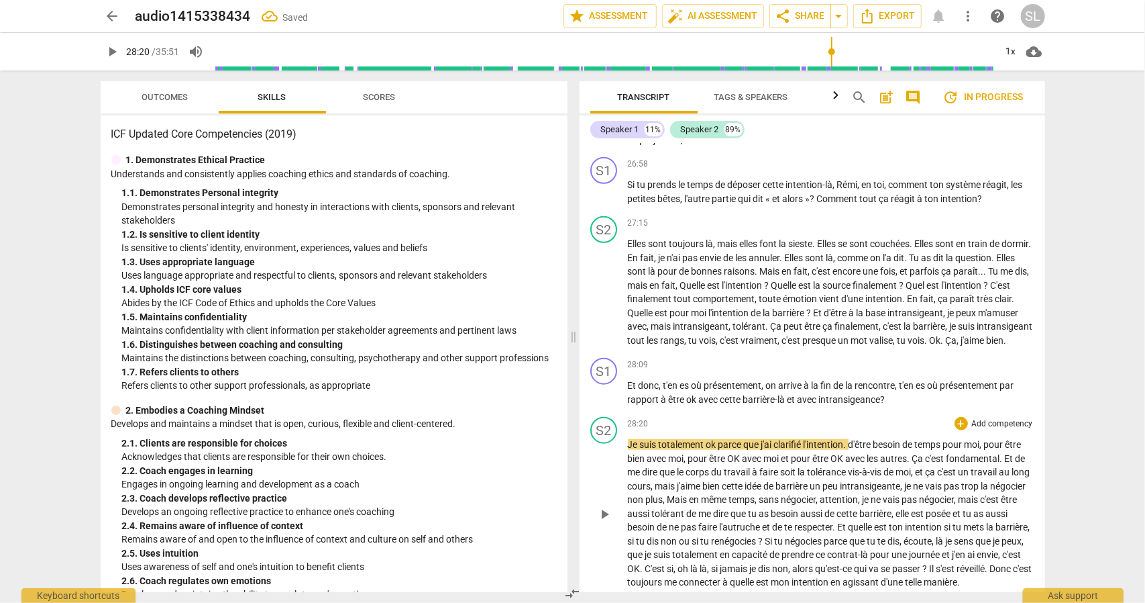
scroll to position [4272, 0]
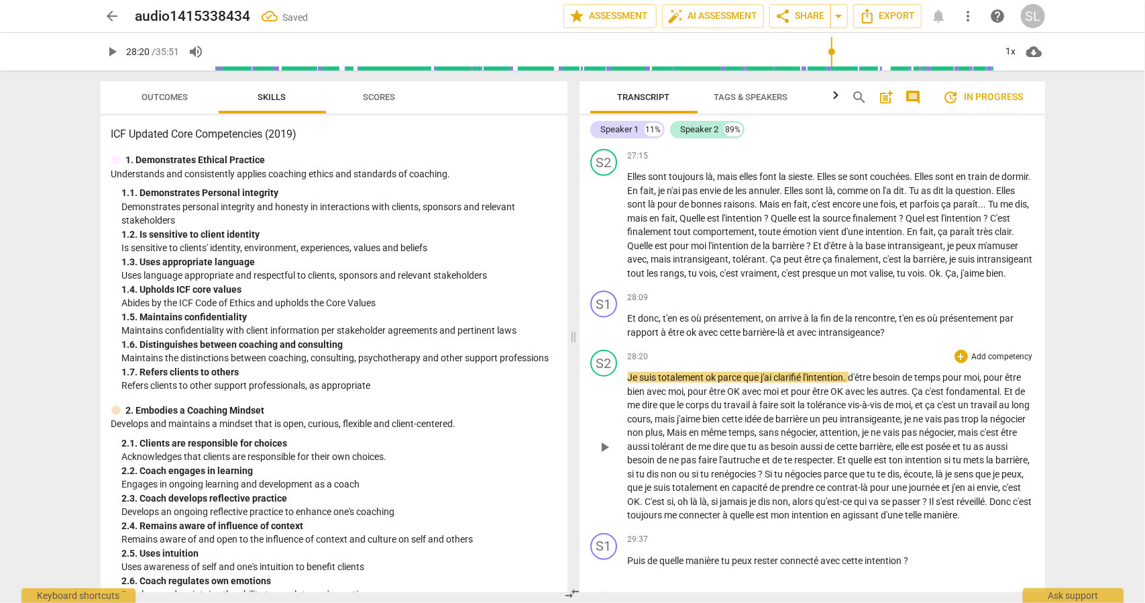
click at [608, 455] on span "play_arrow" at bounding box center [604, 447] width 16 height 16
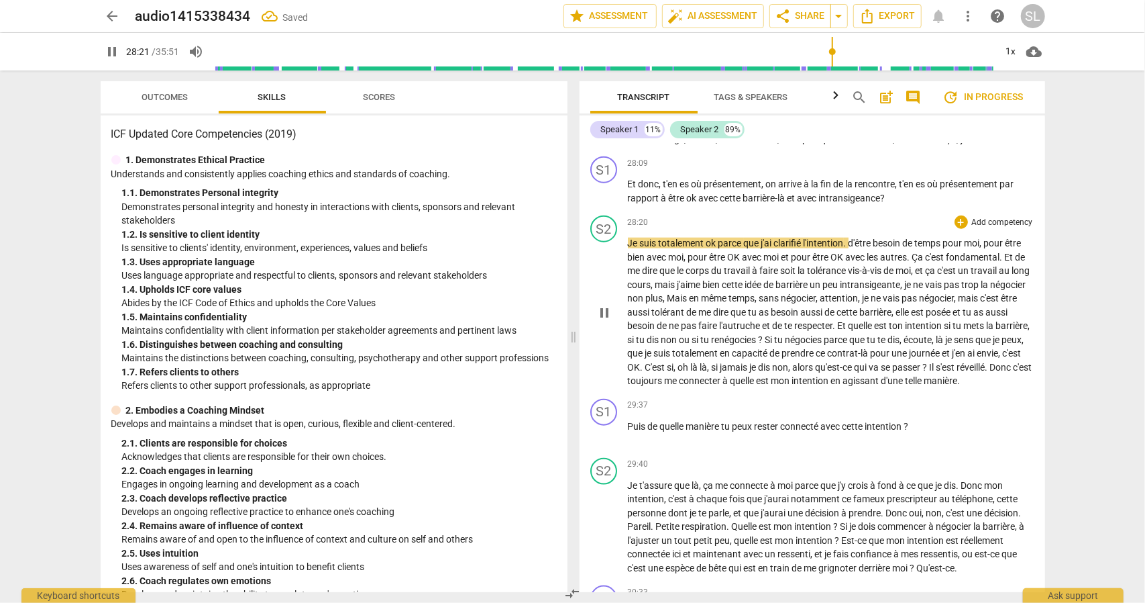
scroll to position [4540, 0]
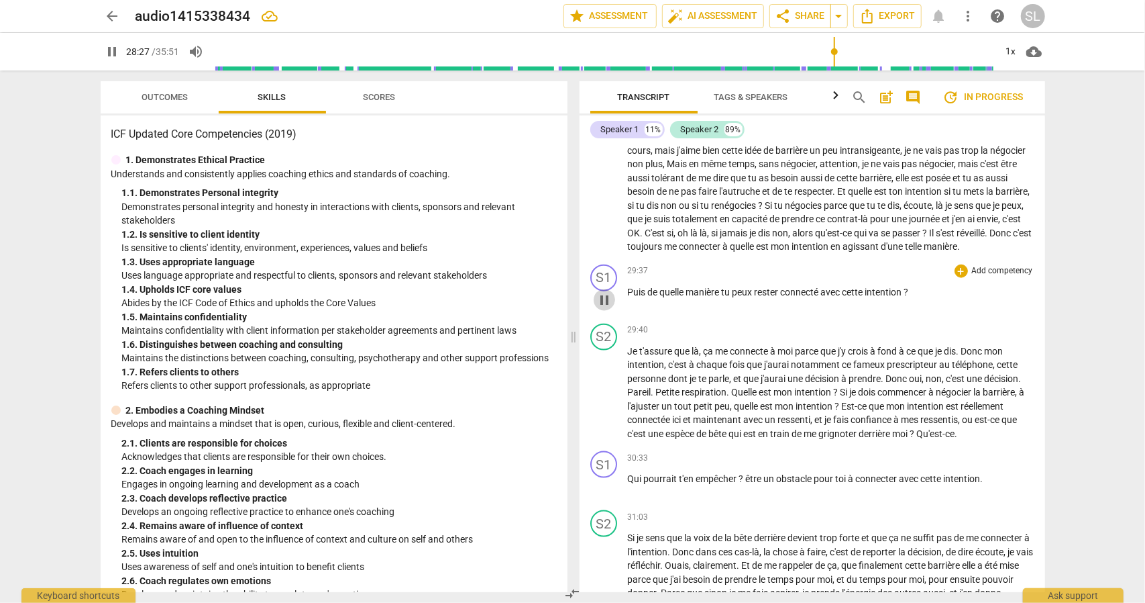
click at [612, 308] on span "pause" at bounding box center [604, 300] width 16 height 16
click at [611, 308] on span "play_arrow" at bounding box center [604, 300] width 16 height 16
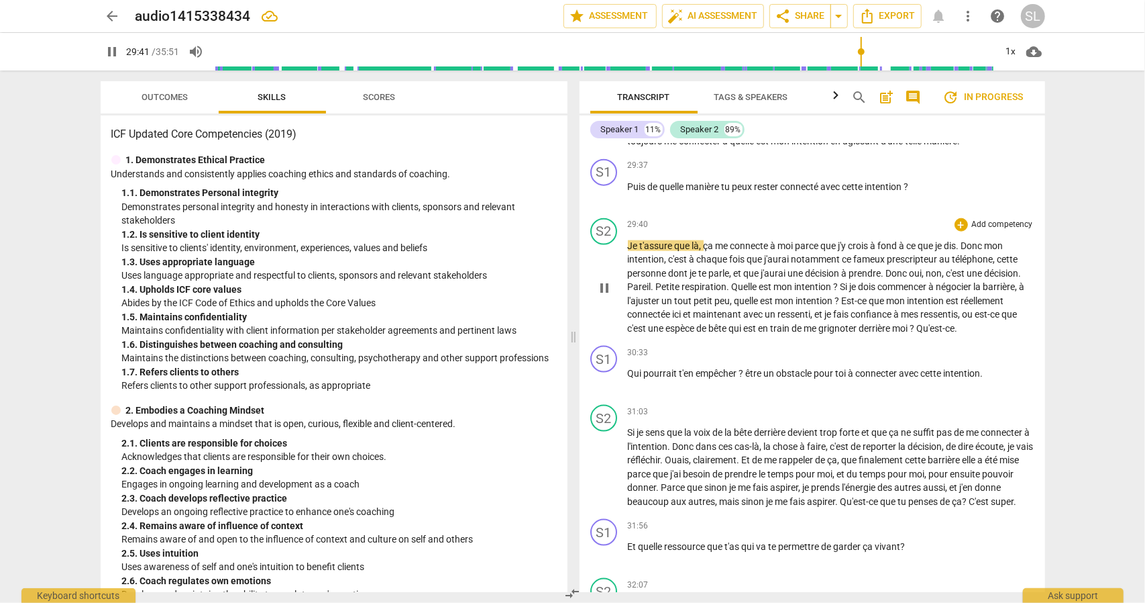
scroll to position [4674, 0]
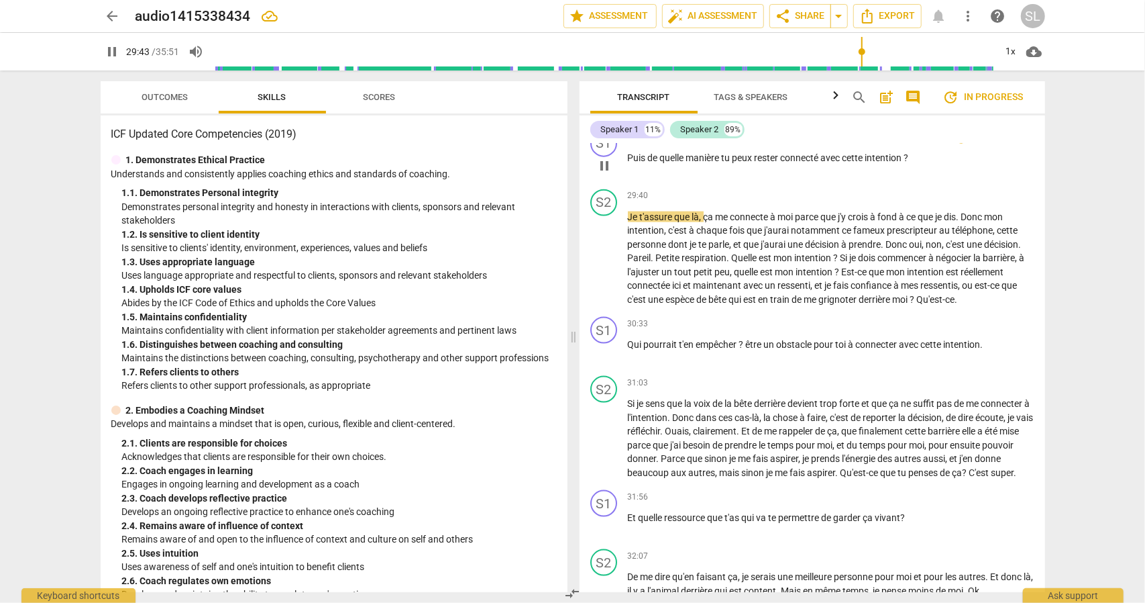
click at [908, 163] on span "?" at bounding box center [906, 157] width 5 height 11
type input "1785"
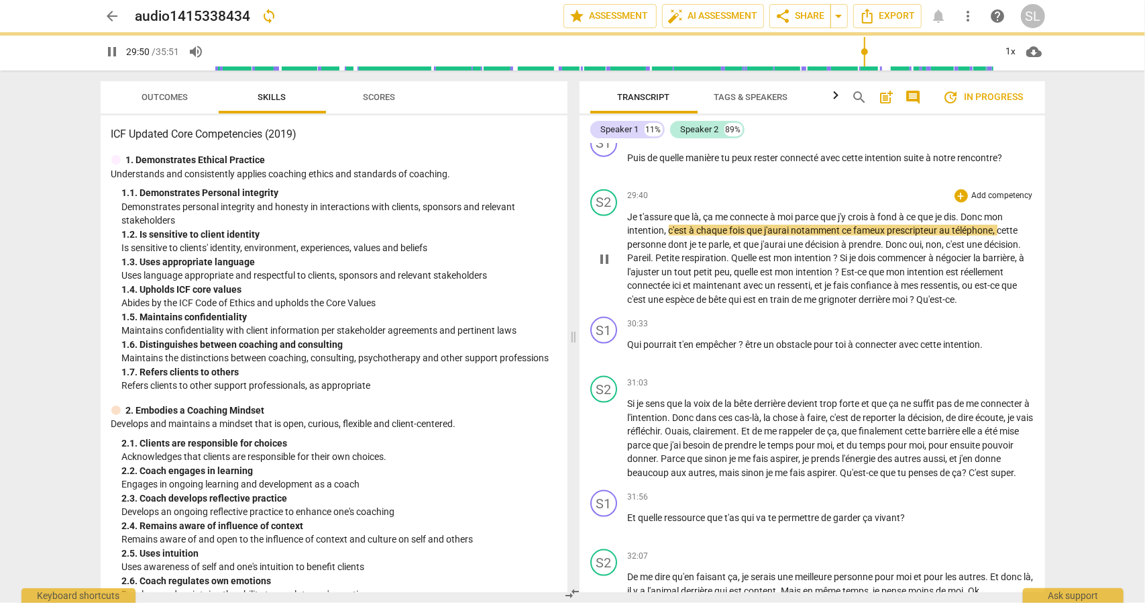
click at [849, 250] on span "à" at bounding box center [845, 244] width 7 height 11
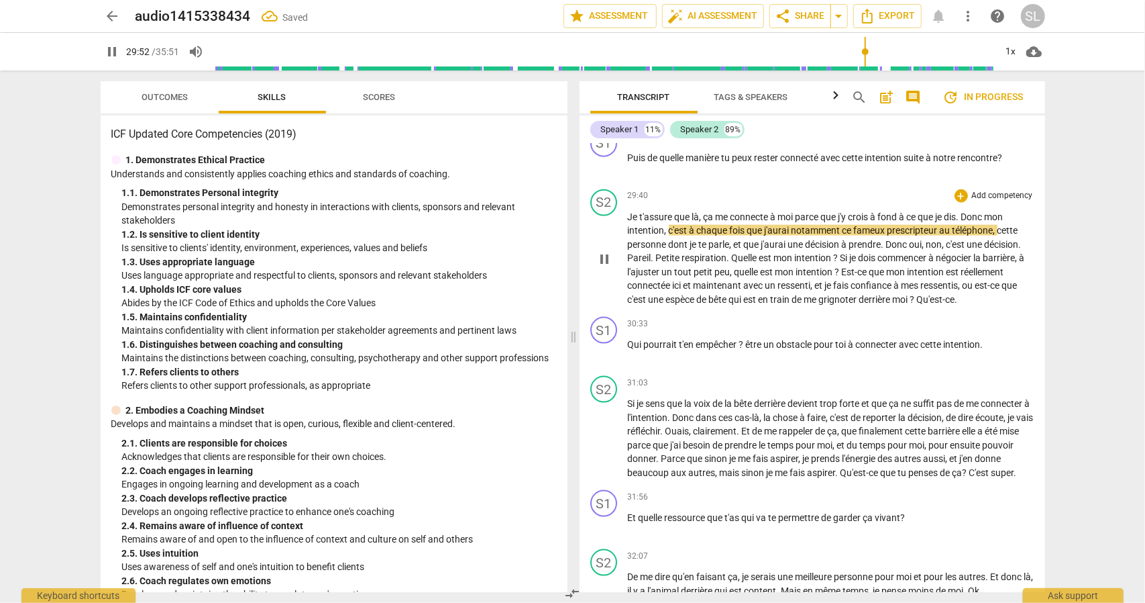
scroll to position [4742, 0]
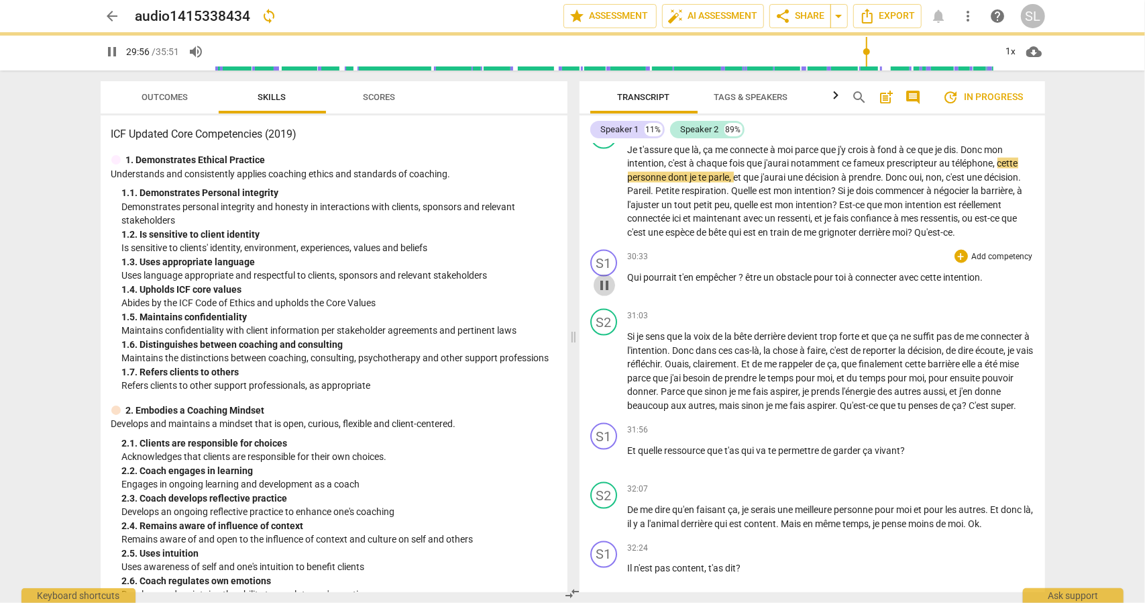
click at [600, 293] on span "pause" at bounding box center [604, 285] width 16 height 16
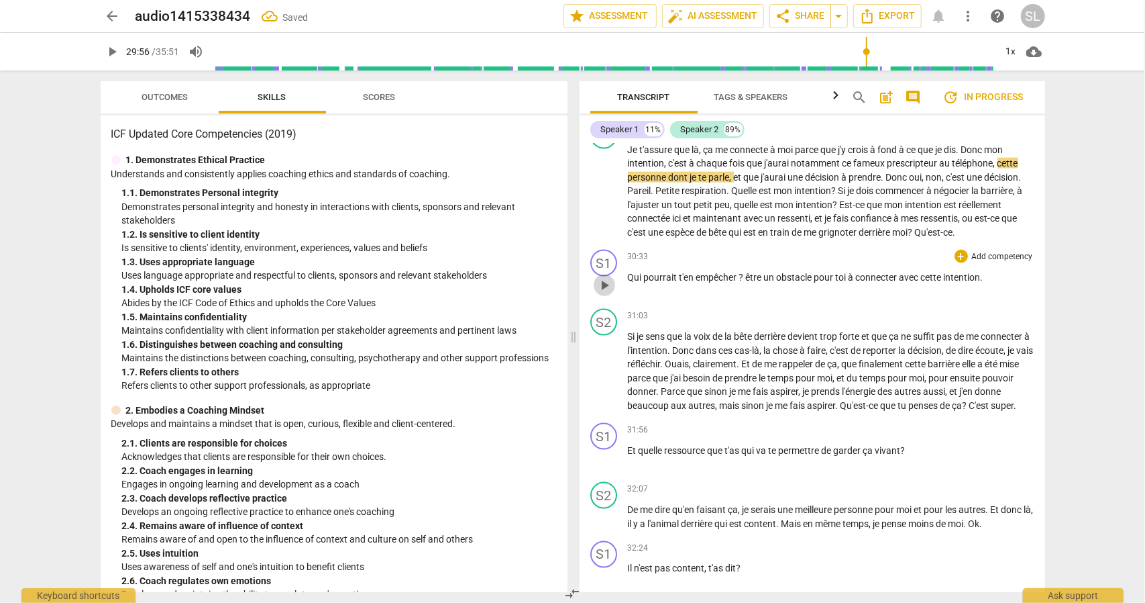
click at [600, 293] on span "play_arrow" at bounding box center [604, 285] width 16 height 16
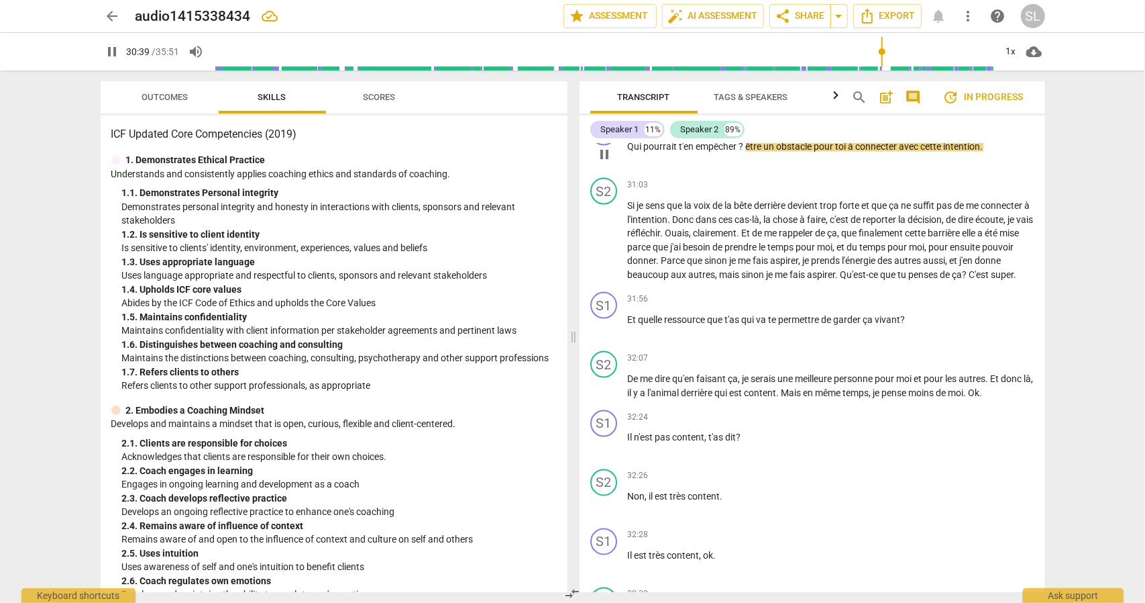
scroll to position [4876, 0]
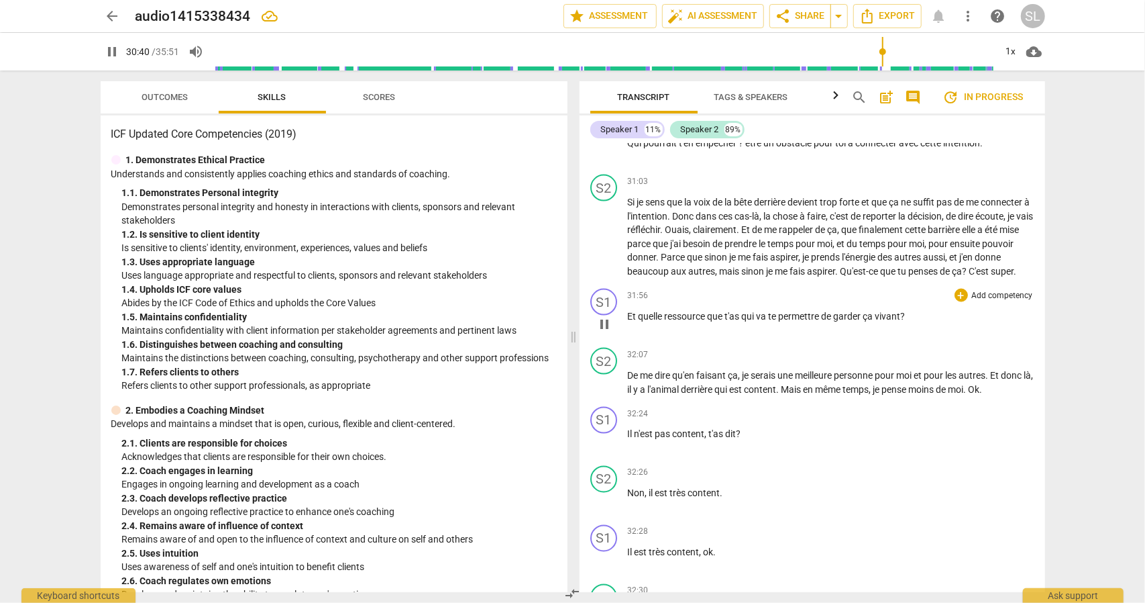
click at [601, 332] on span "pause" at bounding box center [604, 324] width 16 height 16
click at [601, 332] on span "play_arrow" at bounding box center [604, 324] width 16 height 16
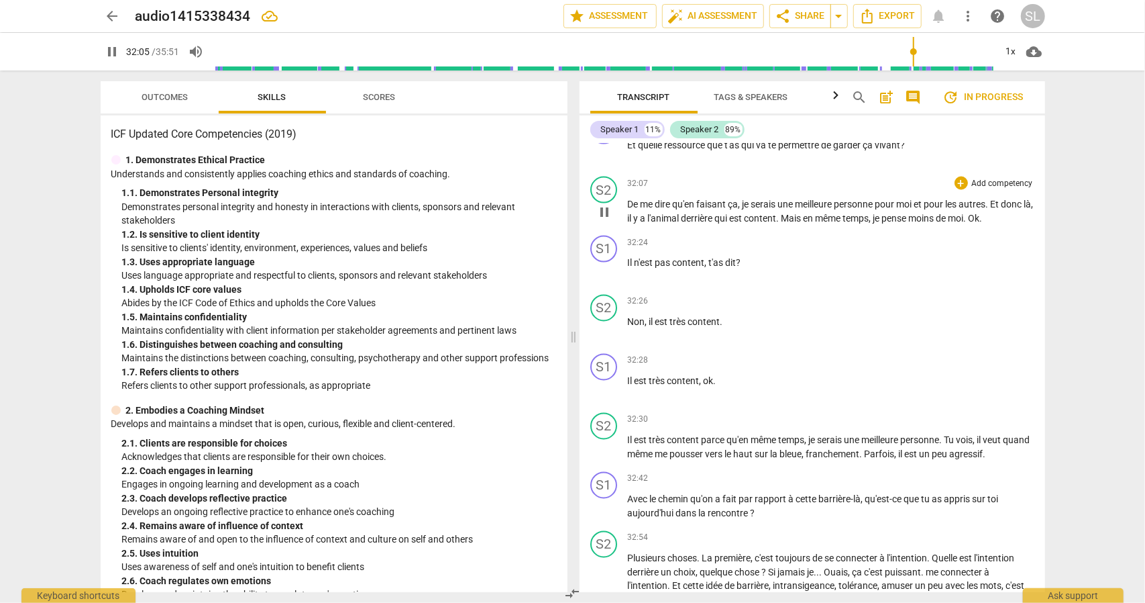
scroll to position [5077, 0]
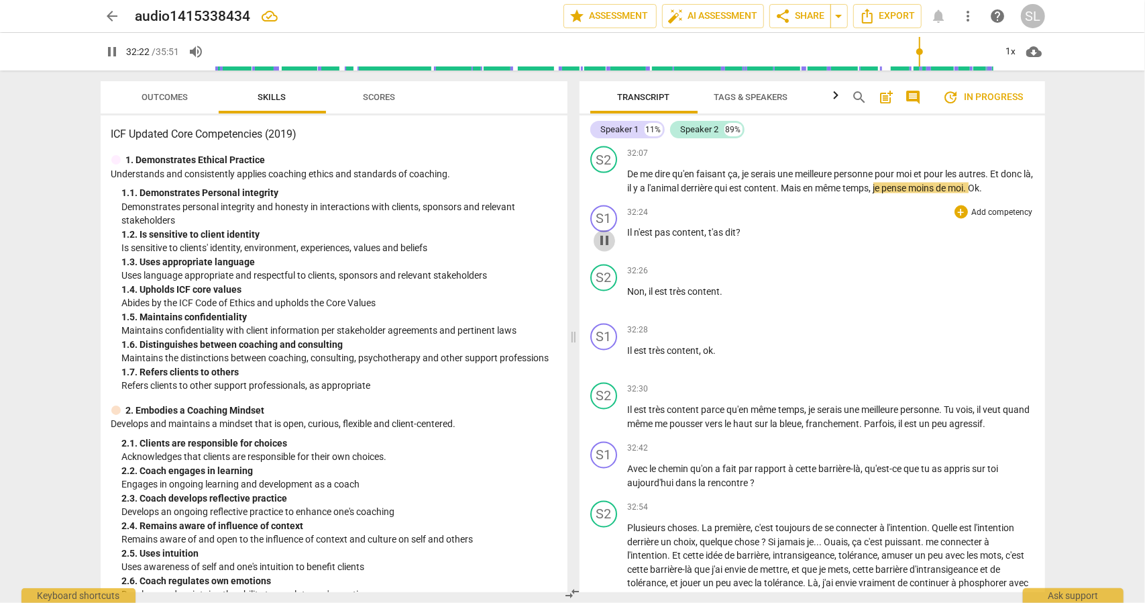
click at [596, 249] on span "pause" at bounding box center [604, 241] width 21 height 16
click at [596, 249] on span "play_arrow" at bounding box center [604, 241] width 21 height 16
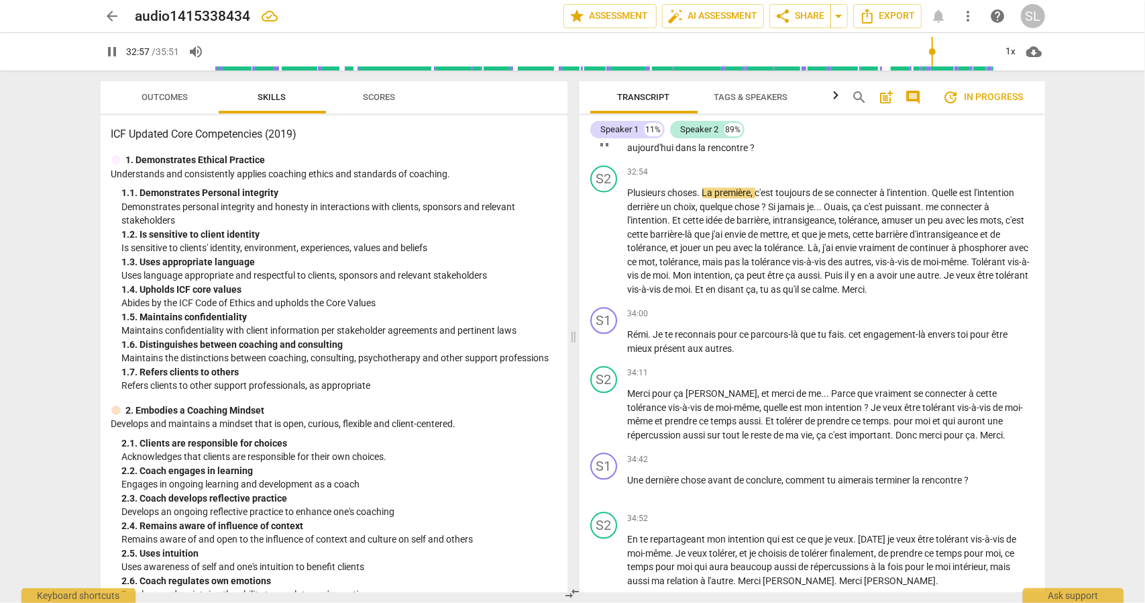
scroll to position [5480, 0]
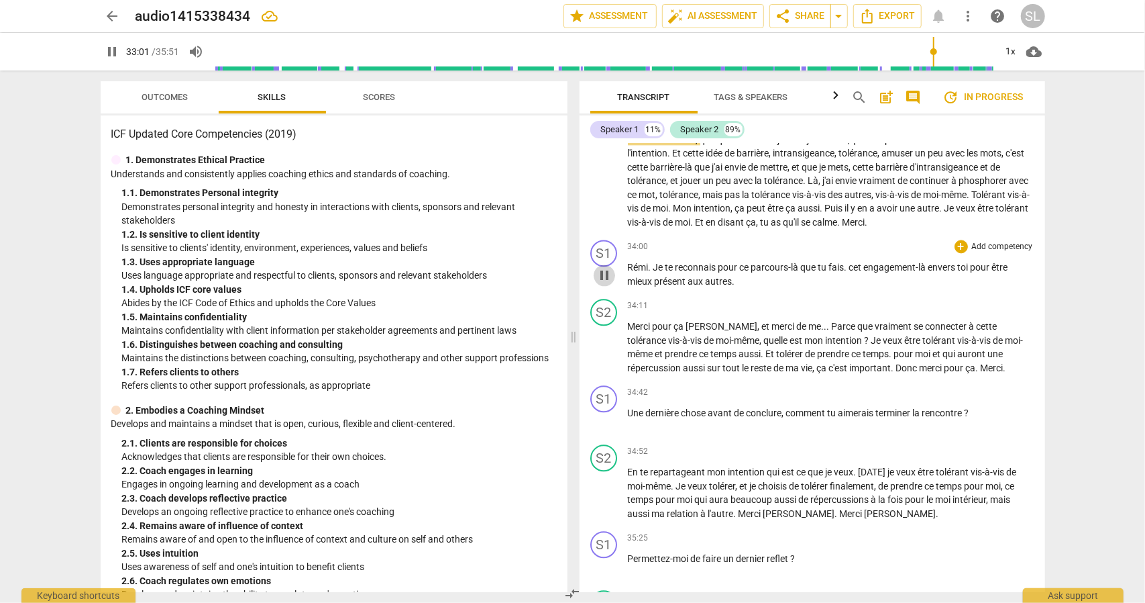
click at [607, 283] on span "pause" at bounding box center [604, 275] width 16 height 16
click at [607, 283] on span "play_arrow" at bounding box center [604, 275] width 16 height 16
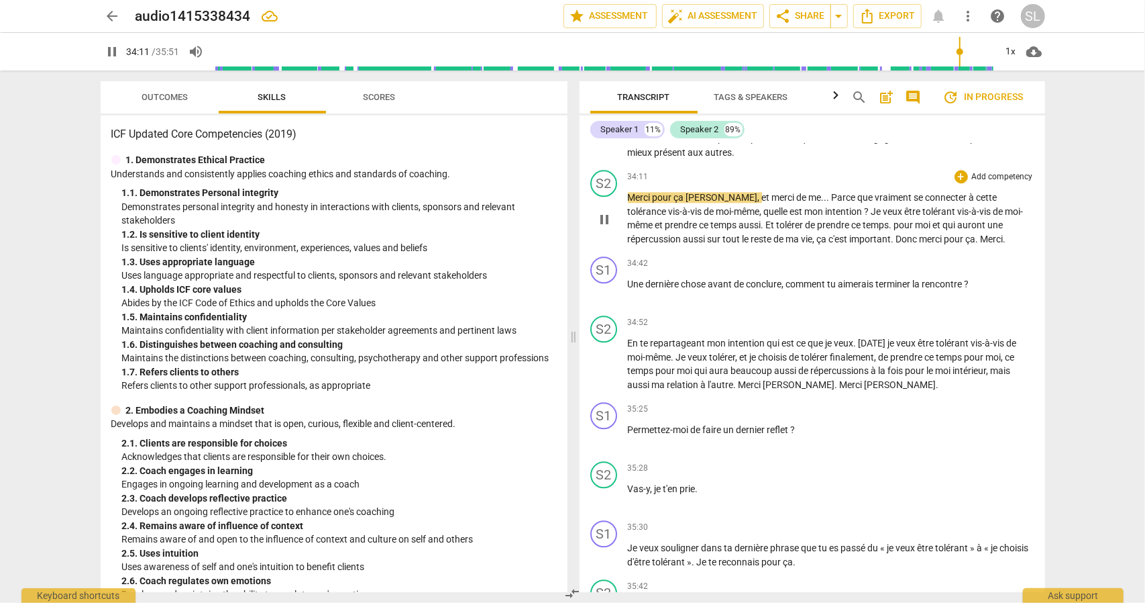
scroll to position [5614, 0]
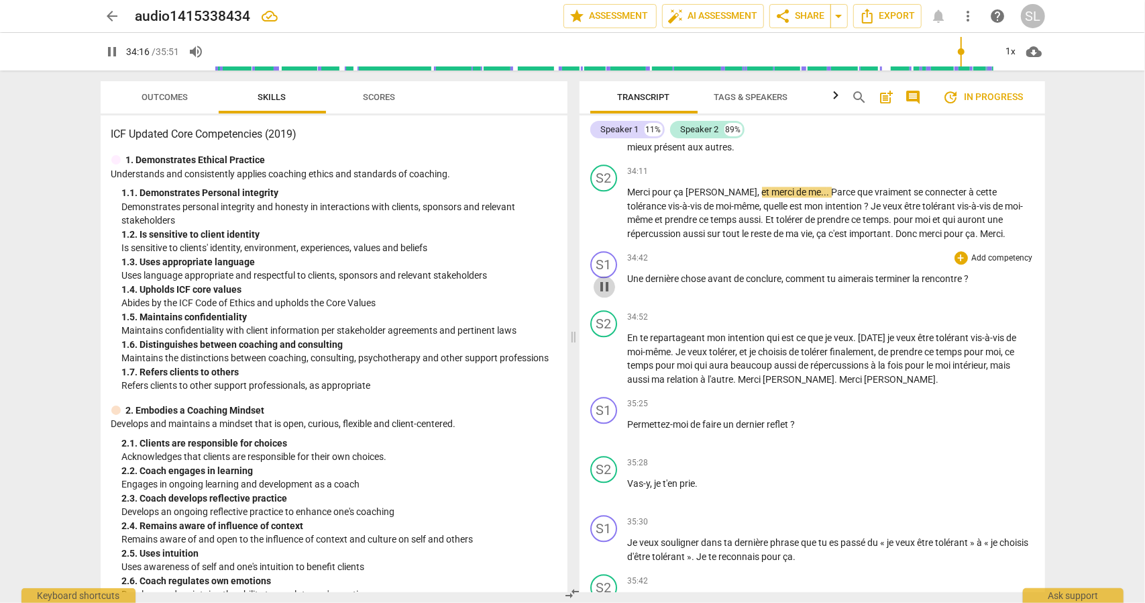
click at [601, 297] on button "pause" at bounding box center [604, 286] width 21 height 21
click at [601, 297] on button "play_arrow" at bounding box center [604, 286] width 21 height 21
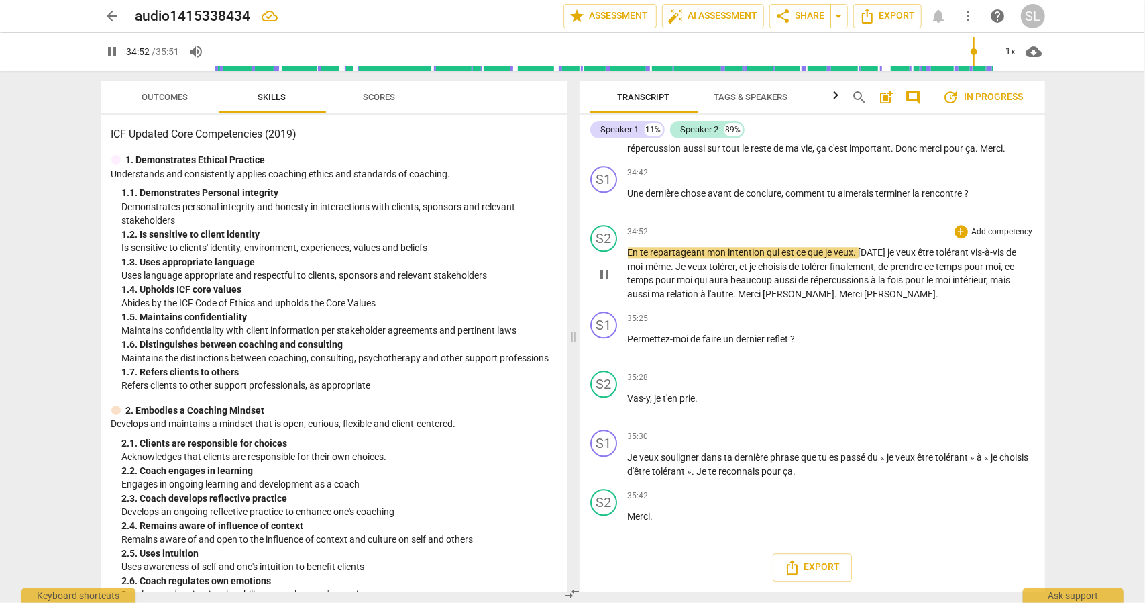
scroll to position [5794, 0]
click at [603, 347] on span "pause" at bounding box center [604, 347] width 16 height 16
click at [603, 347] on span "play_arrow" at bounding box center [604, 347] width 16 height 16
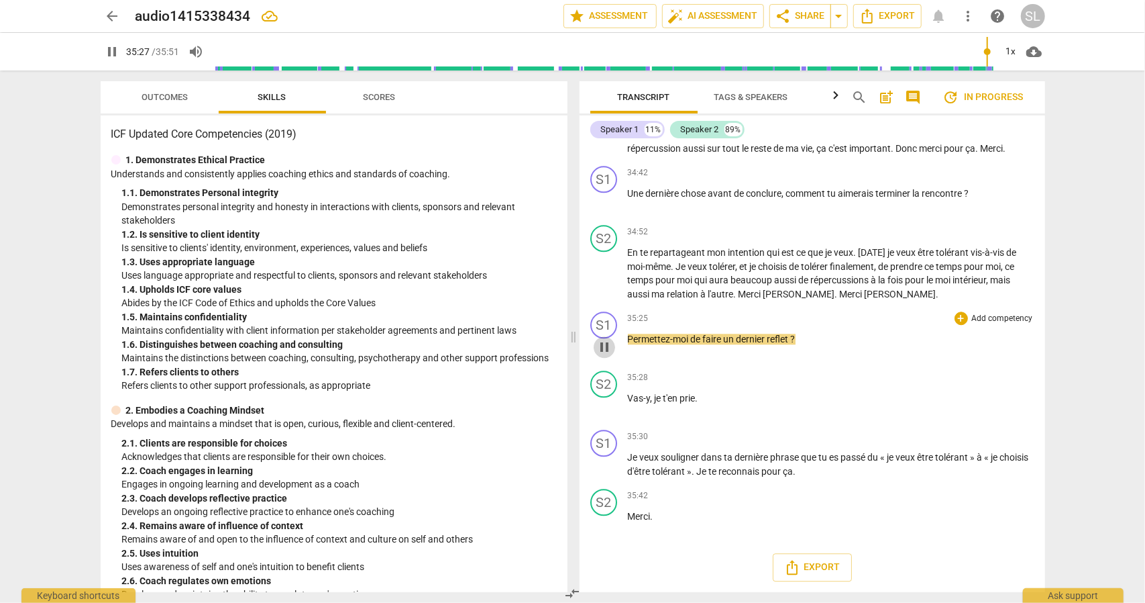
click at [603, 347] on span "pause" at bounding box center [604, 347] width 16 height 16
type input "2128"
click at [629, 339] on span "Permettez-moi" at bounding box center [659, 338] width 63 height 11
drag, startPoint x: 717, startPoint y: 338, endPoint x: 686, endPoint y: 336, distance: 30.3
click at [686, 336] on span "Tu me Permettez-moi" at bounding box center [673, 338] width 90 height 11
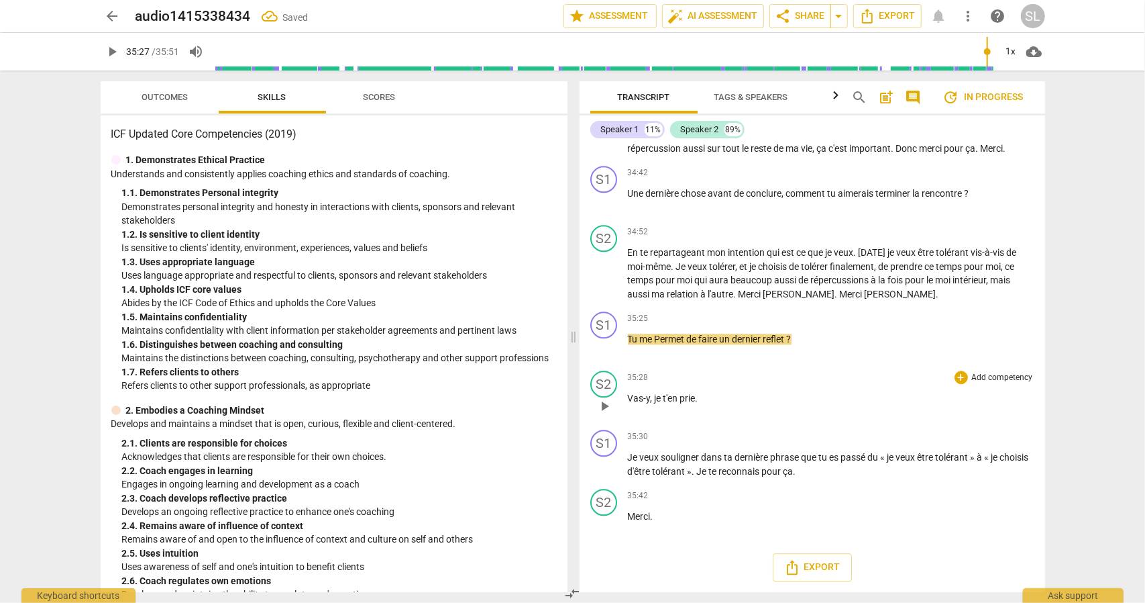
click at [735, 368] on div "S2 play_arrow pause 35:28 + Add competency keyboard_arrow_right Vas-y , je t'en…" at bounding box center [813, 394] width 466 height 59
click at [770, 510] on p "Merci ." at bounding box center [831, 516] width 407 height 14
click at [866, 394] on p "Vas-y , je t'en prie ." at bounding box center [831, 398] width 407 height 14
click at [739, 95] on span "Tags & Speakers" at bounding box center [752, 97] width 74 height 10
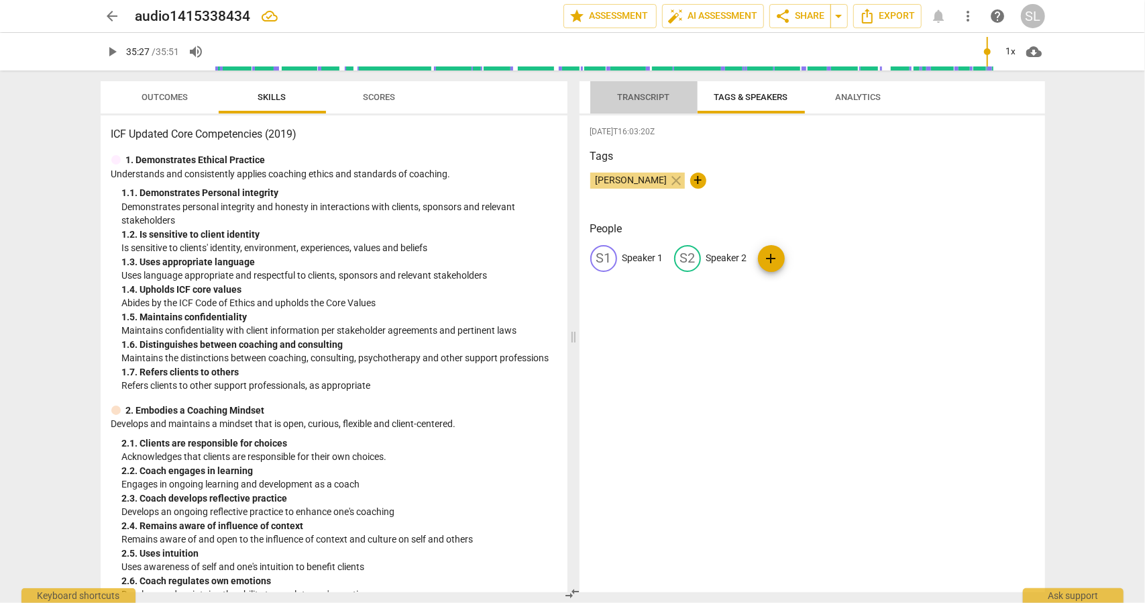
click at [633, 90] on span "Transcript" at bounding box center [644, 98] width 85 height 18
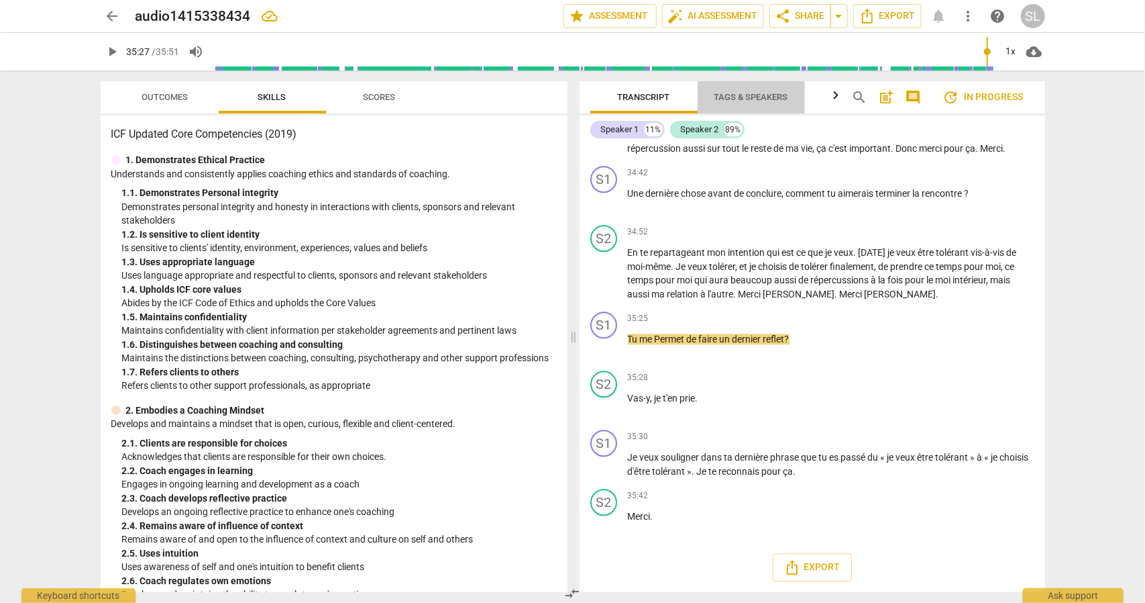
click at [719, 91] on span "Tags & Speakers" at bounding box center [751, 98] width 106 height 18
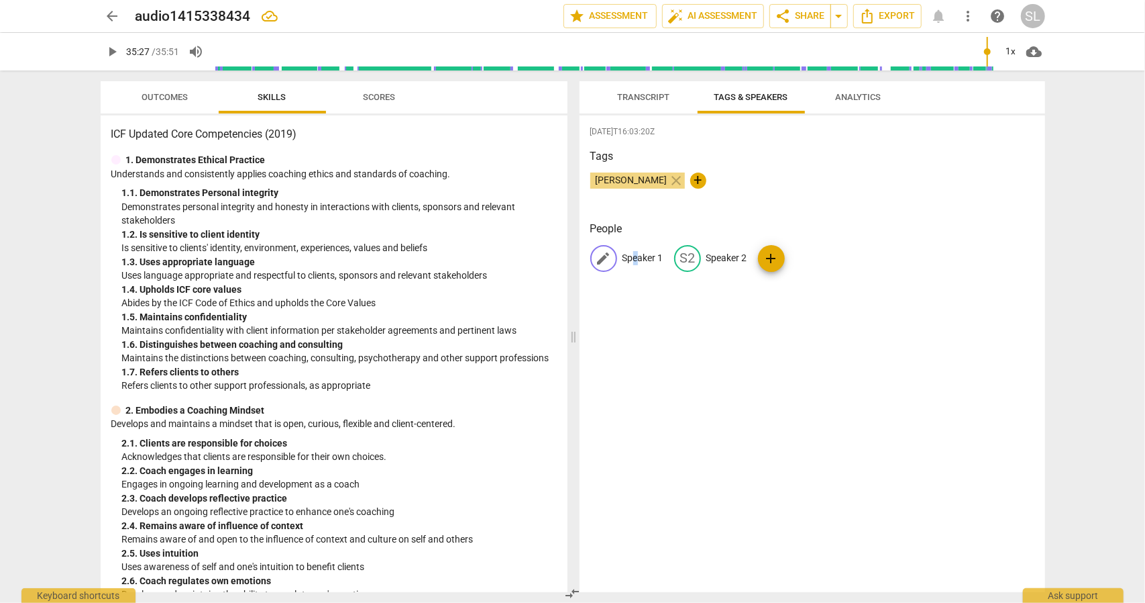
click at [636, 248] on div "edit Speaker 1" at bounding box center [626, 258] width 73 height 27
type input "[PERSON_NAME]"
click at [806, 251] on p "Speaker 2" at bounding box center [814, 258] width 41 height 14
type input "Rémi"
click at [731, 331] on div "[DATE]T16:03:20Z Tags [PERSON_NAME] close + People SI [PERSON_NAME] edit Rémi d…" at bounding box center [813, 353] width 466 height 476
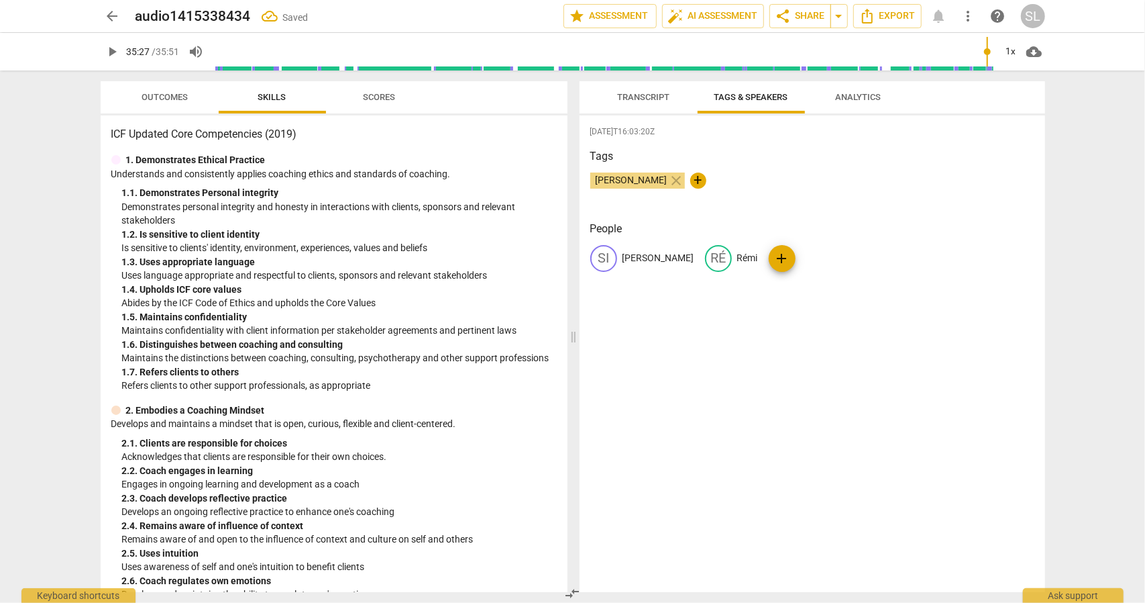
click at [649, 97] on span "Transcript" at bounding box center [644, 97] width 52 height 10
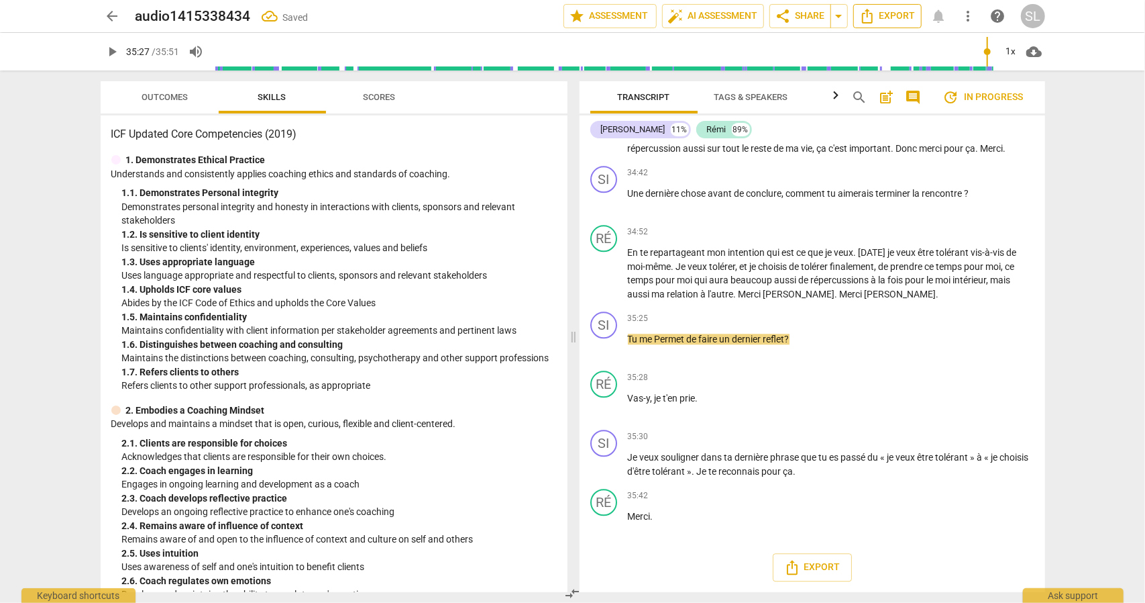
click at [891, 25] on button "Export" at bounding box center [887, 16] width 68 height 24
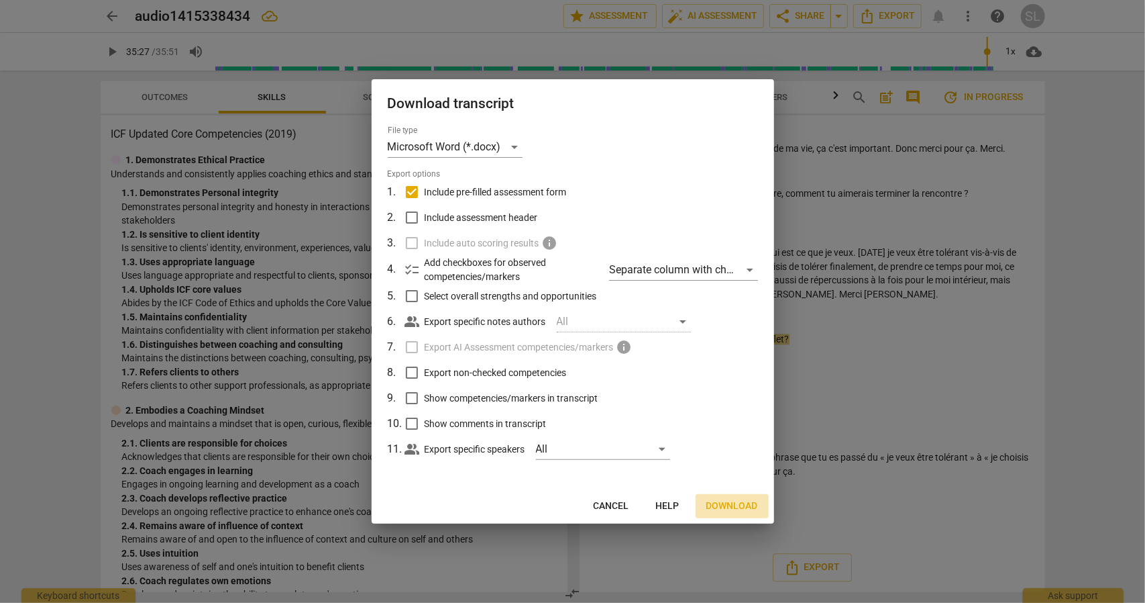
click at [733, 503] on span "Download" at bounding box center [733, 505] width 52 height 13
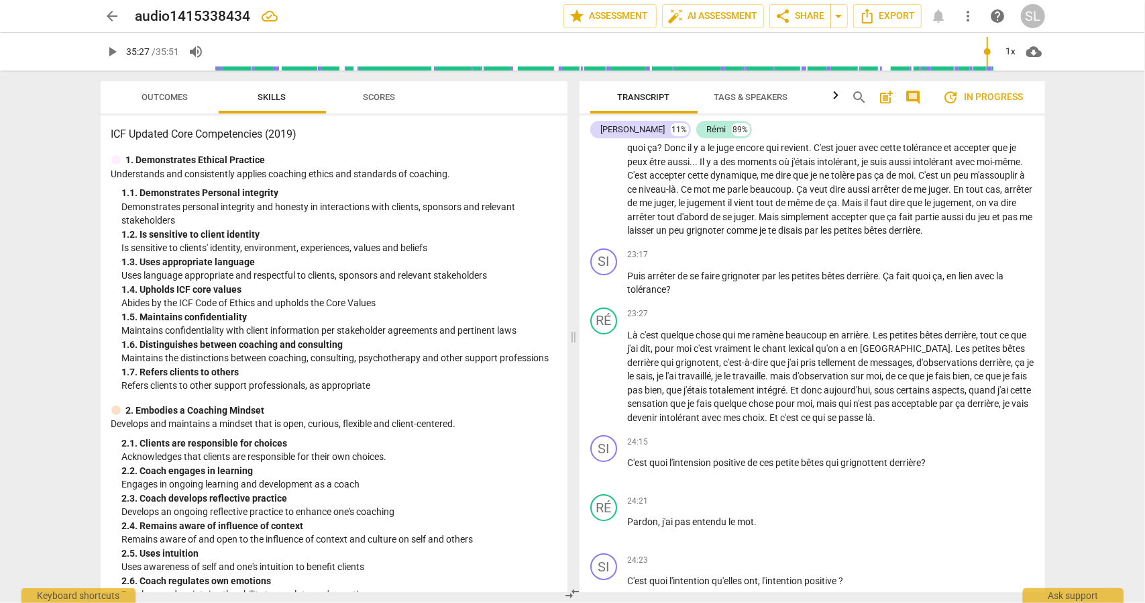
scroll to position [3379, 0]
click at [605, 293] on span "play_arrow" at bounding box center [604, 285] width 16 height 16
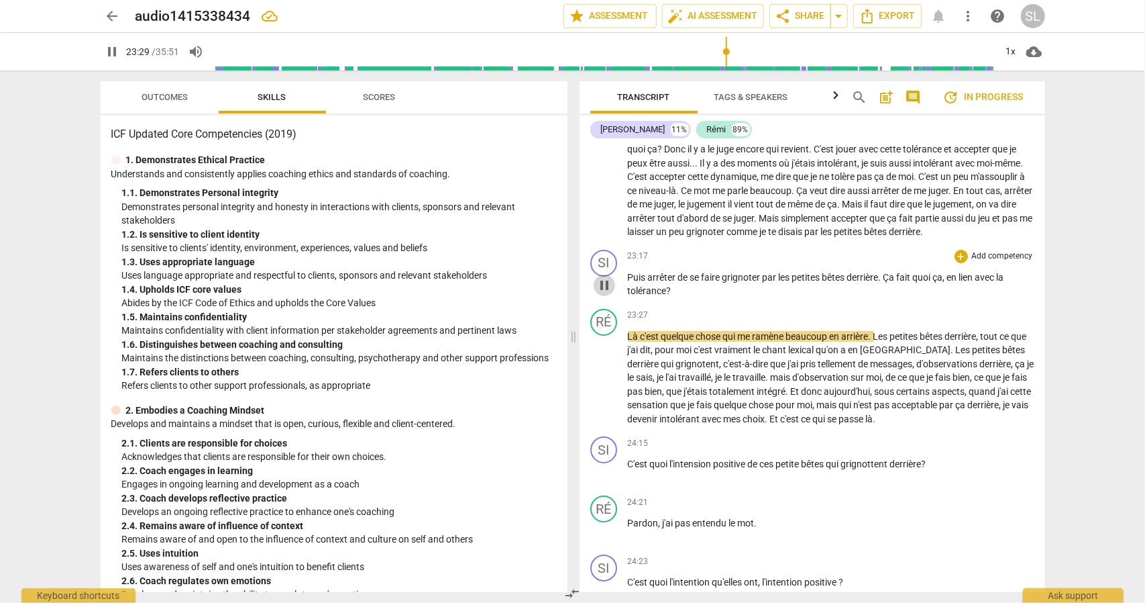
click at [605, 293] on span "pause" at bounding box center [604, 285] width 16 height 16
type input "1410"
